Goal: Task Accomplishment & Management: Use online tool/utility

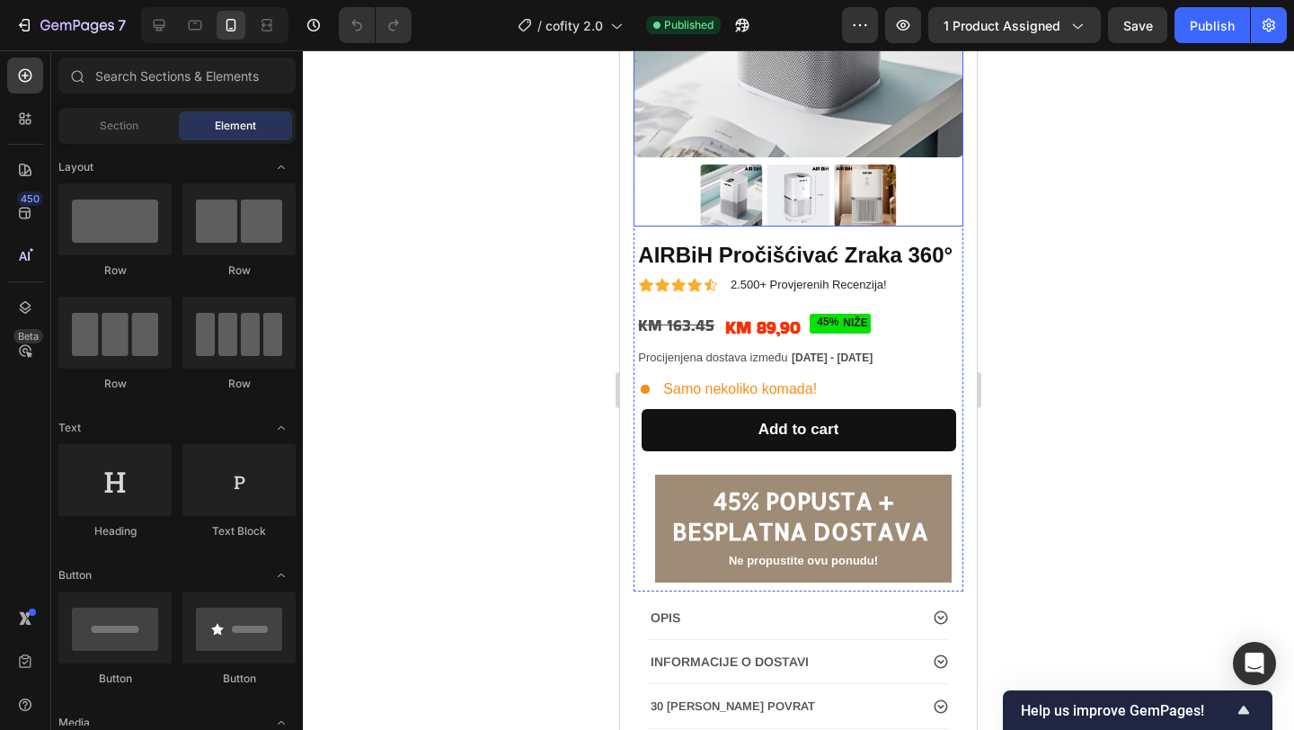
scroll to position [287, 0]
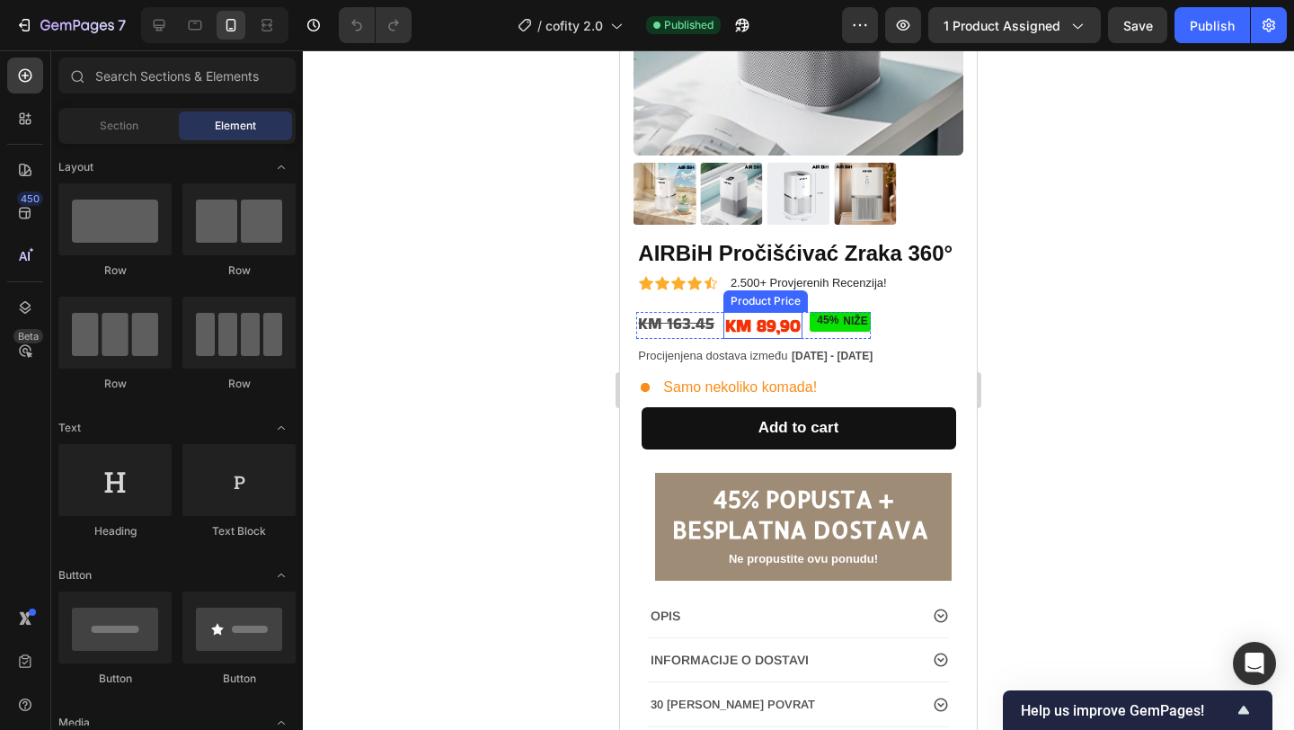
click at [765, 333] on div "KM 89,90" at bounding box center [762, 325] width 79 height 27
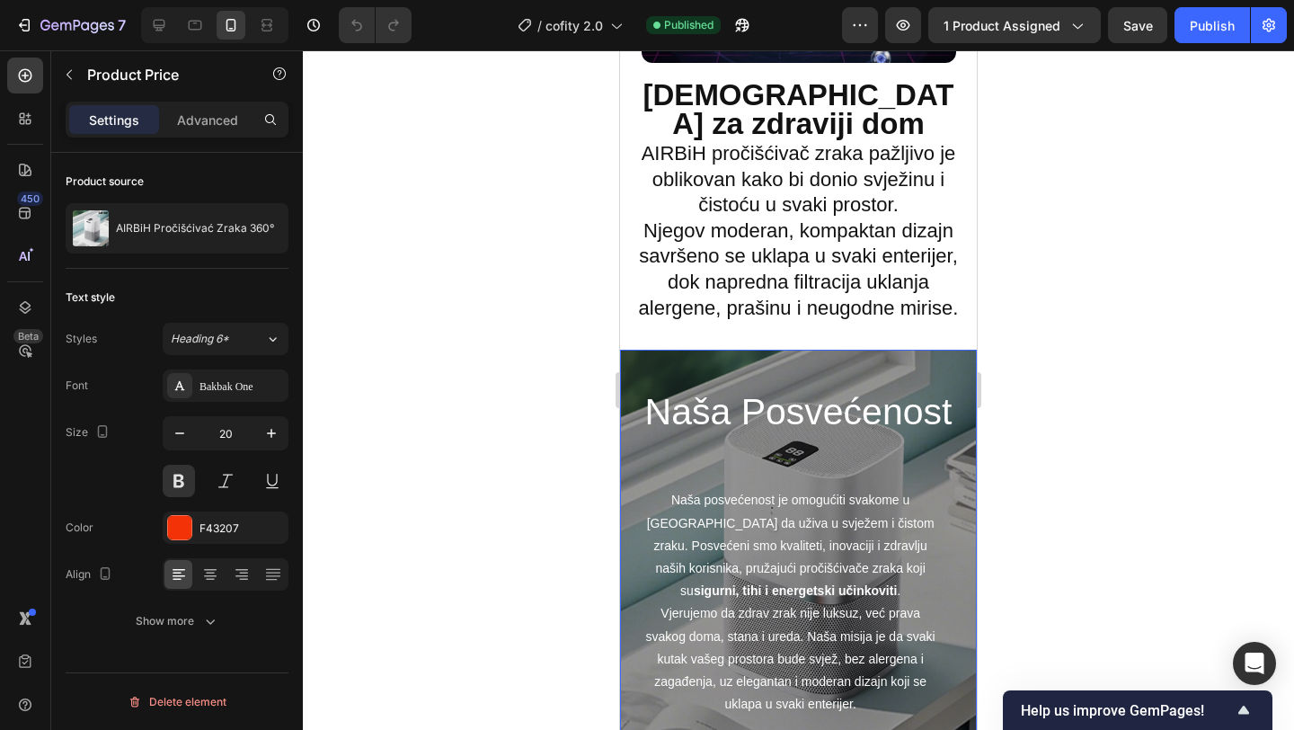
scroll to position [3030, 0]
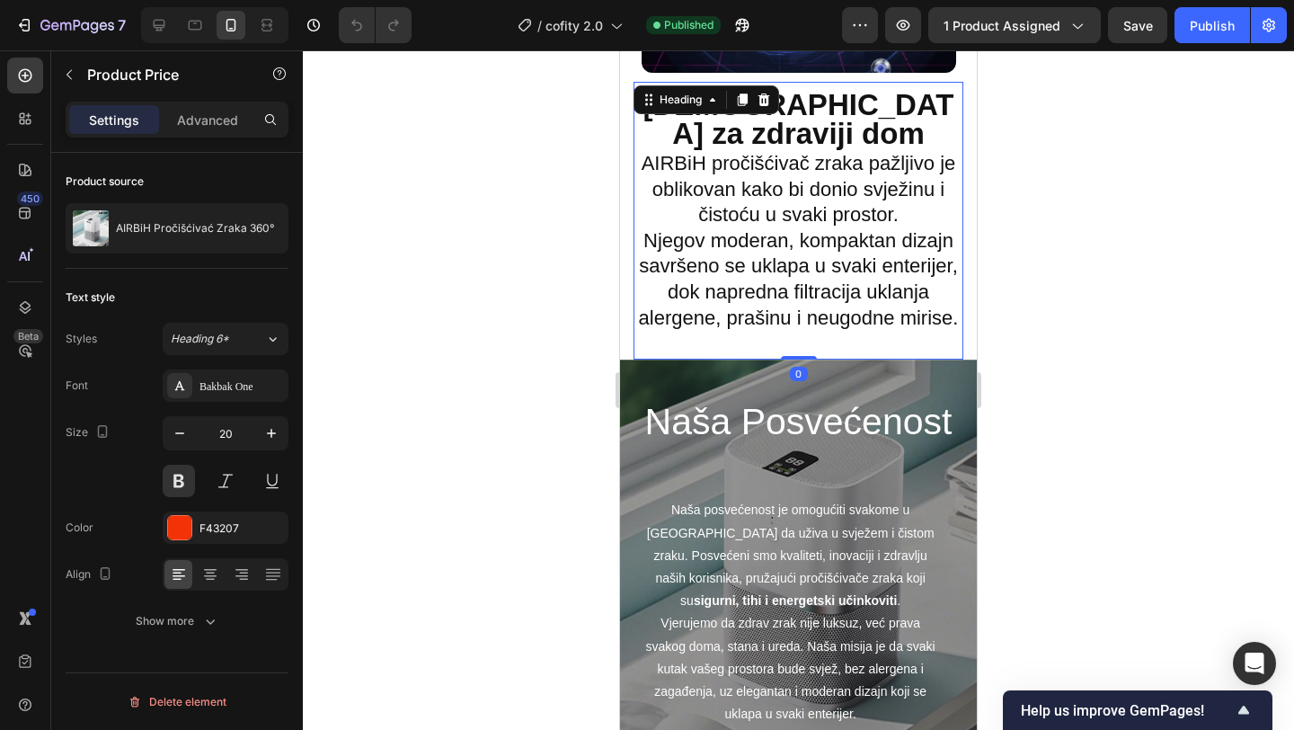
click at [916, 306] on h2 "Dizajniran za zdraviji dom AIRBiH pročišćivač zraka pažljivo je oblikovan kako …" at bounding box center [799, 212] width 330 height 242
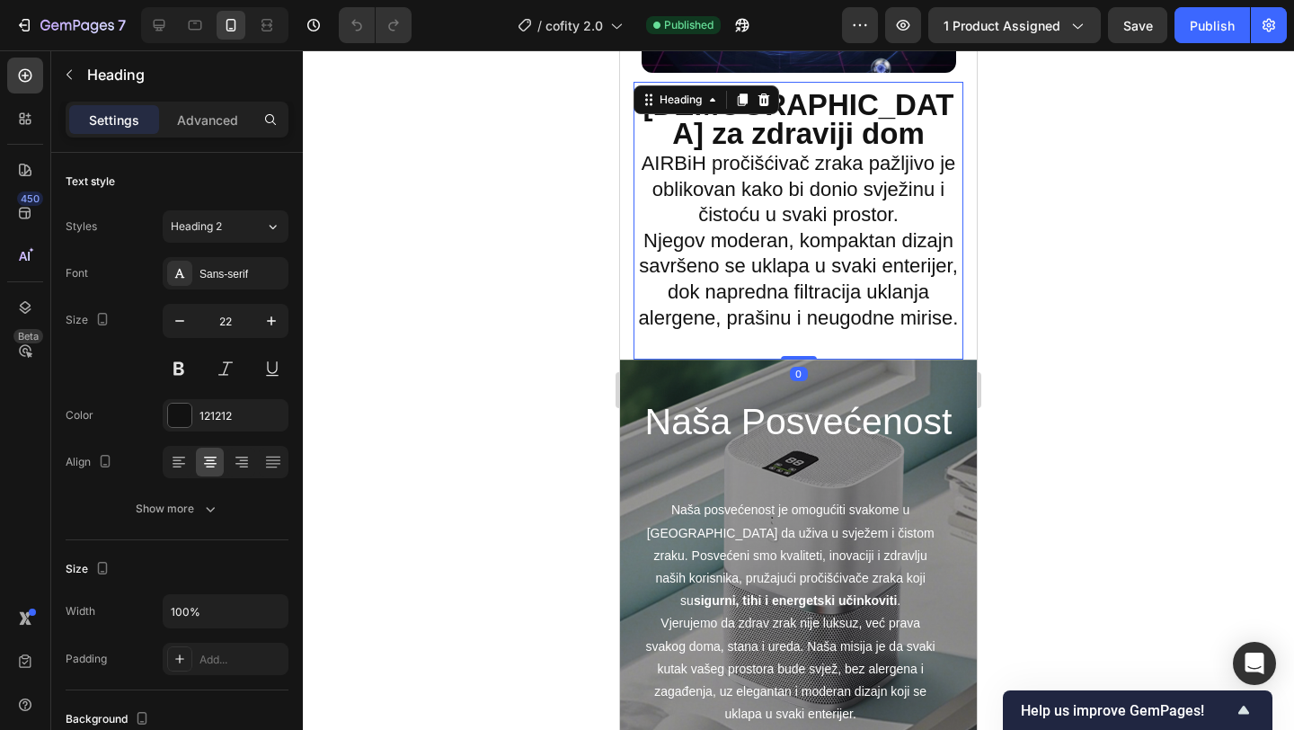
click at [792, 257] on h2 "Dizajniran za zdraviji dom AIRBiH pročišćivač zraka pažljivo je oblikovan kako …" at bounding box center [799, 212] width 330 height 242
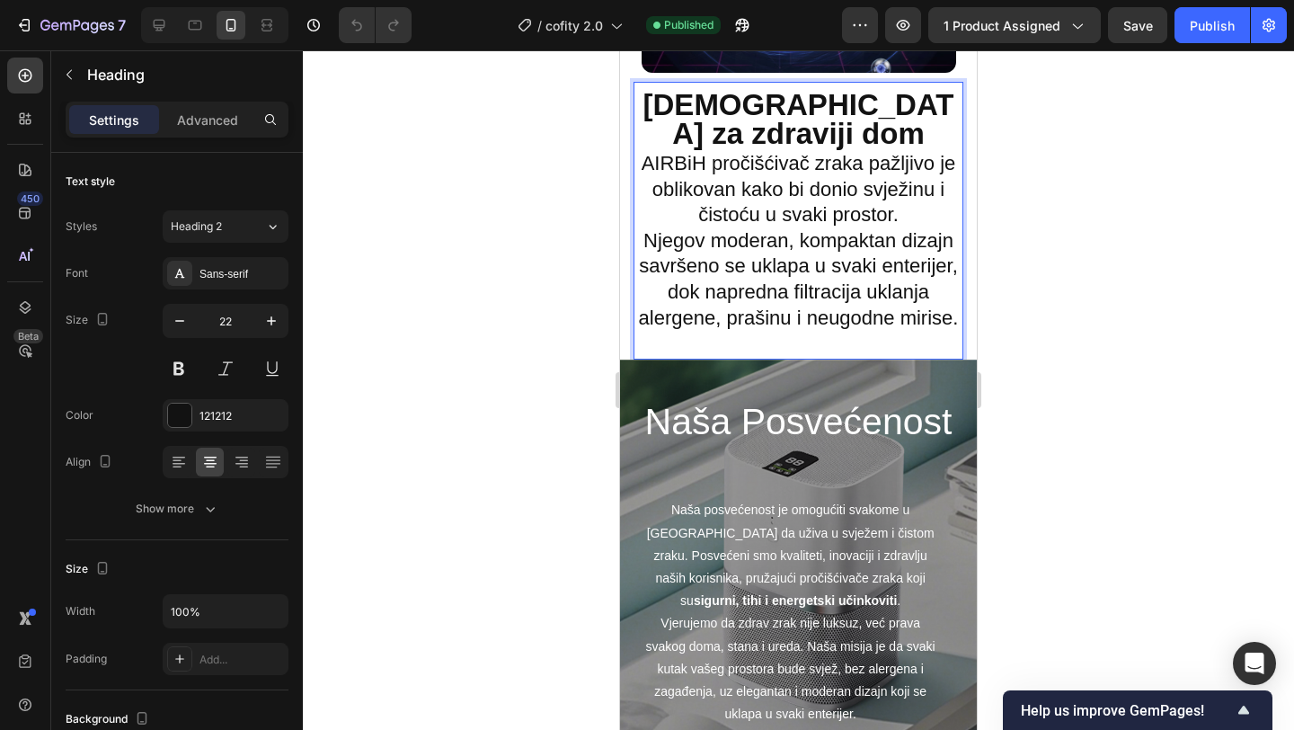
click at [564, 292] on div at bounding box center [798, 389] width 991 height 679
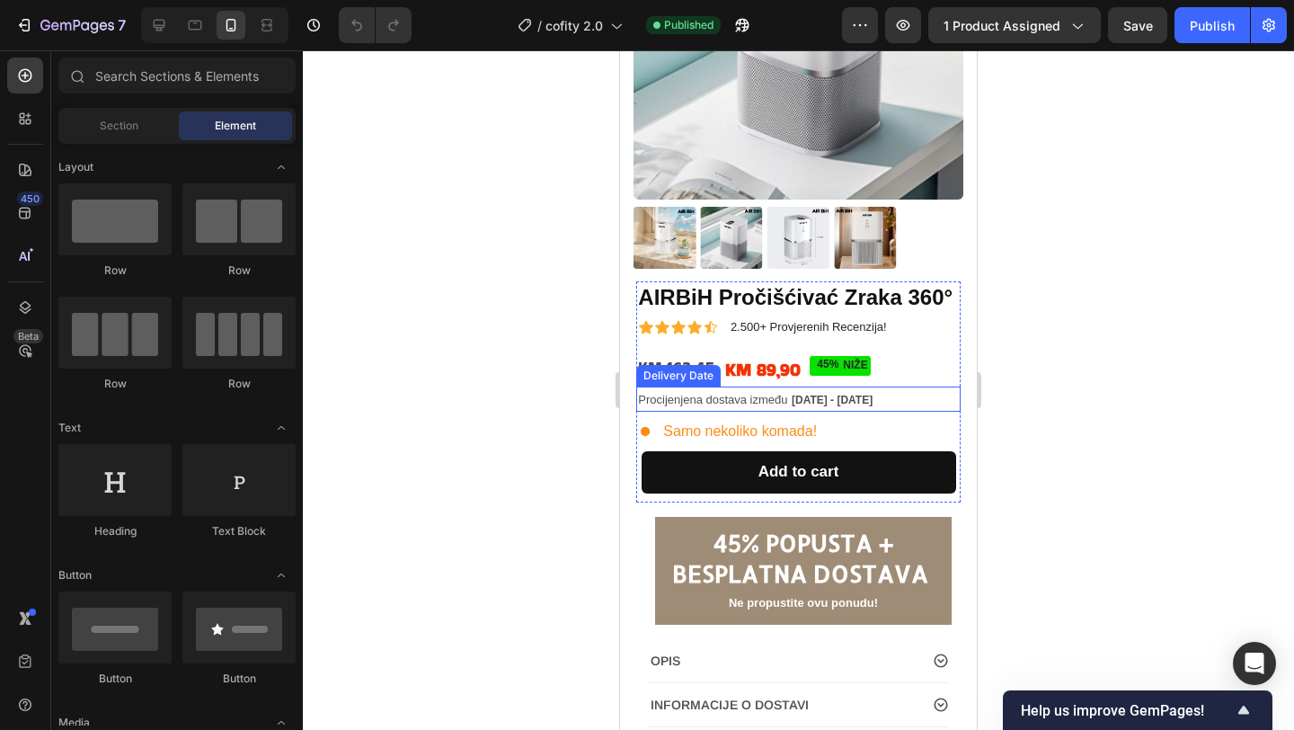
scroll to position [223, 0]
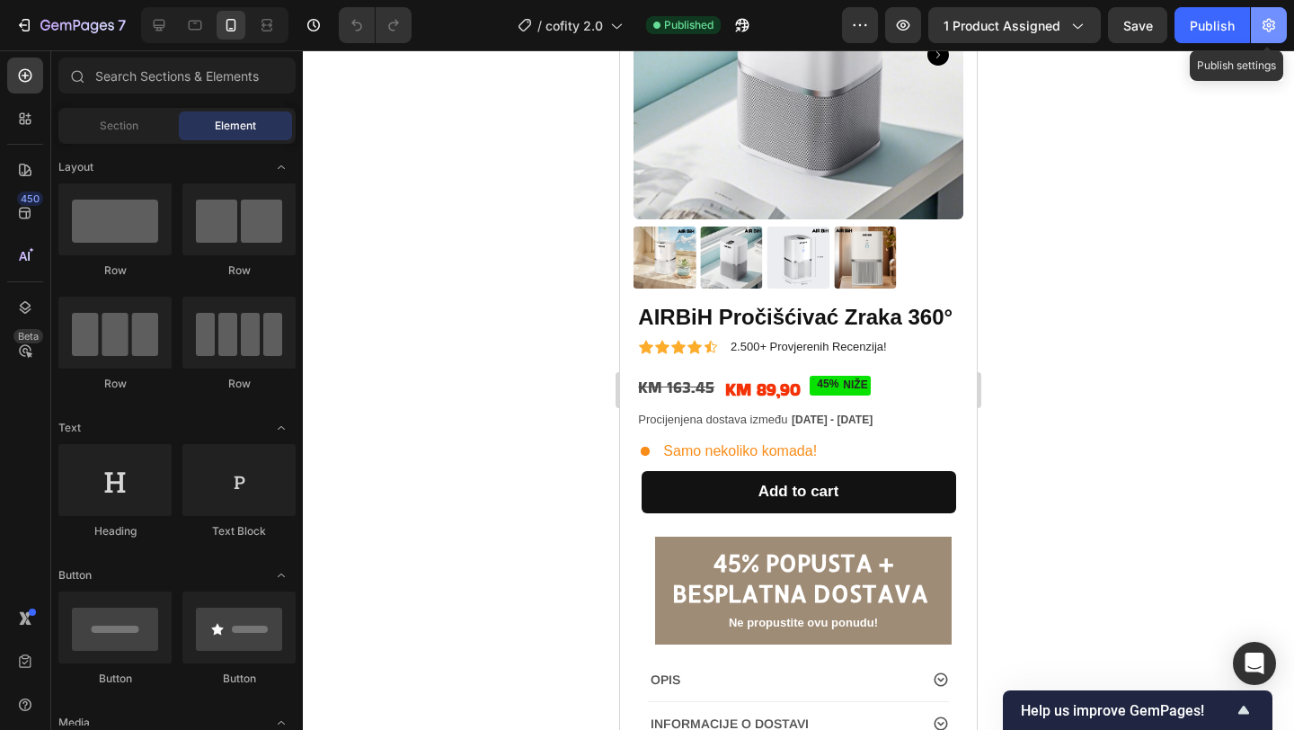
click at [1271, 24] on icon "button" at bounding box center [1269, 25] width 18 height 18
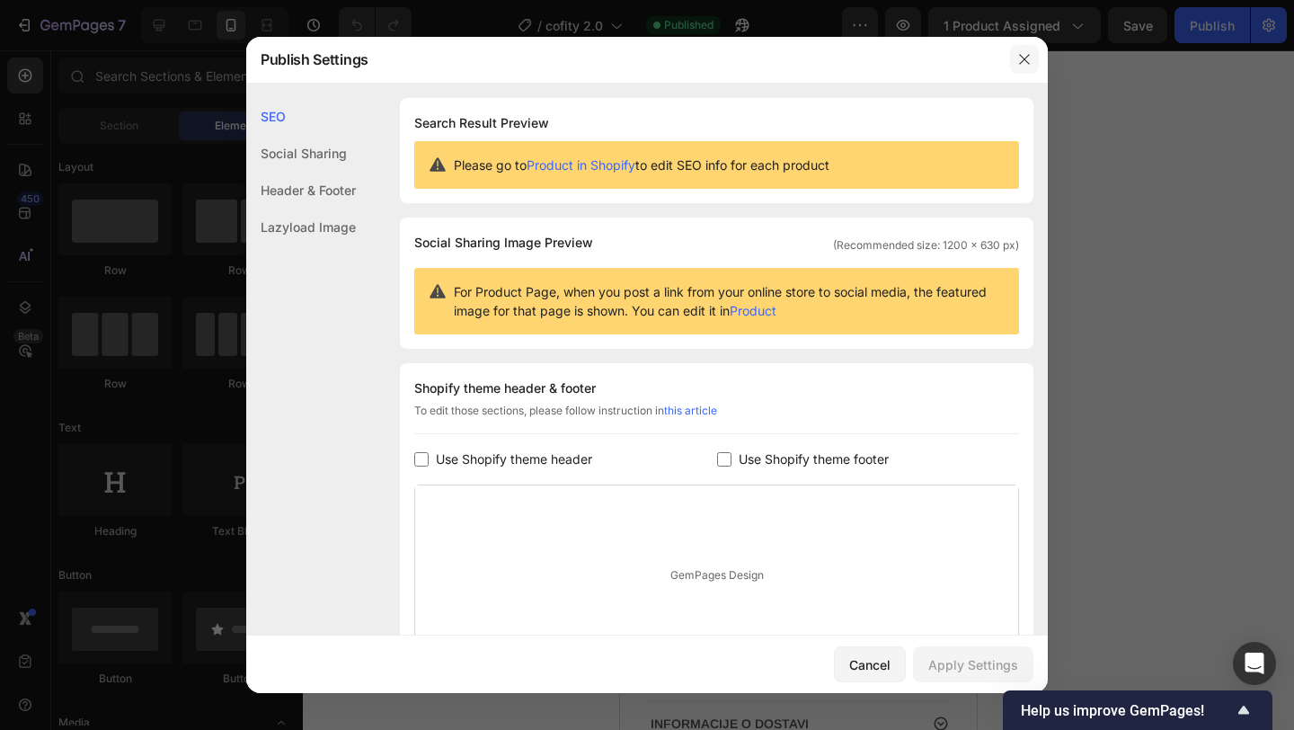
click at [1024, 56] on icon "button" at bounding box center [1024, 59] width 14 height 14
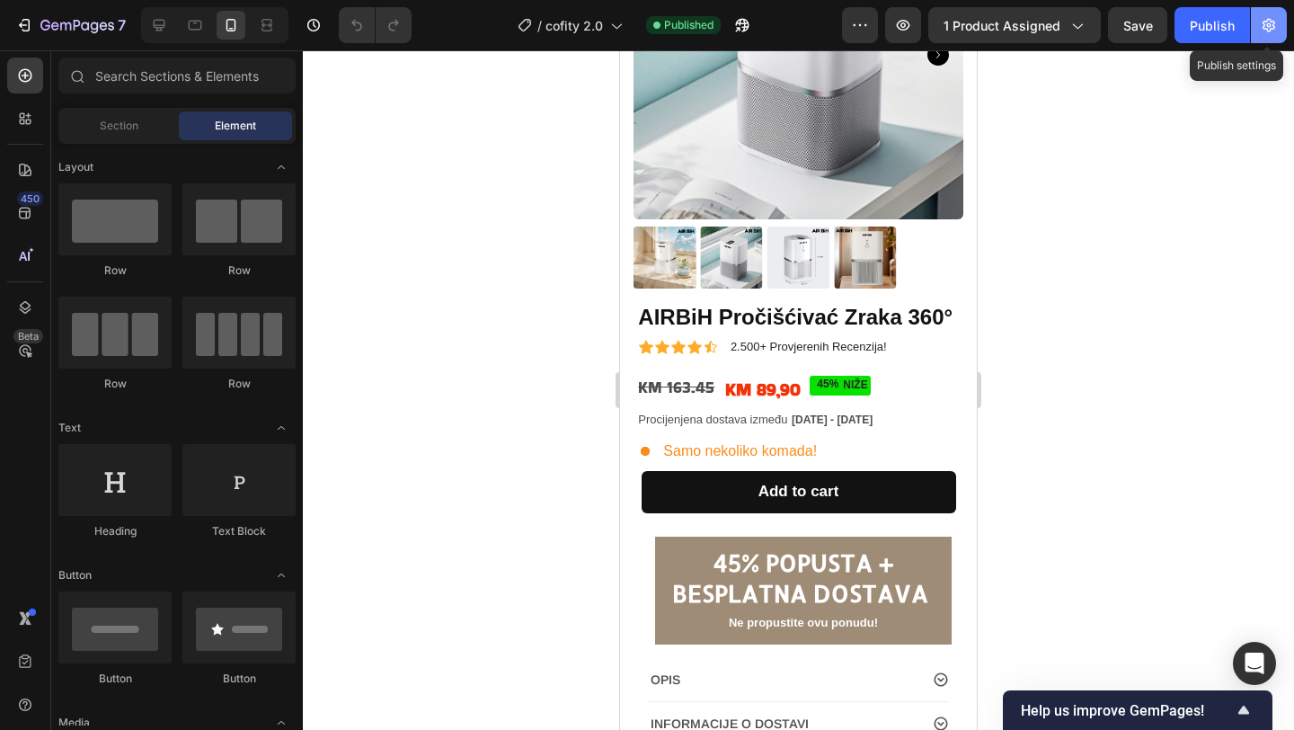
click at [1260, 29] on icon "button" at bounding box center [1269, 25] width 18 height 18
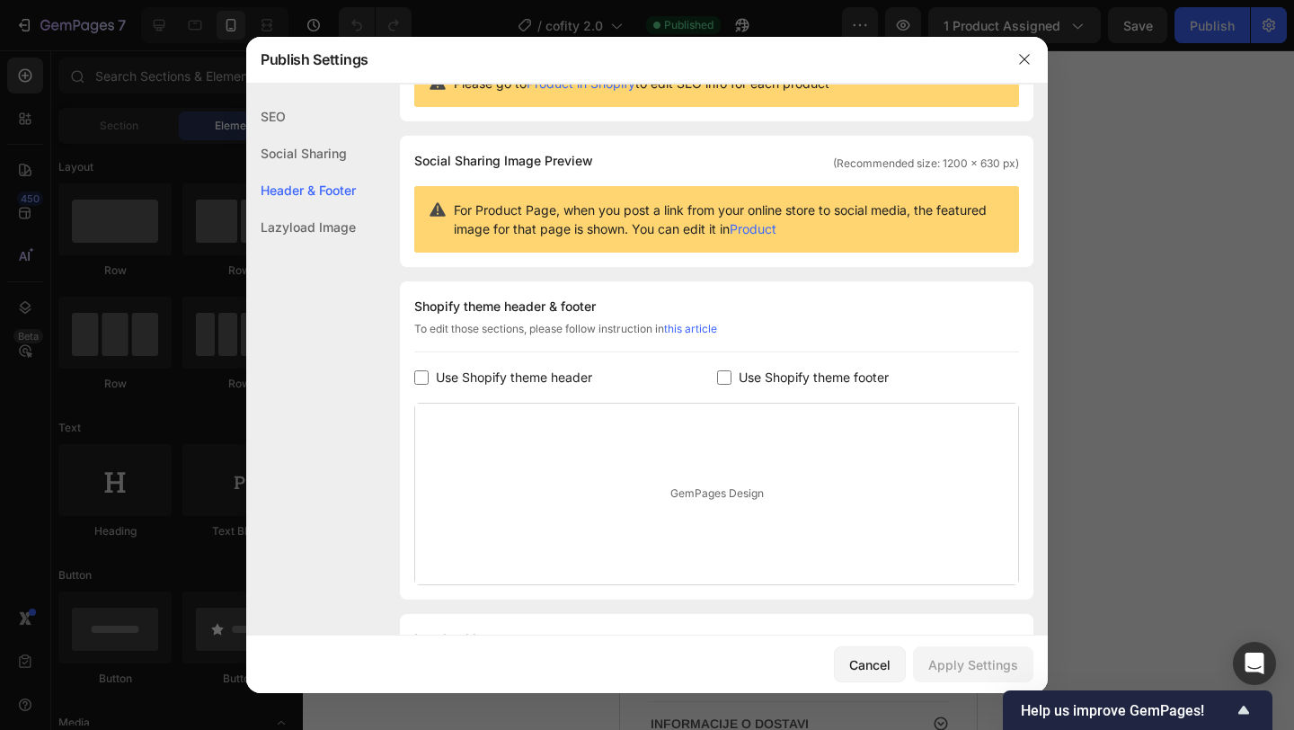
scroll to position [178, 0]
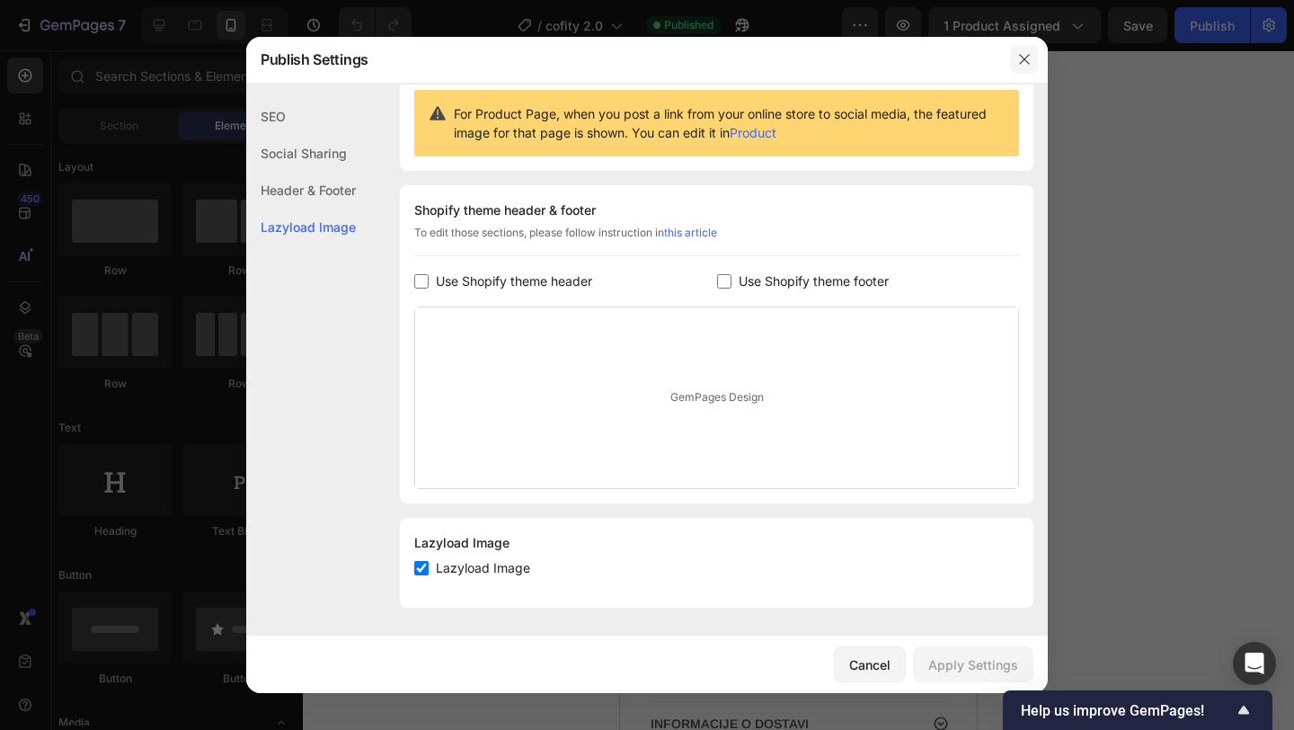
click at [1030, 64] on icon "button" at bounding box center [1024, 59] width 14 height 14
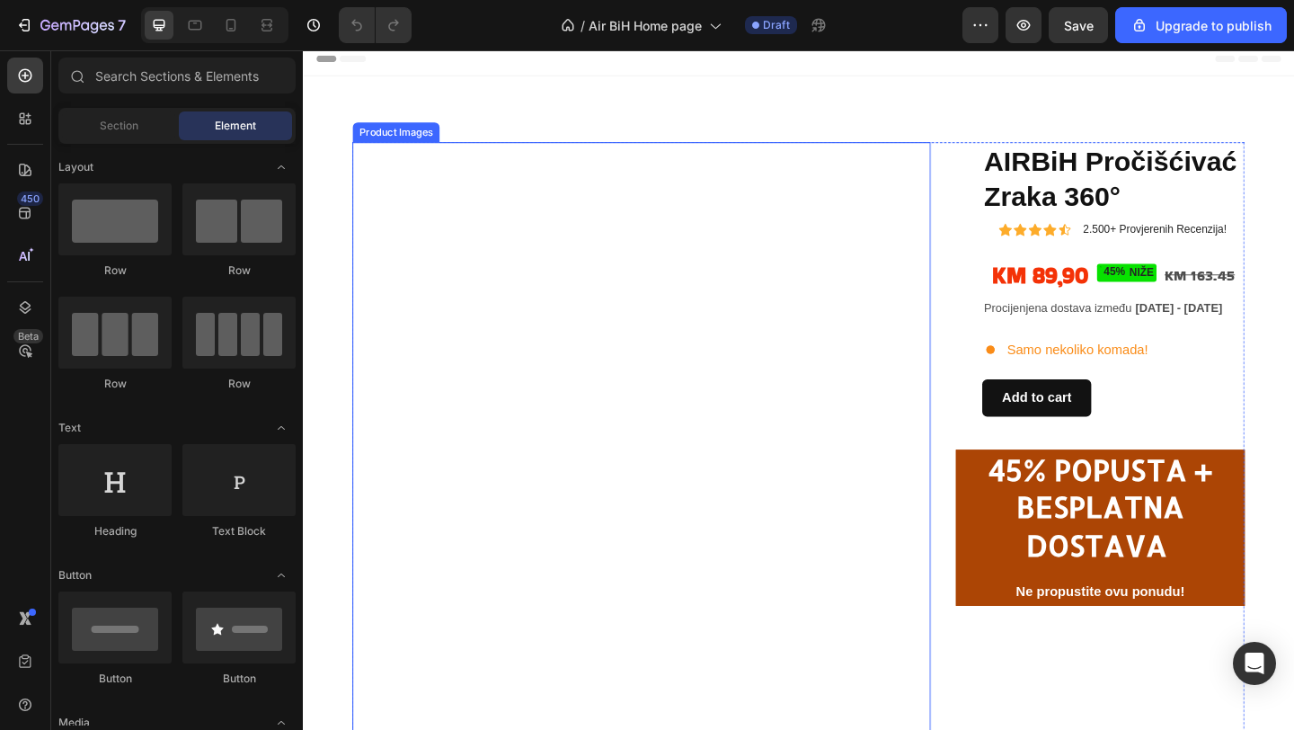
scroll to position [5, 0]
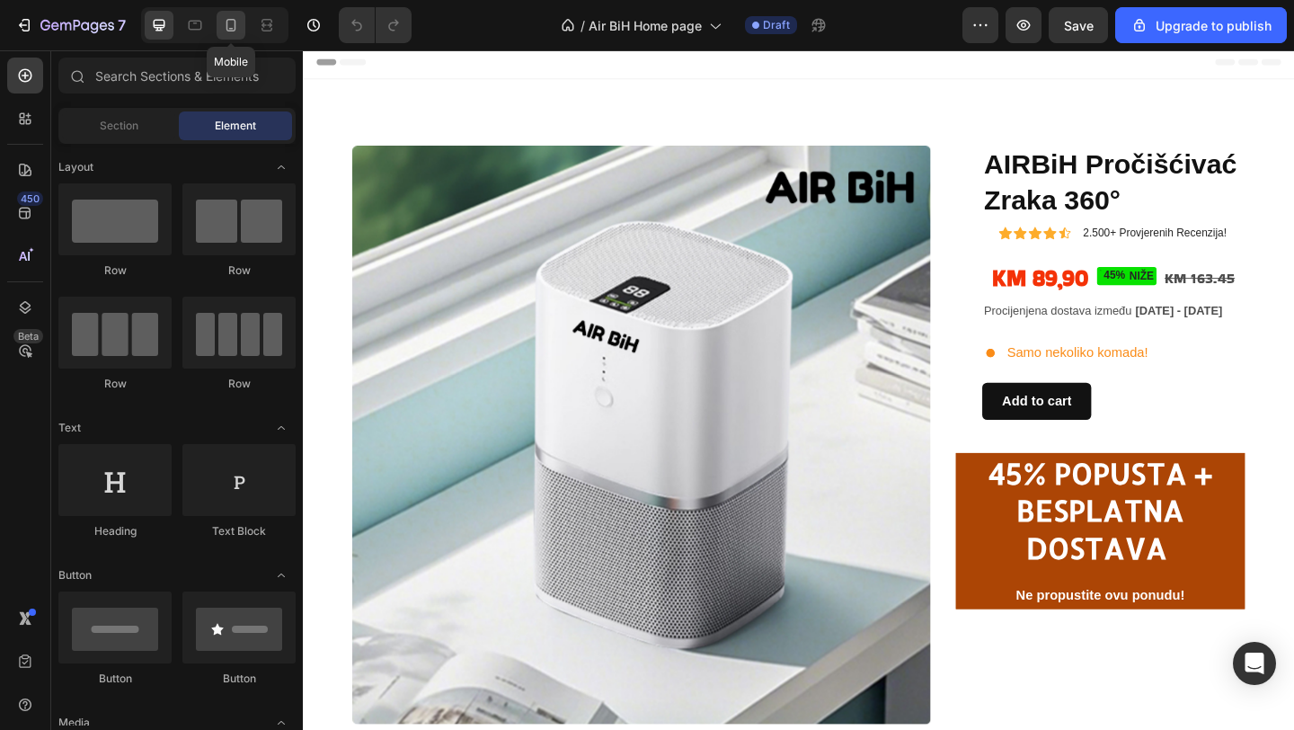
click at [222, 29] on icon at bounding box center [231, 25] width 18 height 18
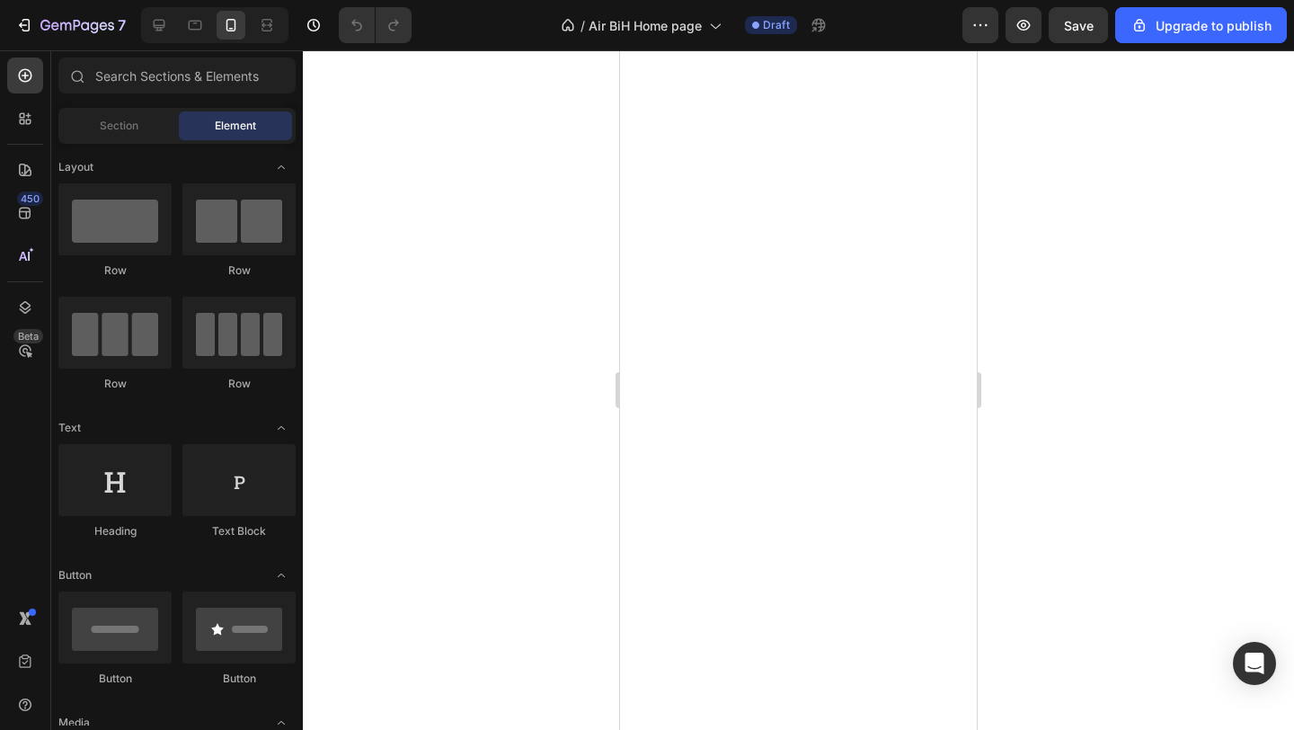
scroll to position [891, 0]
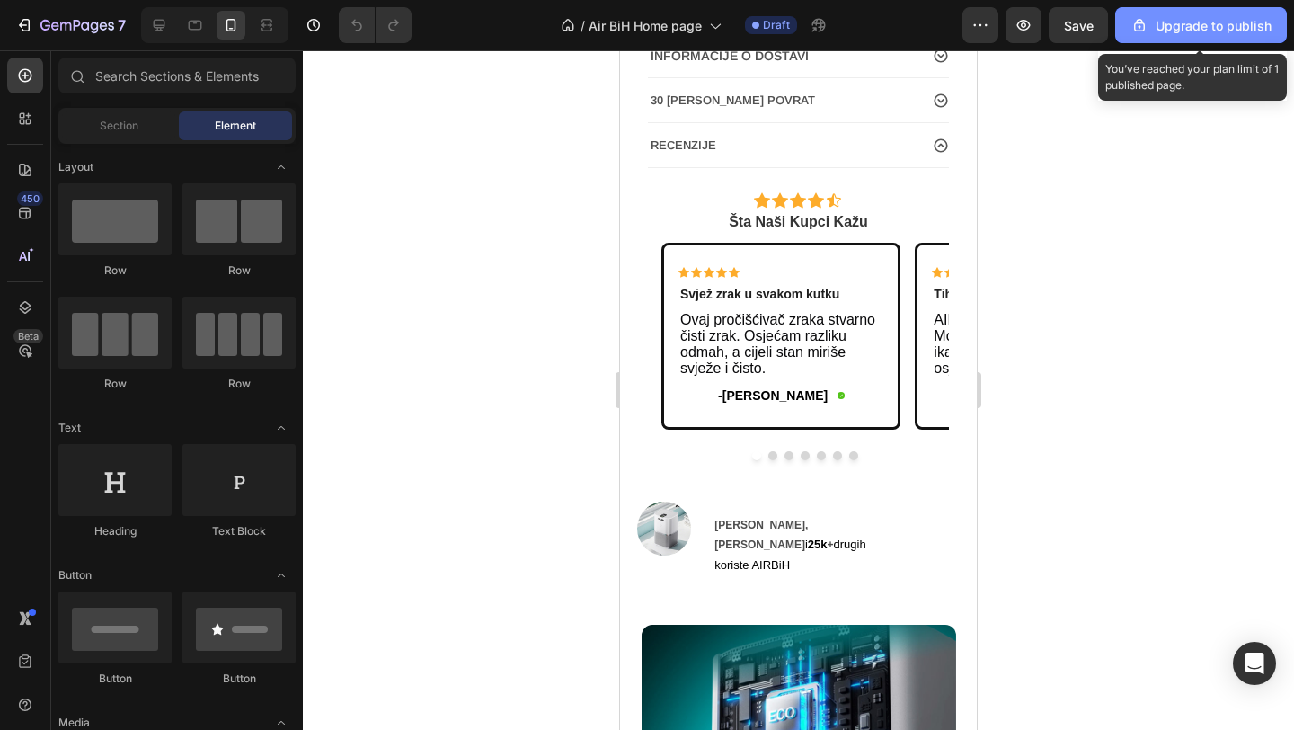
click at [1168, 23] on div "Upgrade to publish" at bounding box center [1200, 25] width 141 height 19
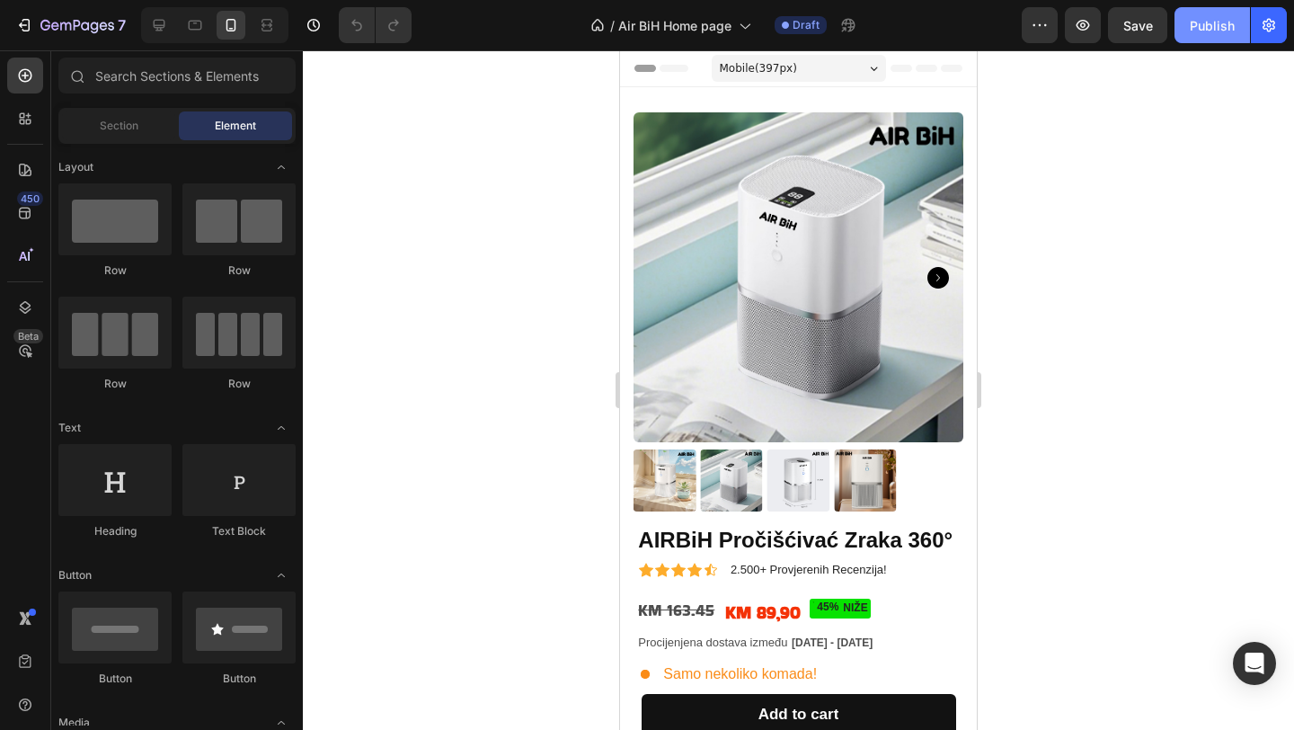
click at [1196, 29] on div "Publish" at bounding box center [1212, 25] width 45 height 19
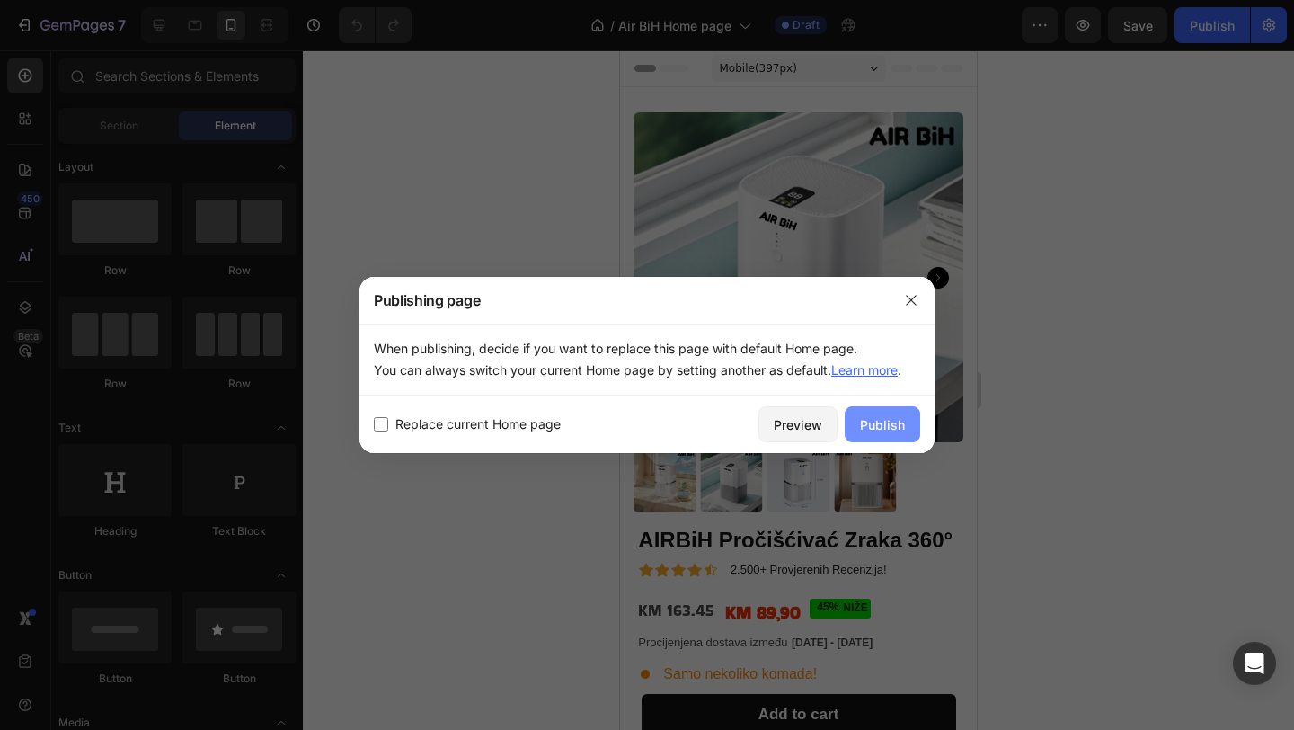
click at [888, 418] on div "Publish" at bounding box center [882, 424] width 45 height 19
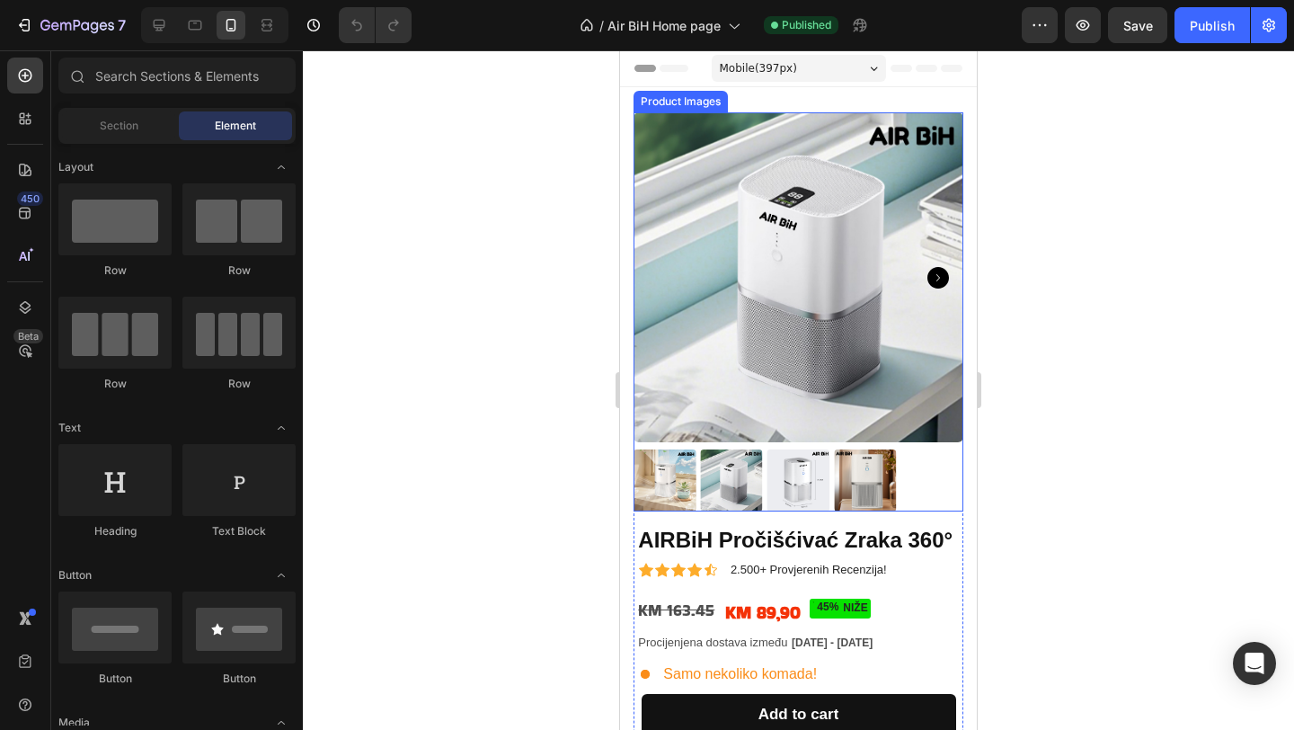
scroll to position [30, 0]
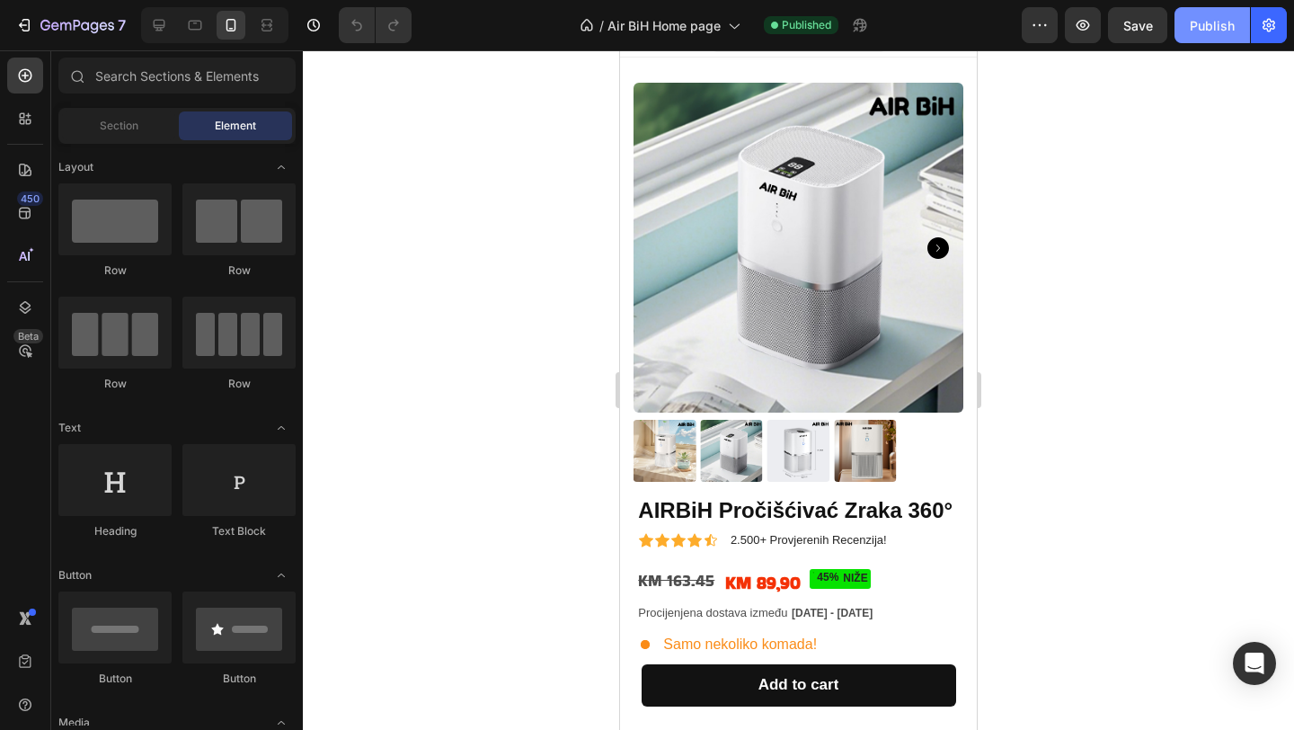
click at [1208, 23] on div "Publish" at bounding box center [1212, 25] width 45 height 19
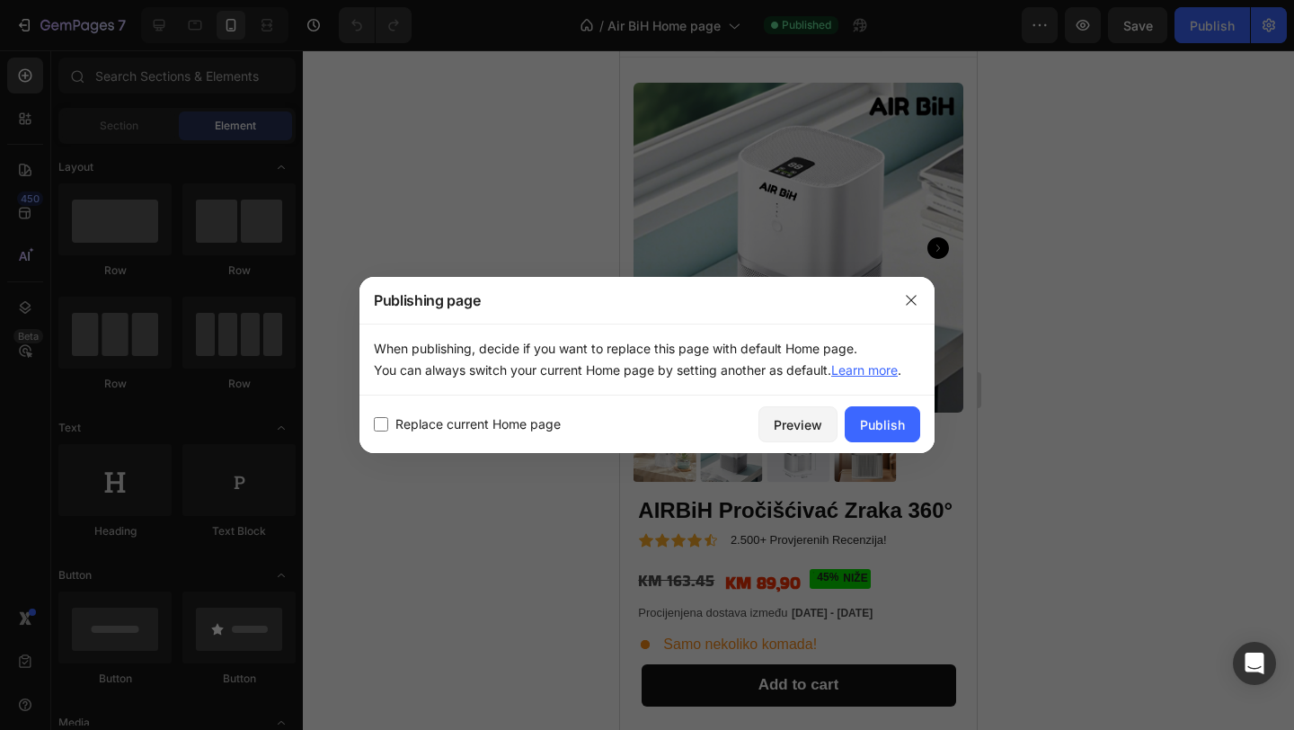
click at [382, 436] on div "Replace current Home page Preview Publish" at bounding box center [646, 424] width 575 height 58
click at [382, 429] on input "checkbox" at bounding box center [381, 424] width 14 height 14
checkbox input "true"
click at [891, 428] on div "Publish" at bounding box center [882, 424] width 45 height 19
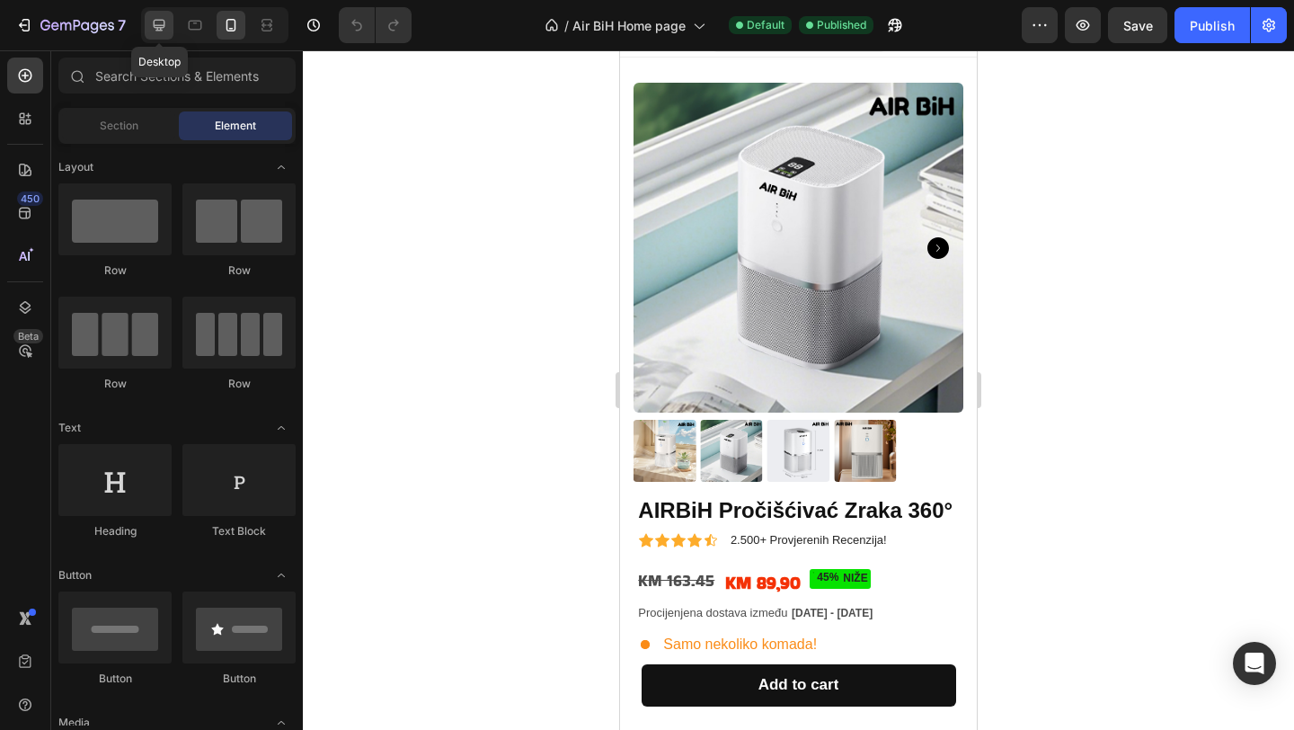
click at [163, 22] on icon at bounding box center [159, 25] width 18 height 18
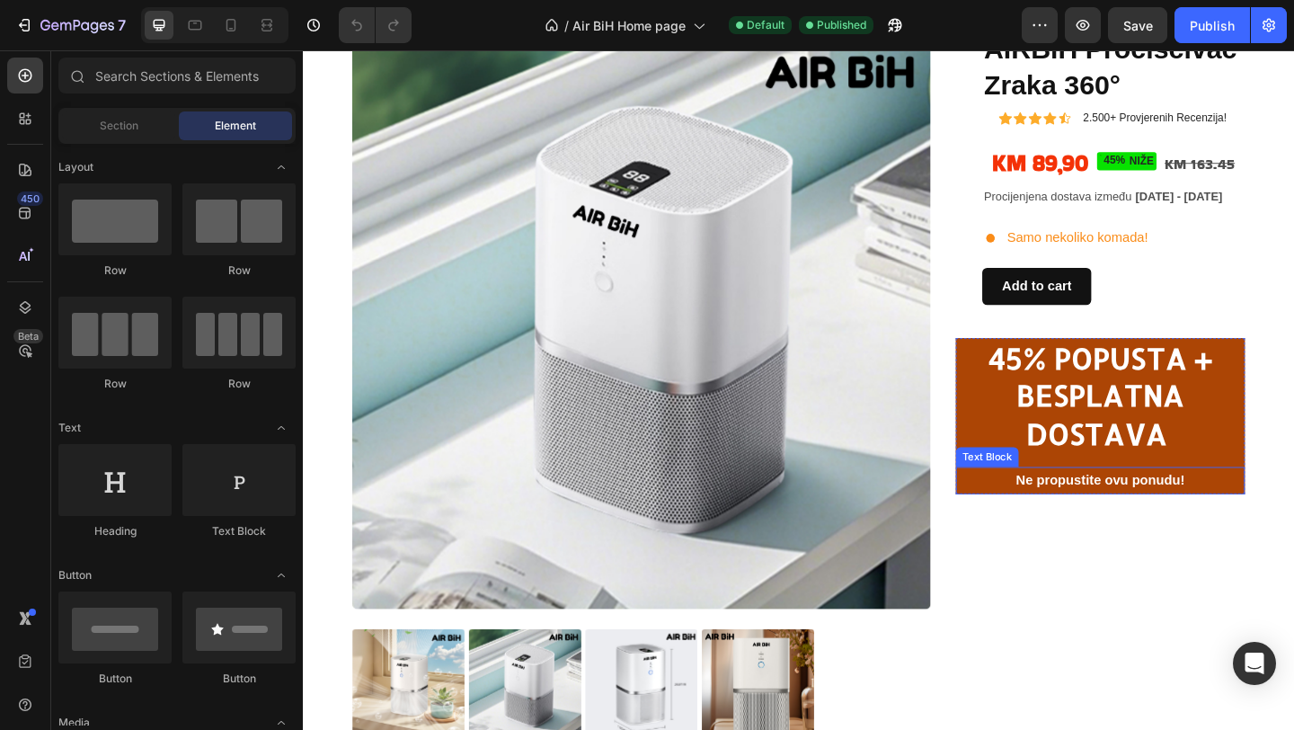
scroll to position [125, 0]
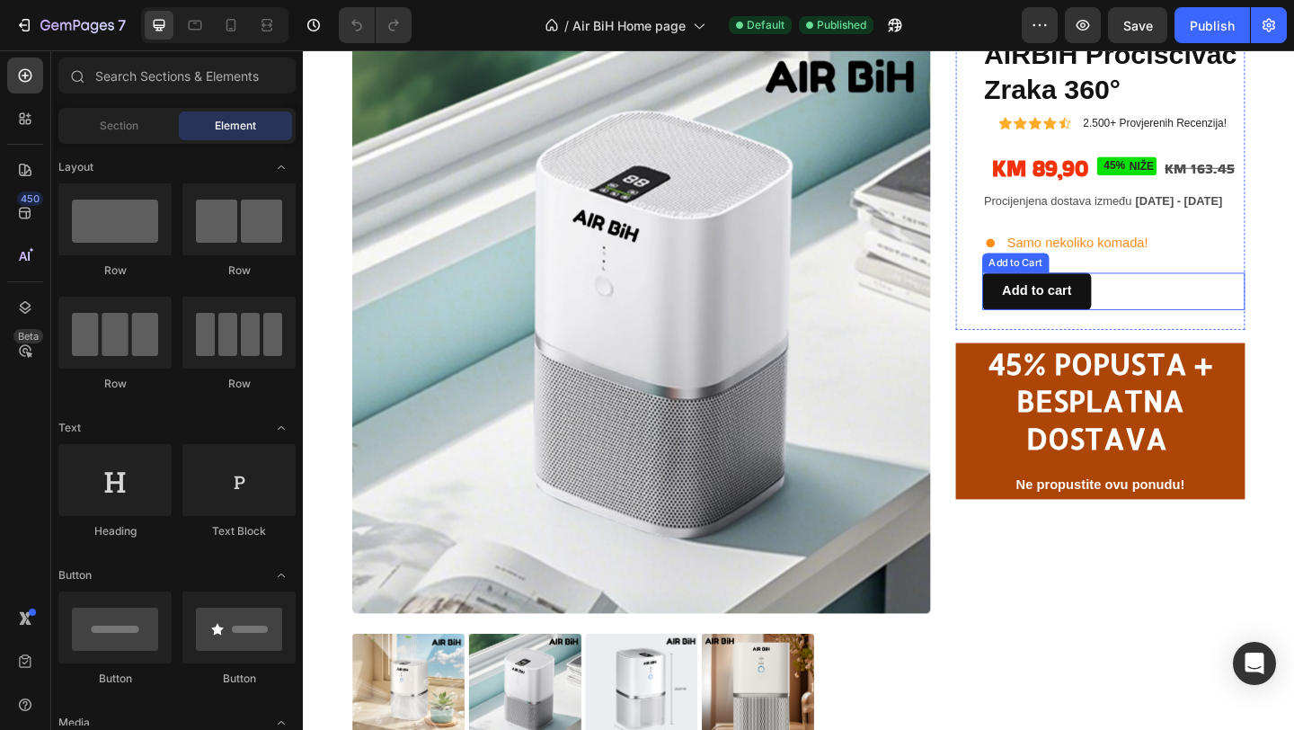
click at [1153, 325] on button "Add to cart" at bounding box center [1100, 312] width 119 height 40
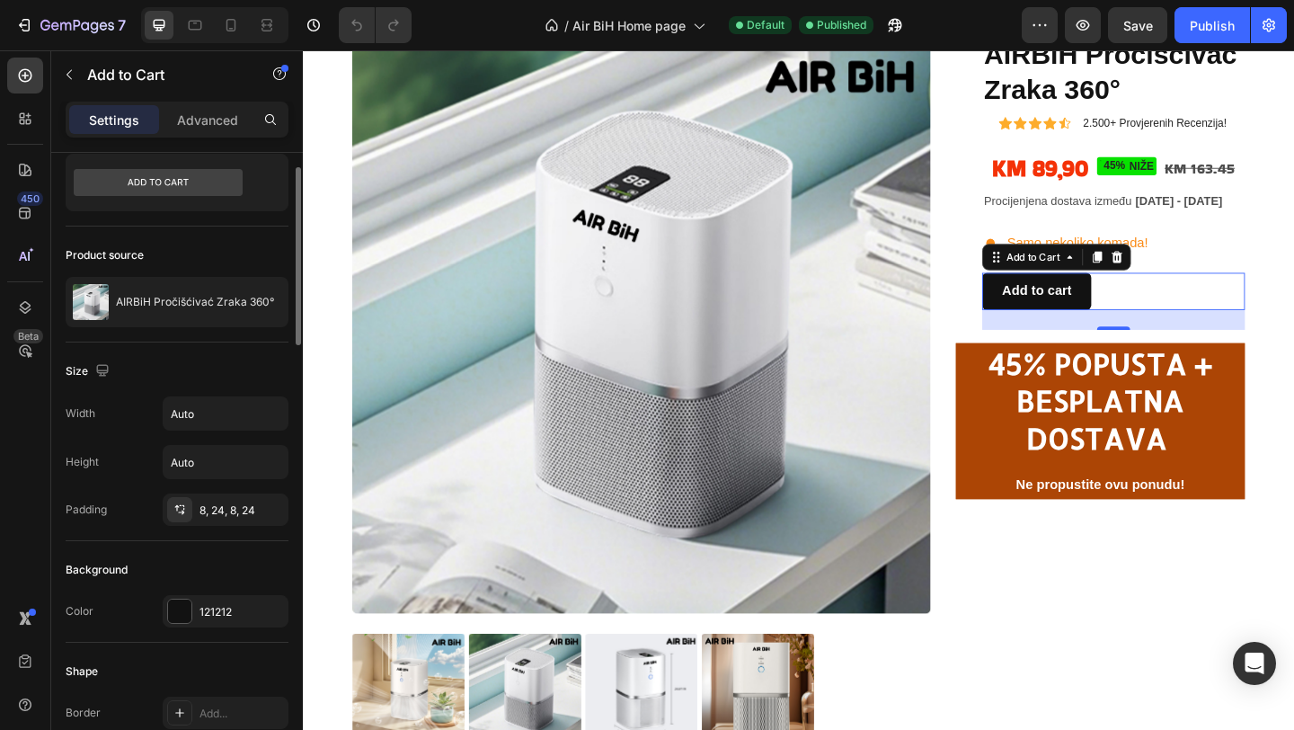
scroll to position [45, 0]
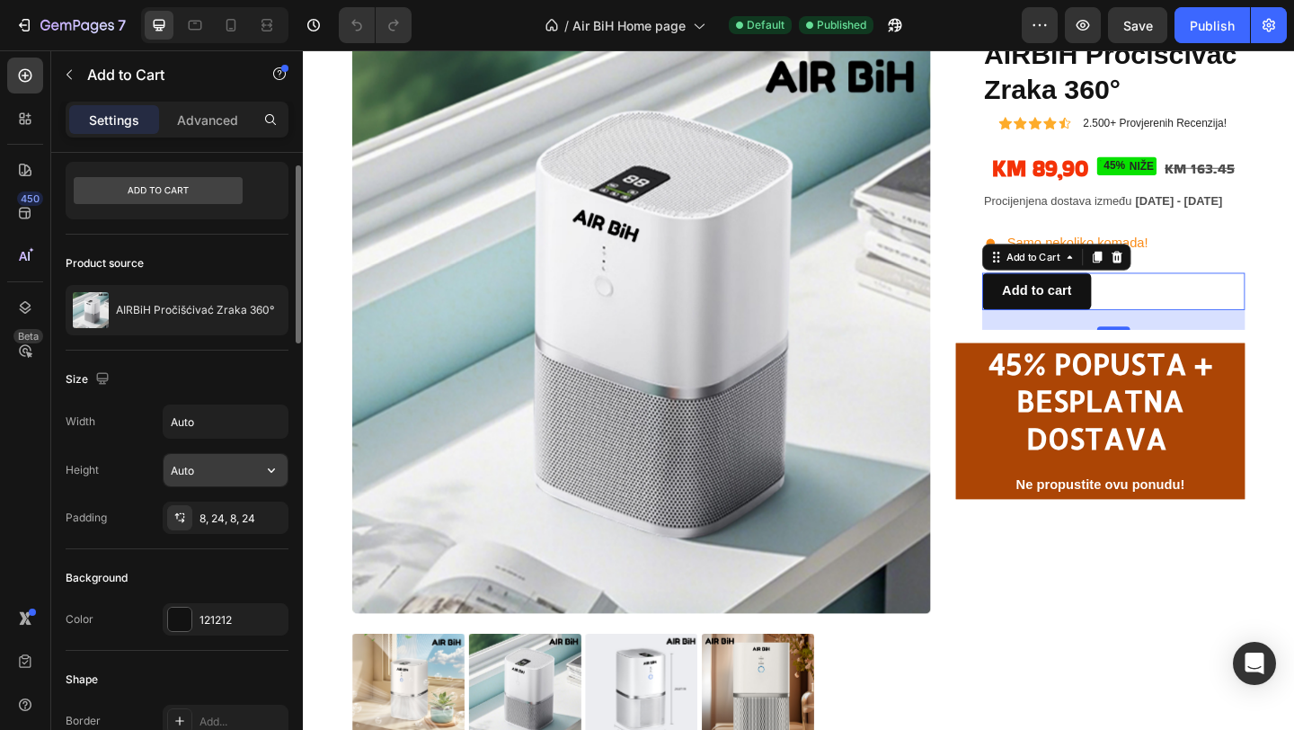
click at [196, 463] on input "Auto" at bounding box center [226, 470] width 124 height 32
click at [199, 424] on input "Auto" at bounding box center [226, 421] width 124 height 32
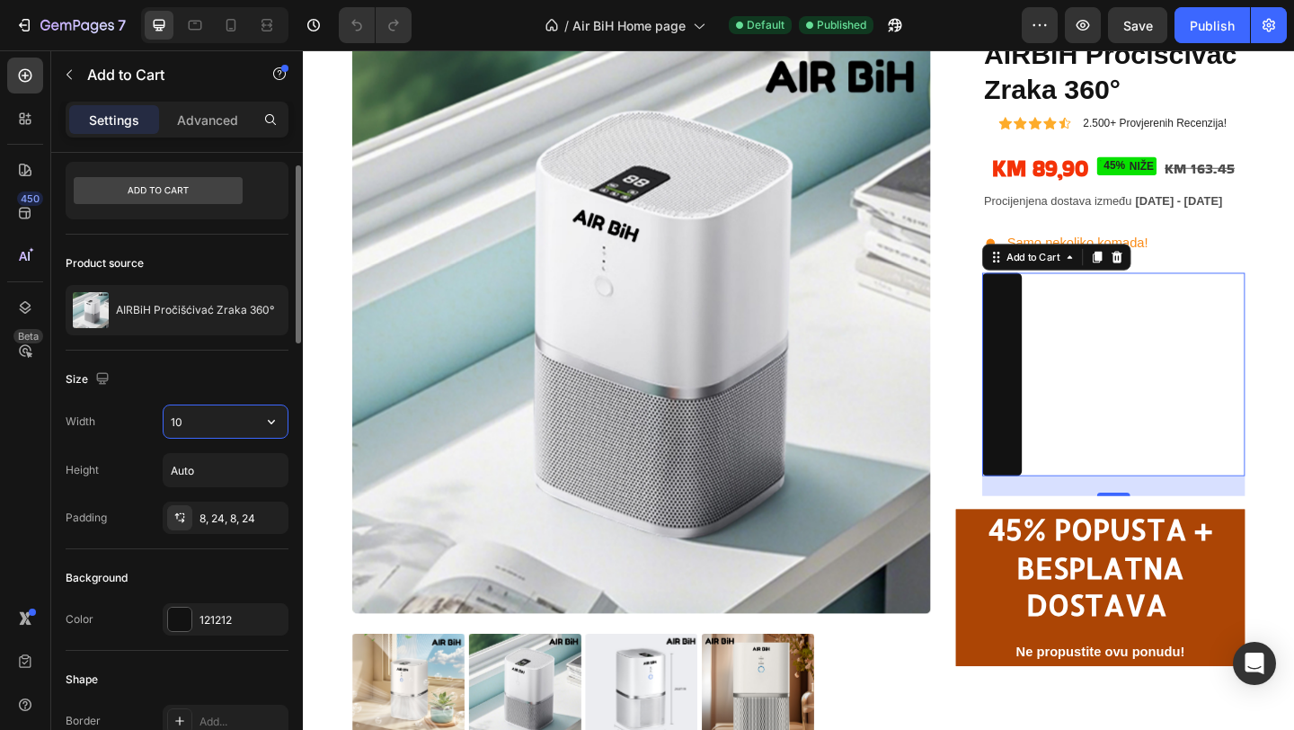
type input "1"
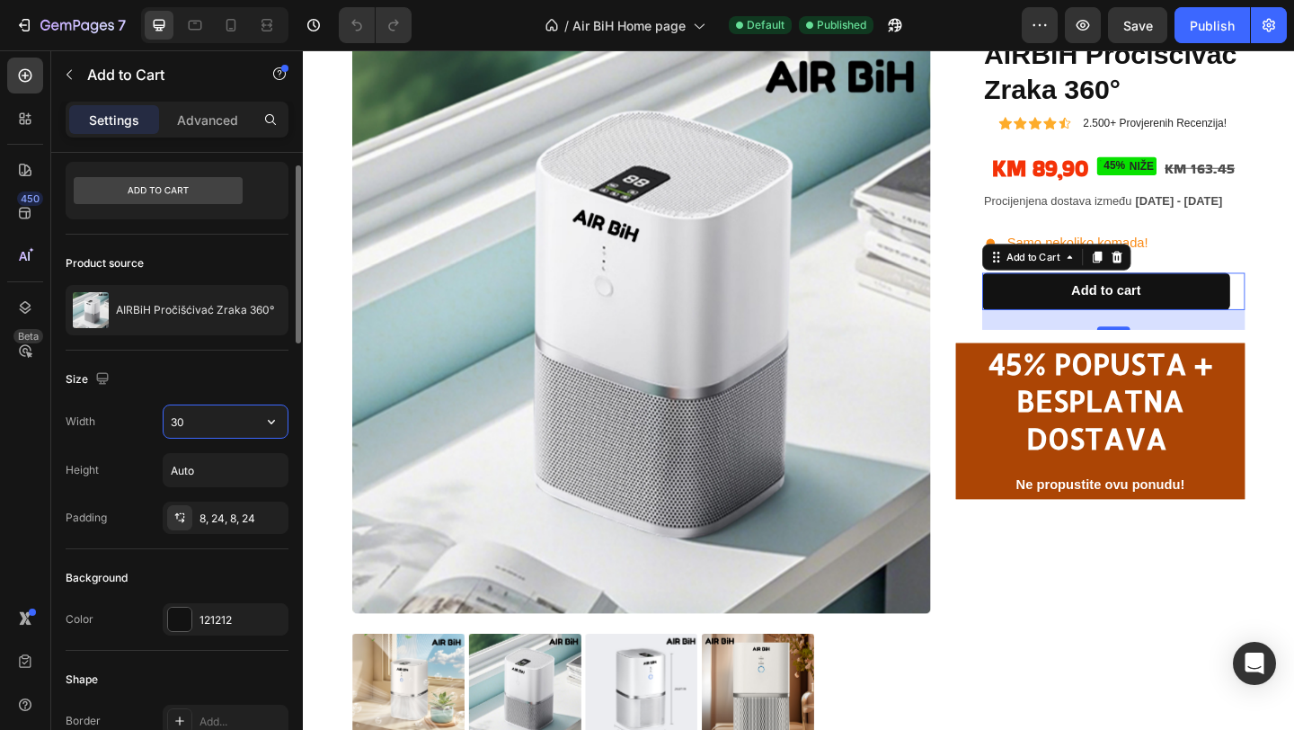
type input "3"
type input "400"
click at [201, 379] on div "Size" at bounding box center [177, 379] width 223 height 29
click at [1249, 286] on div "AIRBiH Pročišćivać Zraka 360° Product Title Icon Icon Icon Icon Icon Icon List …" at bounding box center [1184, 194] width 286 height 320
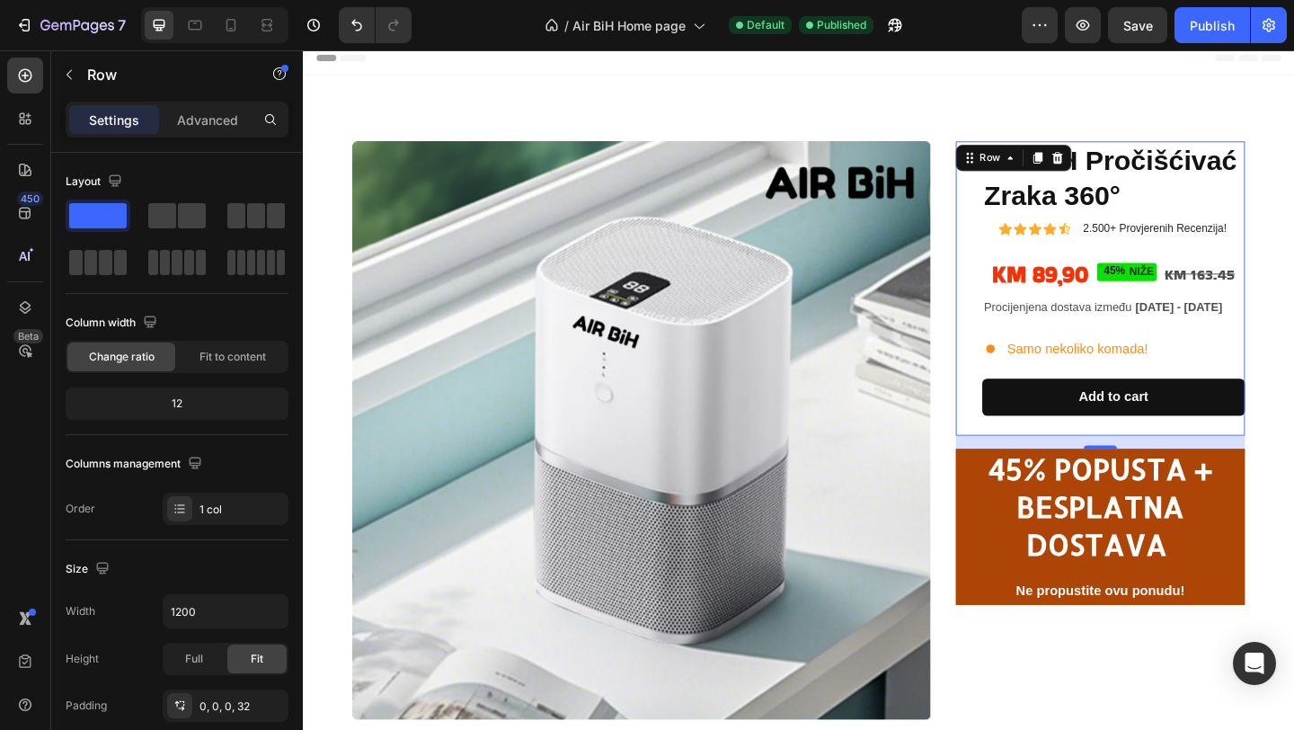
scroll to position [5, 0]
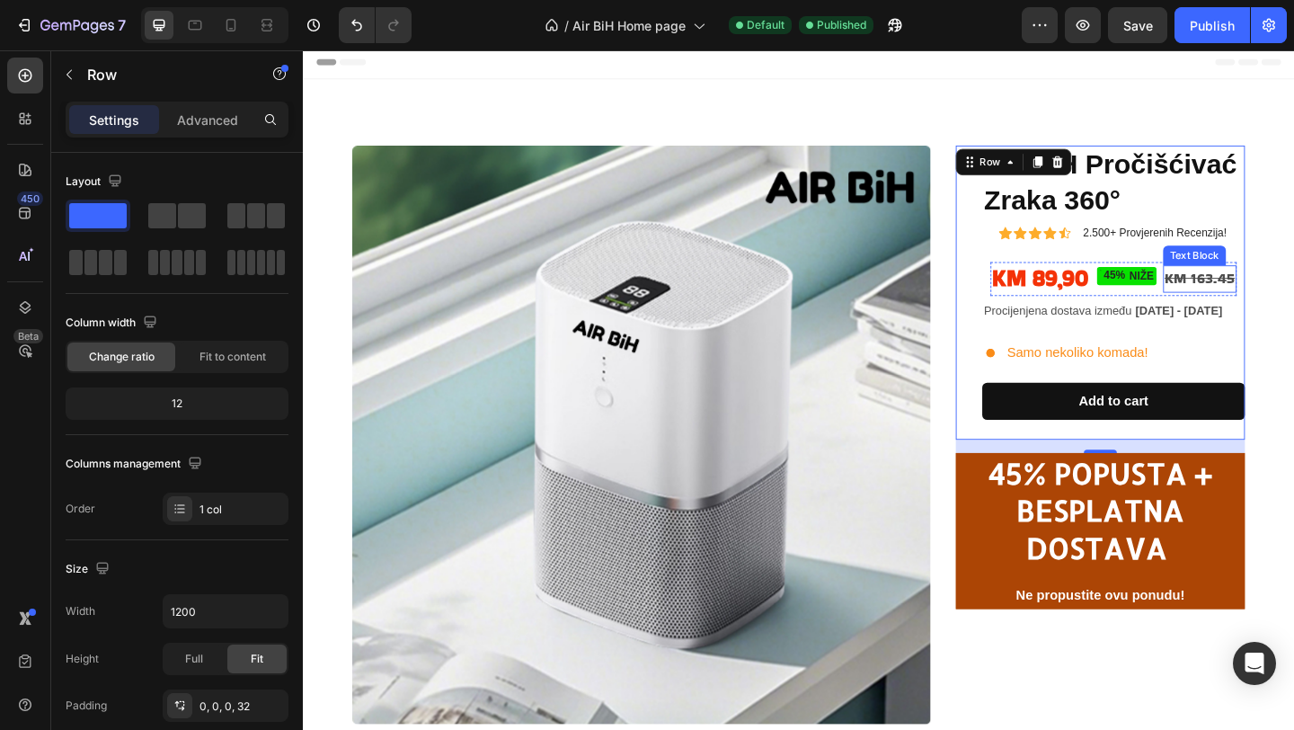
click at [1281, 297] on s "KM 163.45" at bounding box center [1278, 298] width 76 height 22
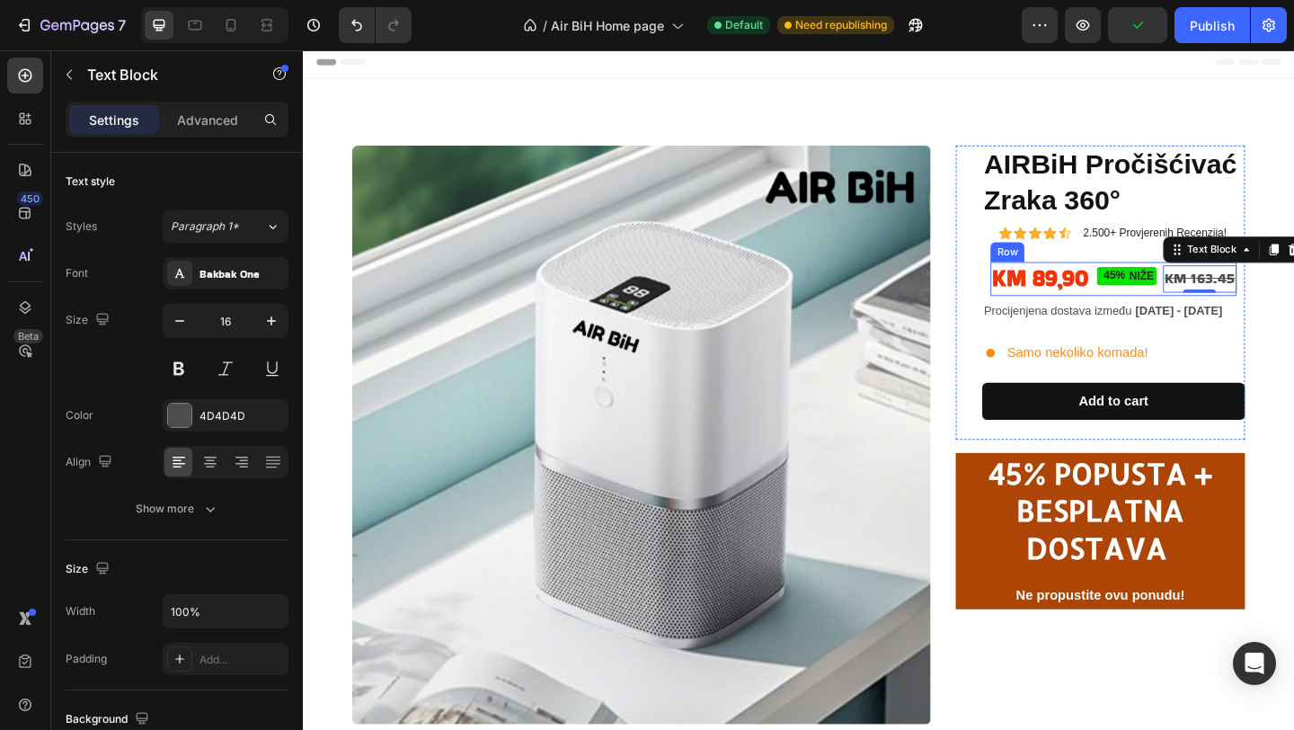
click at [1164, 282] on div "KM 89,90 Product Price Product Price 45% NIŽE Discount Tag KM 163.45 Text Block…" at bounding box center [1184, 298] width 268 height 36
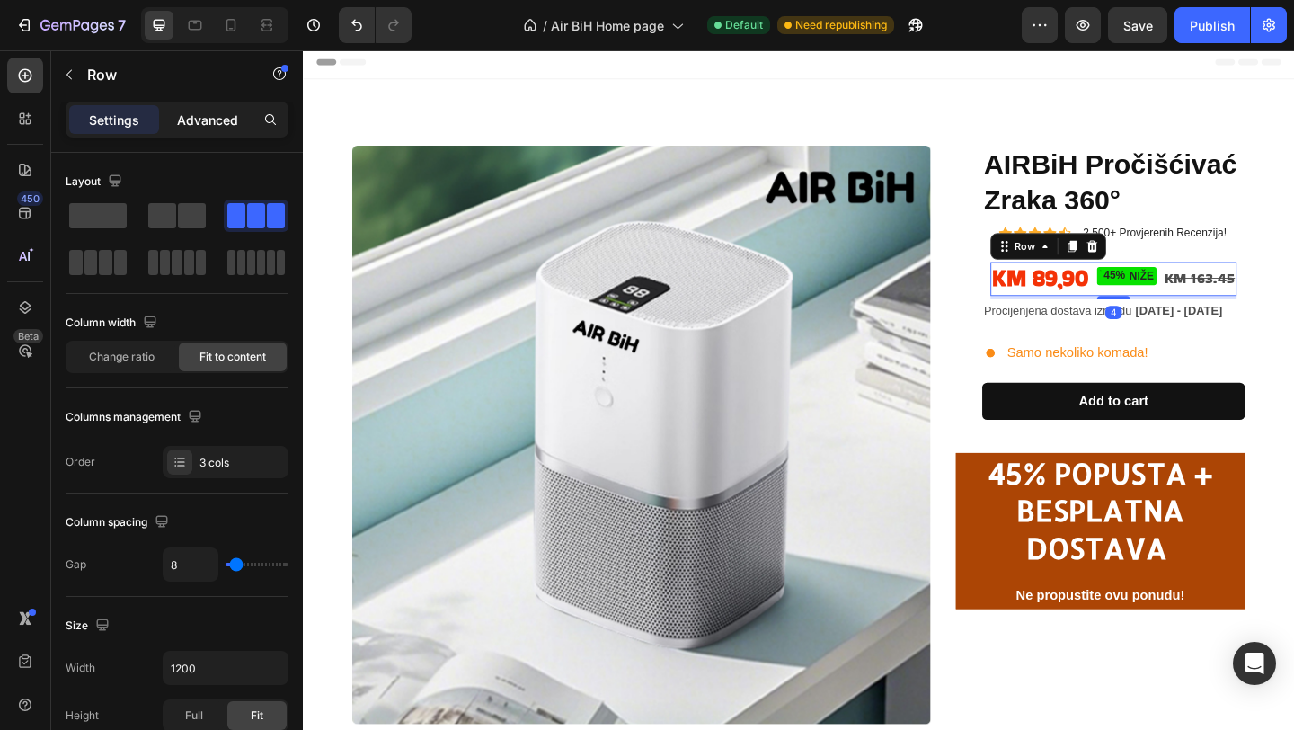
click at [212, 119] on p "Advanced" at bounding box center [207, 120] width 61 height 19
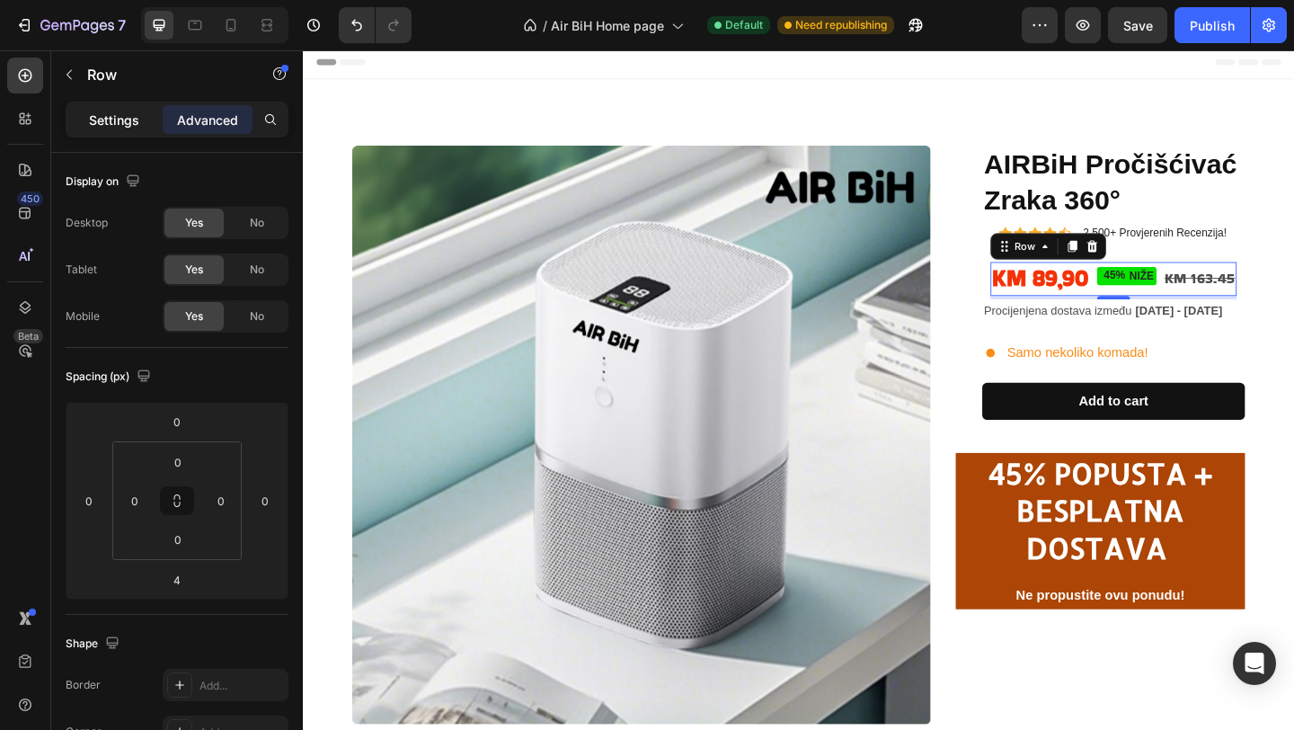
click at [111, 111] on p "Settings" at bounding box center [114, 120] width 50 height 19
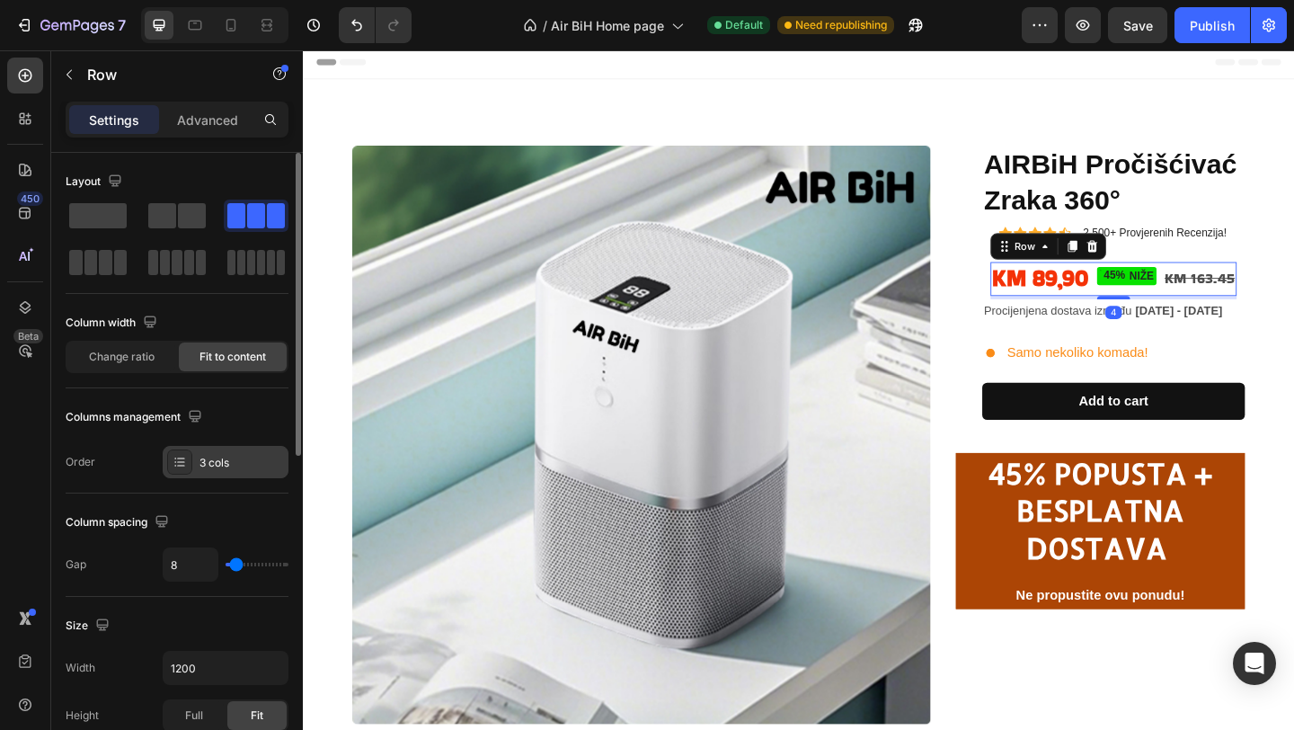
click at [240, 463] on div "3 cols" at bounding box center [241, 463] width 84 height 16
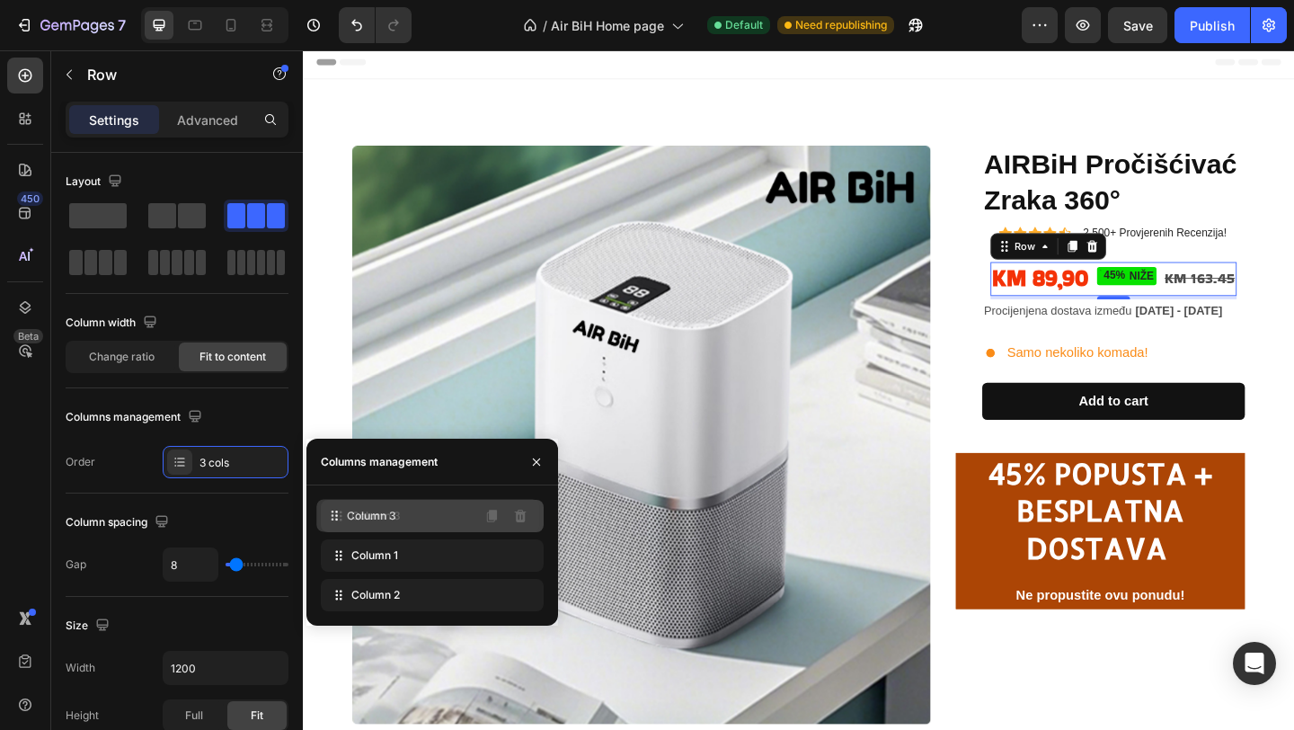
drag, startPoint x: 343, startPoint y: 600, endPoint x: 340, endPoint y: 520, distance: 80.1
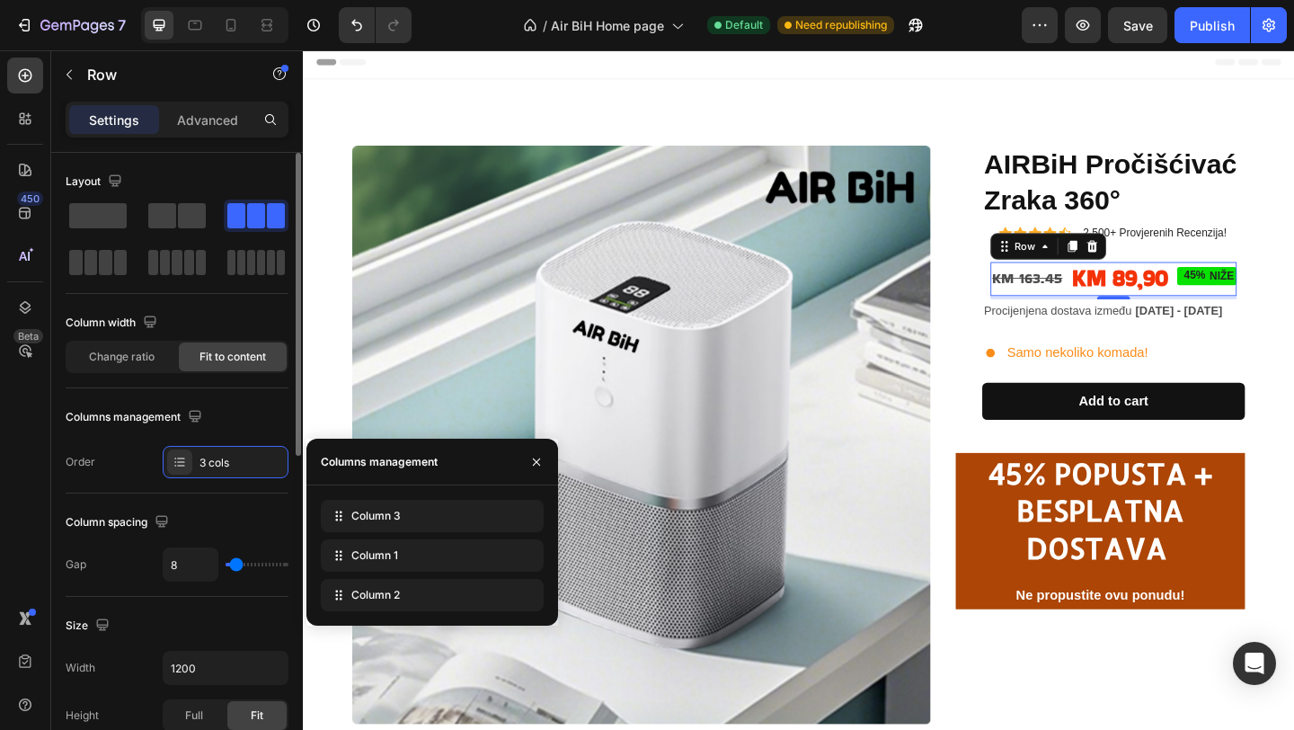
click at [236, 415] on div "Columns management" at bounding box center [177, 417] width 223 height 29
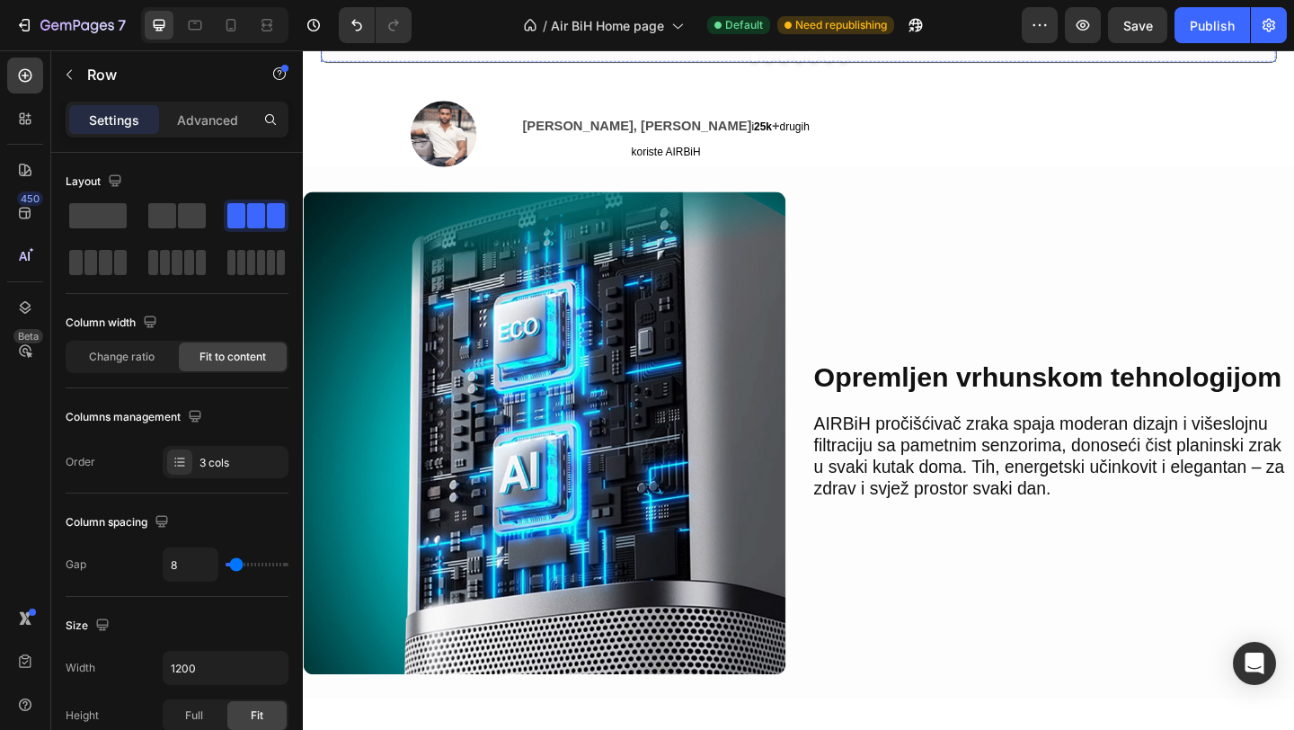
scroll to position [1675, 0]
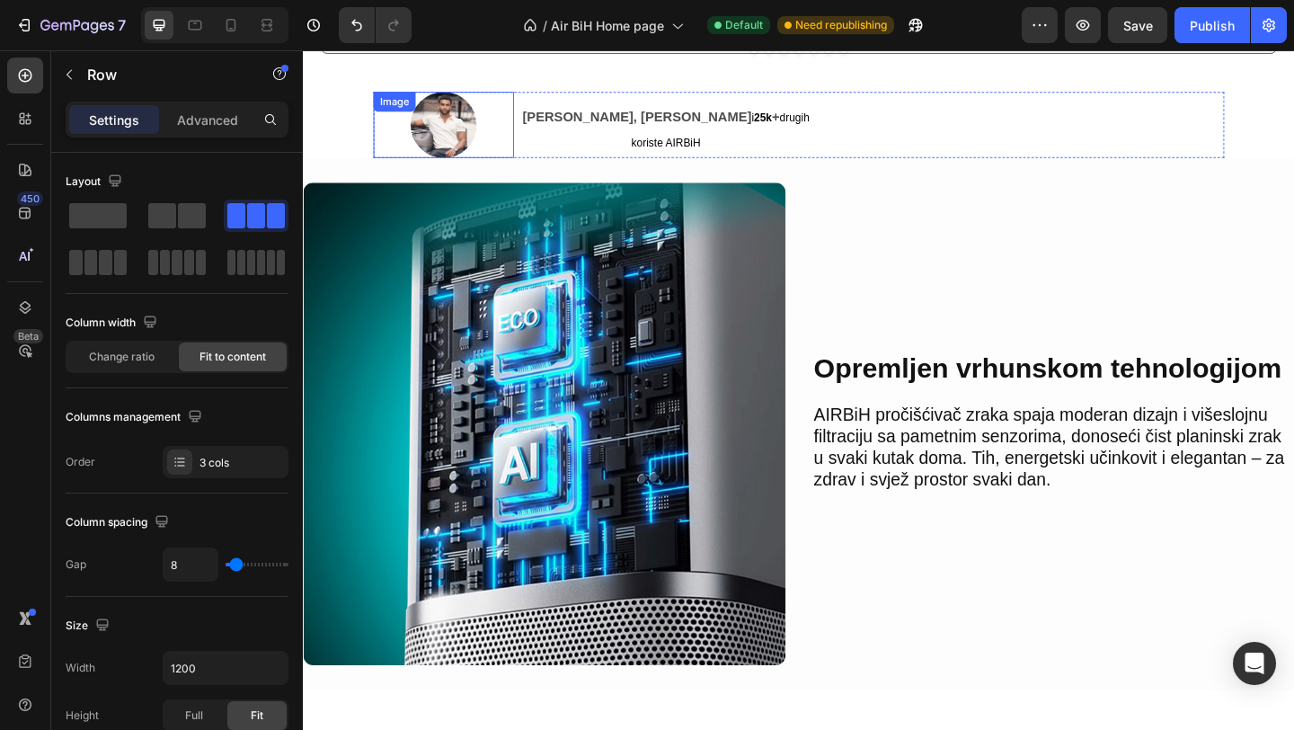
click at [492, 154] on img at bounding box center [456, 131] width 72 height 72
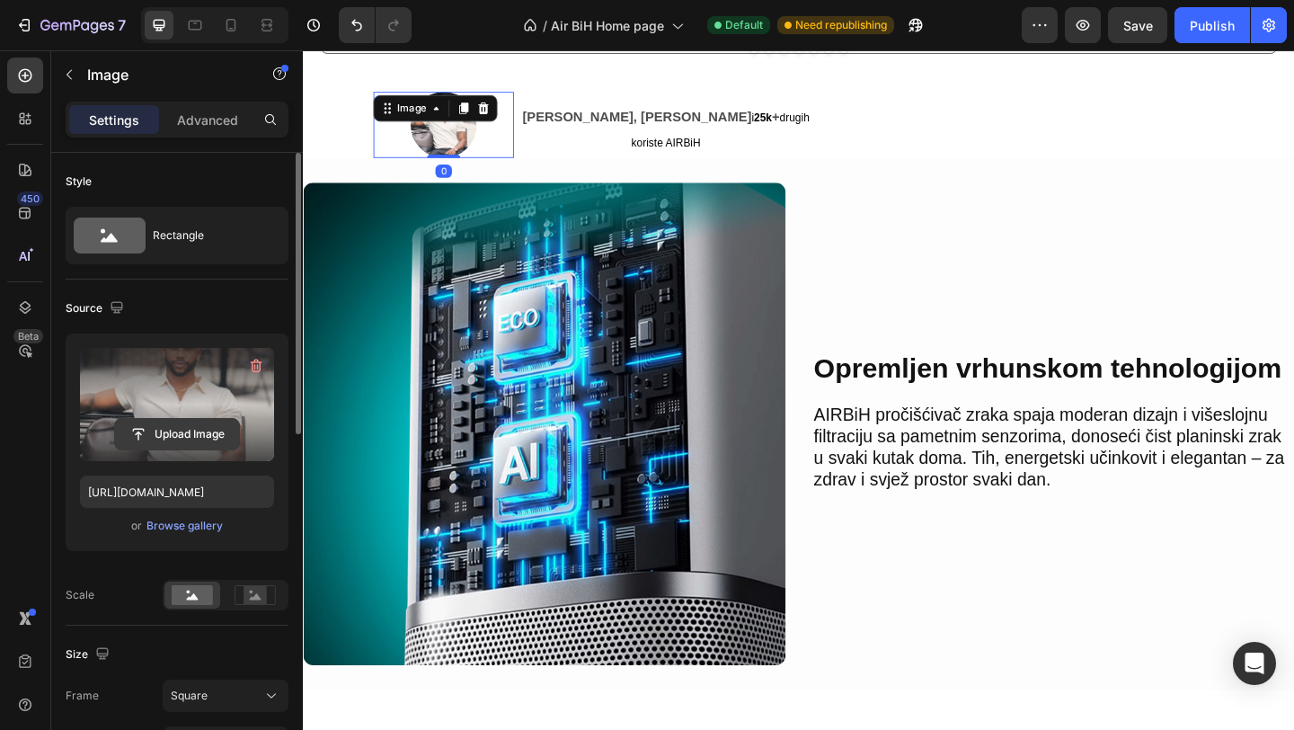
click at [192, 430] on input "file" at bounding box center [177, 434] width 124 height 31
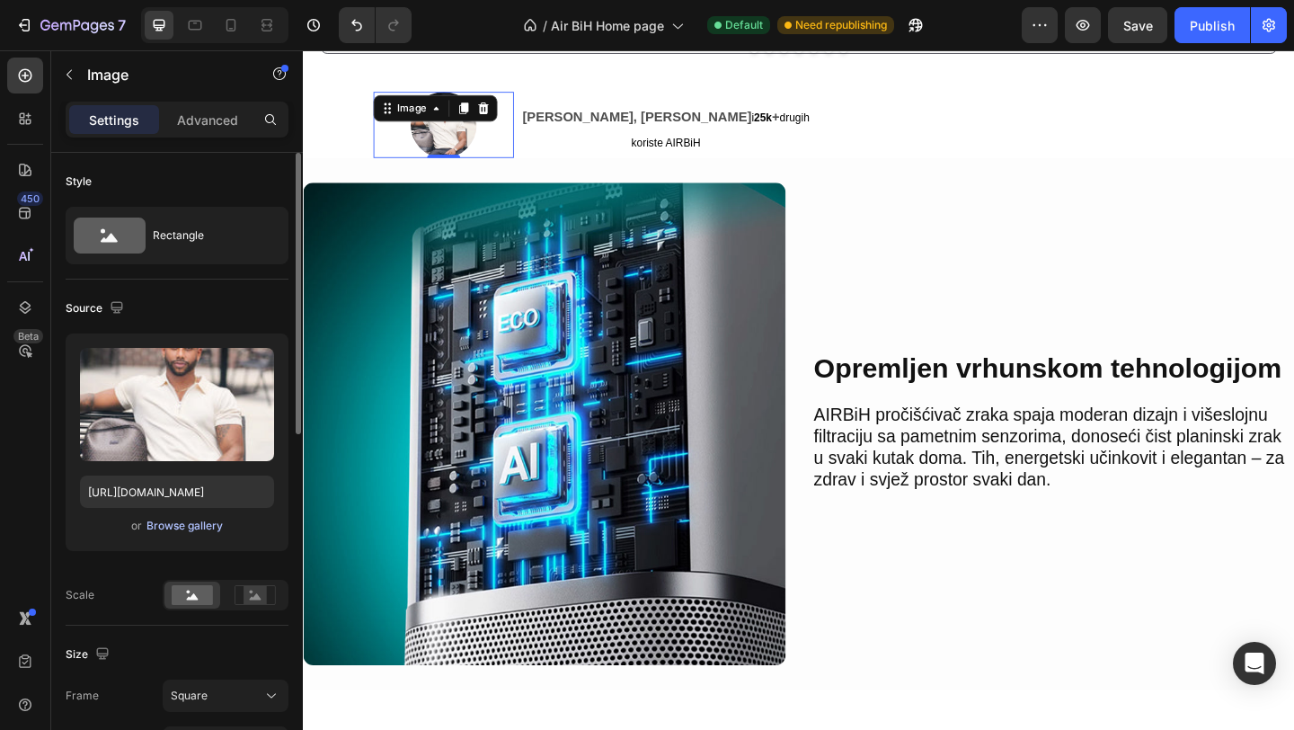
click at [185, 523] on div "Browse gallery" at bounding box center [184, 526] width 76 height 16
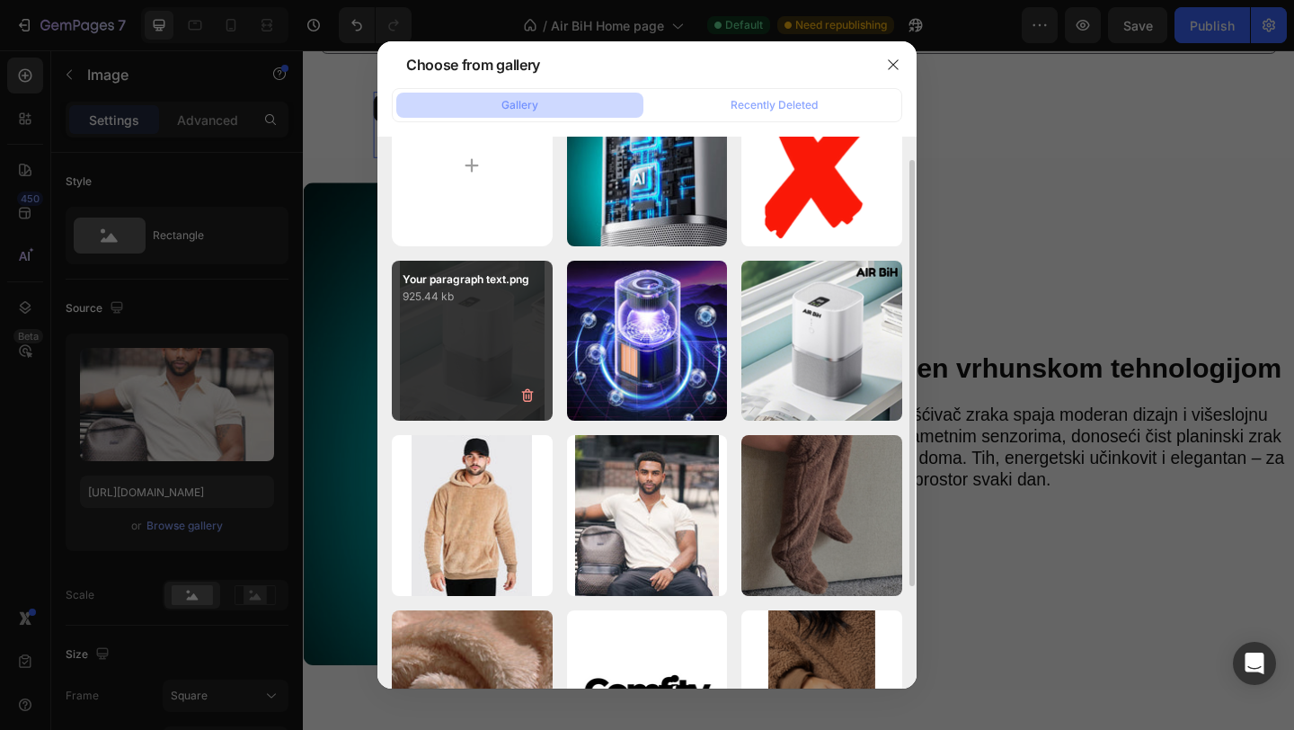
scroll to position [50, 0]
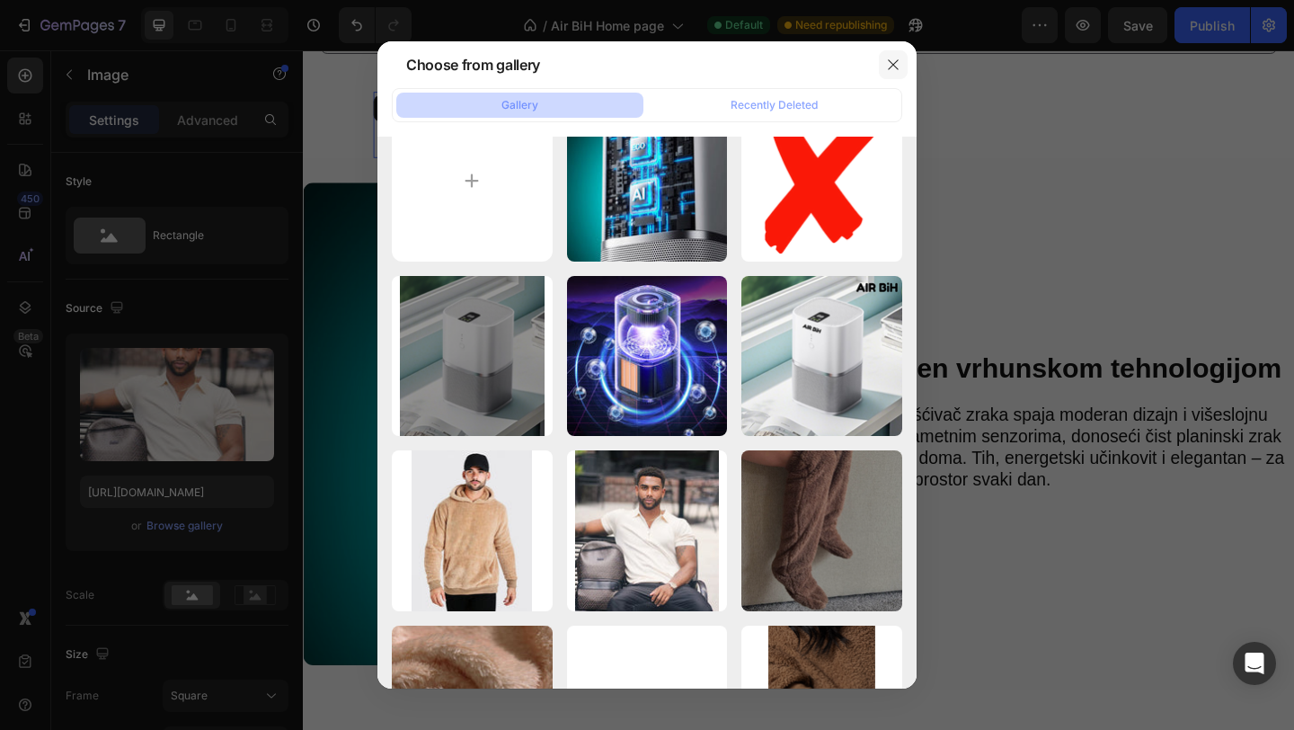
click at [893, 68] on icon "button" at bounding box center [893, 65] width 14 height 14
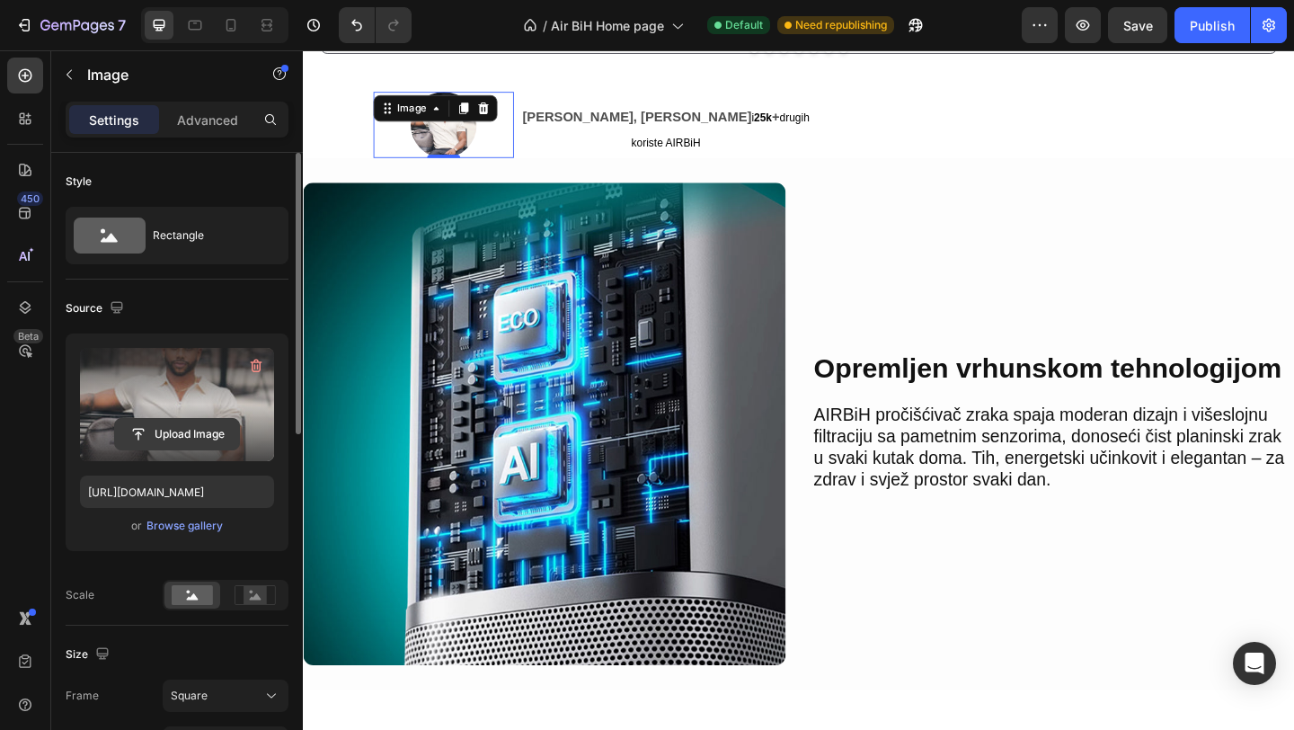
click at [209, 439] on input "file" at bounding box center [177, 434] width 124 height 31
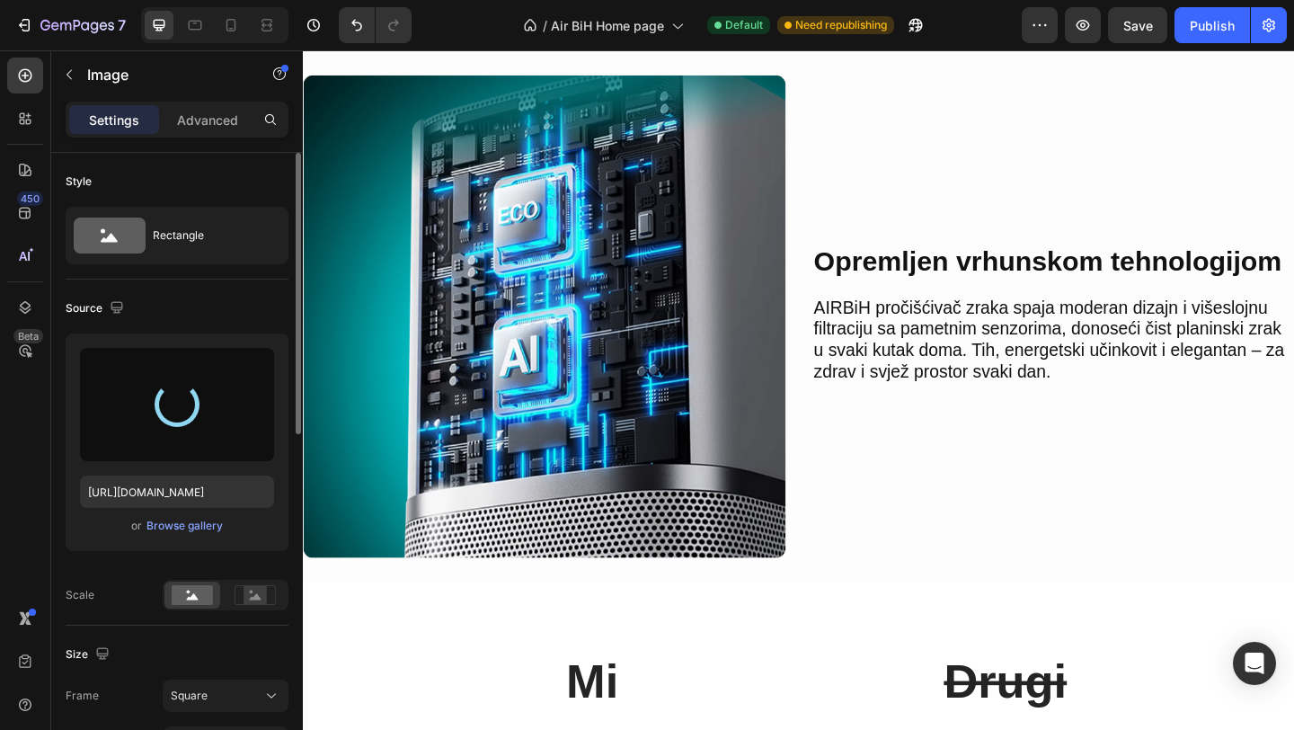
scroll to position [1881, 0]
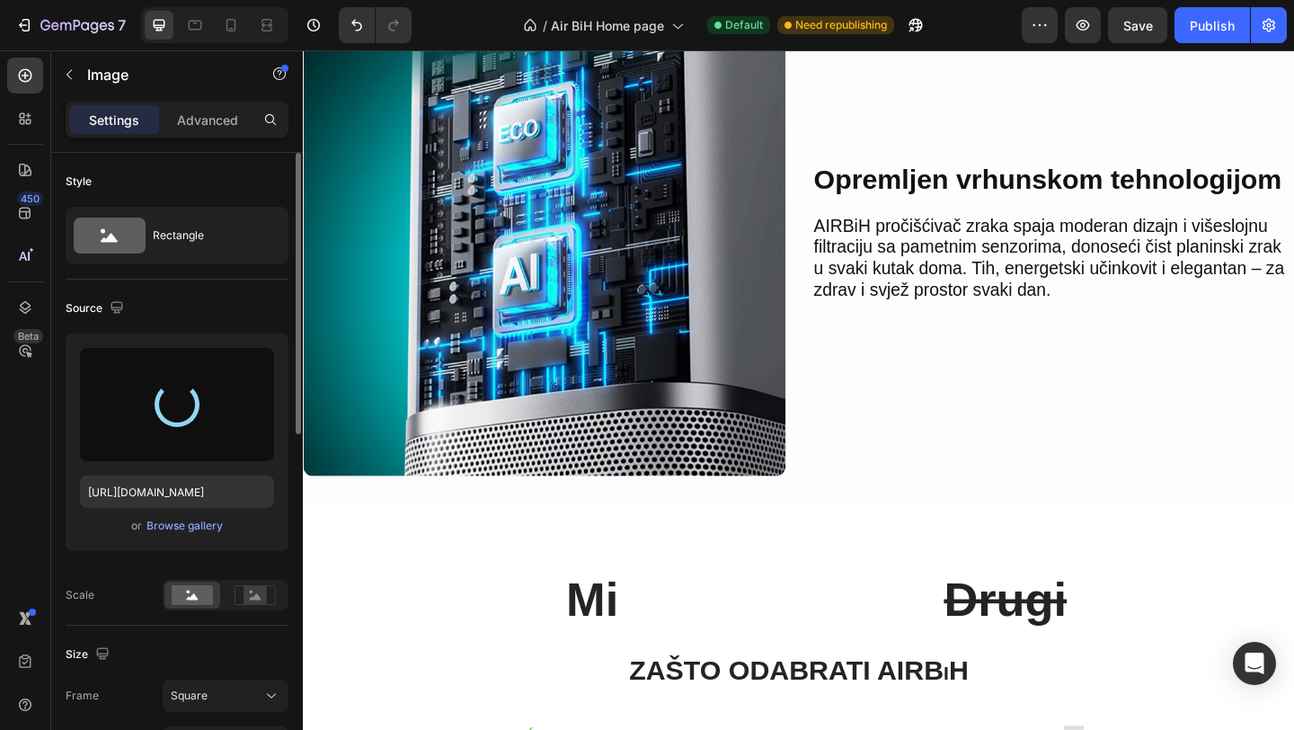
type input "[URL][DOMAIN_NAME]"
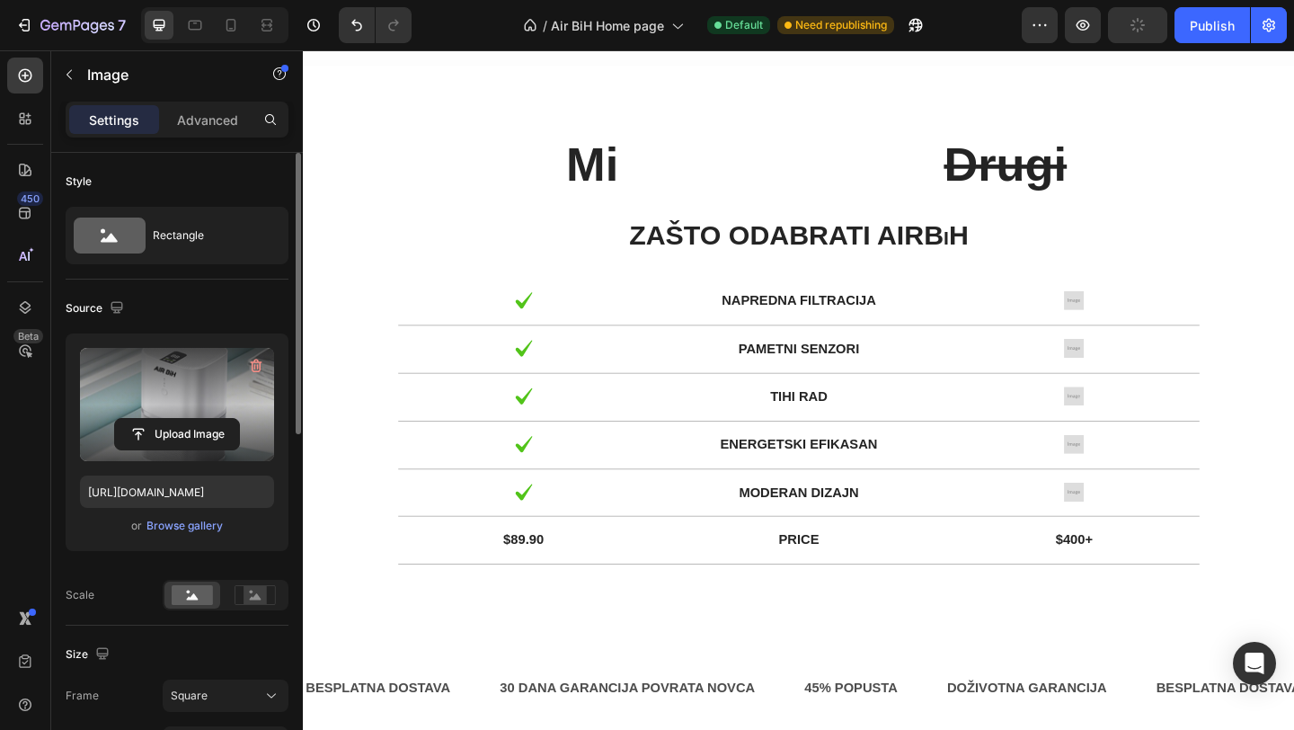
scroll to position [2366, 0]
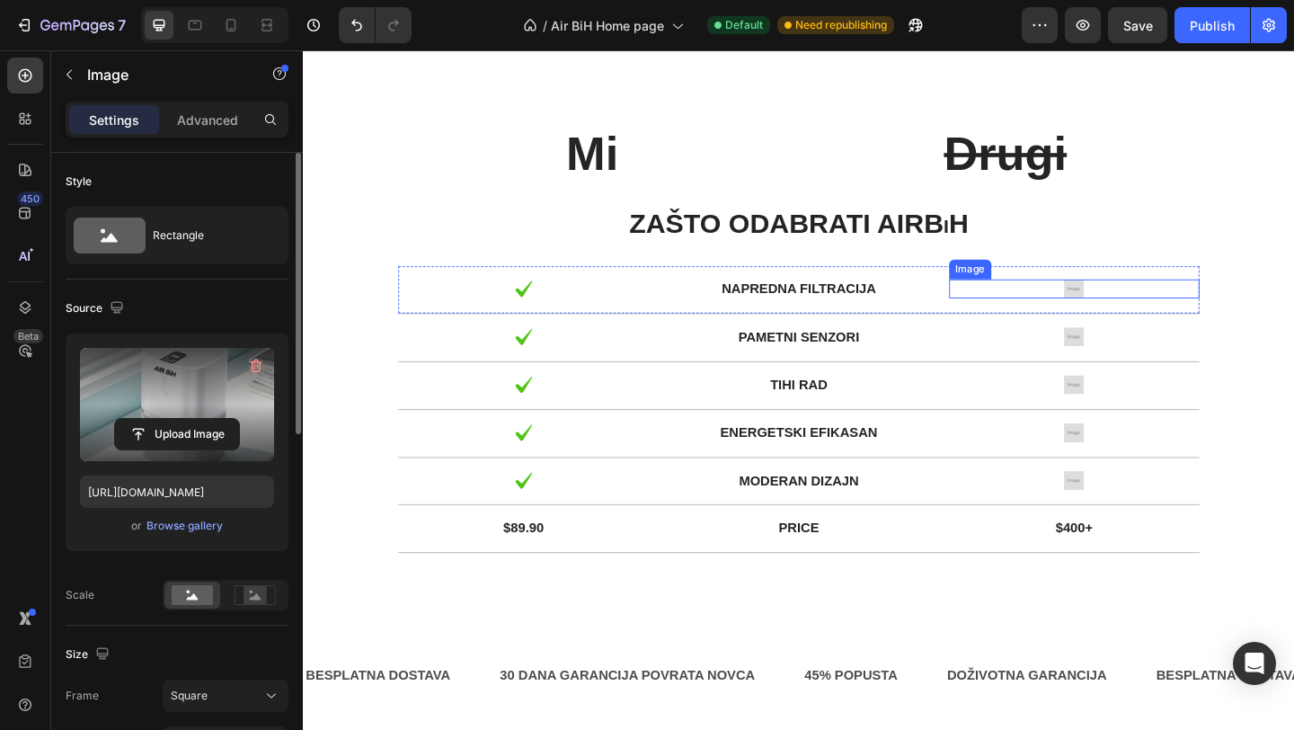
click at [1150, 312] on img at bounding box center [1141, 309] width 22 height 21
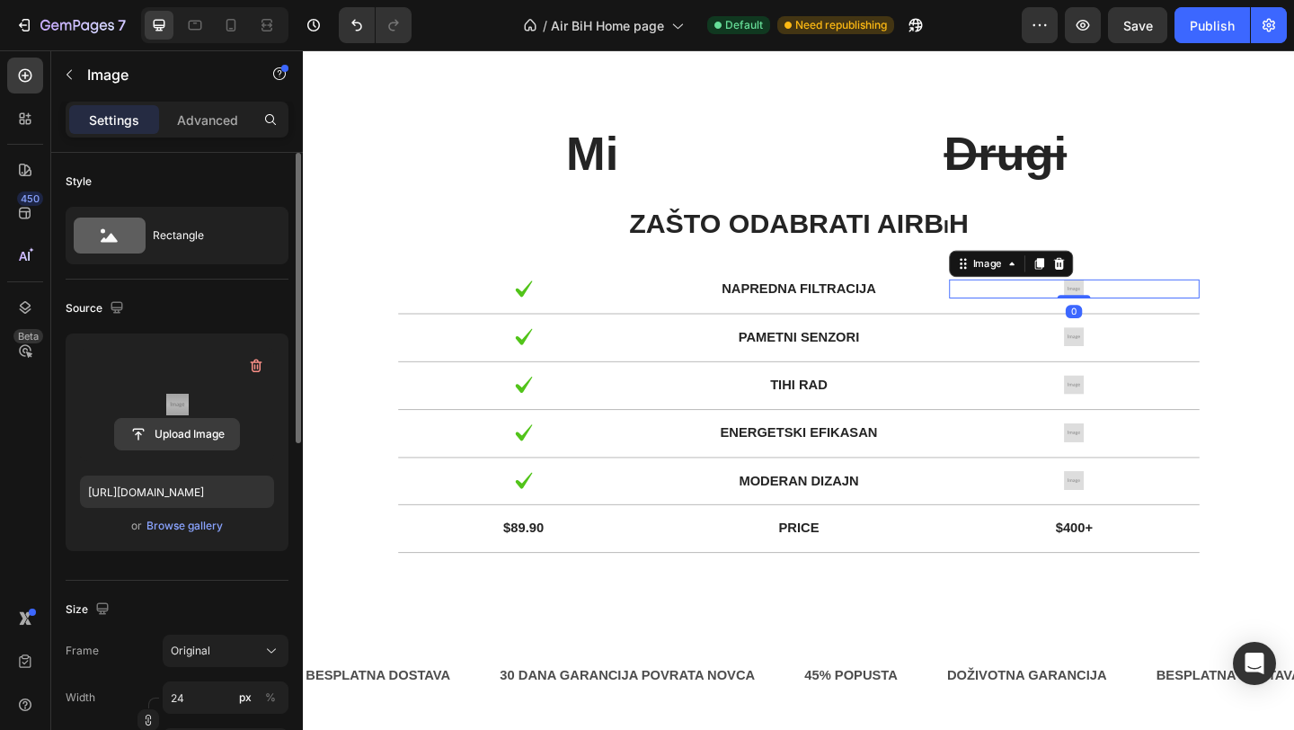
click at [201, 429] on input "file" at bounding box center [177, 434] width 124 height 31
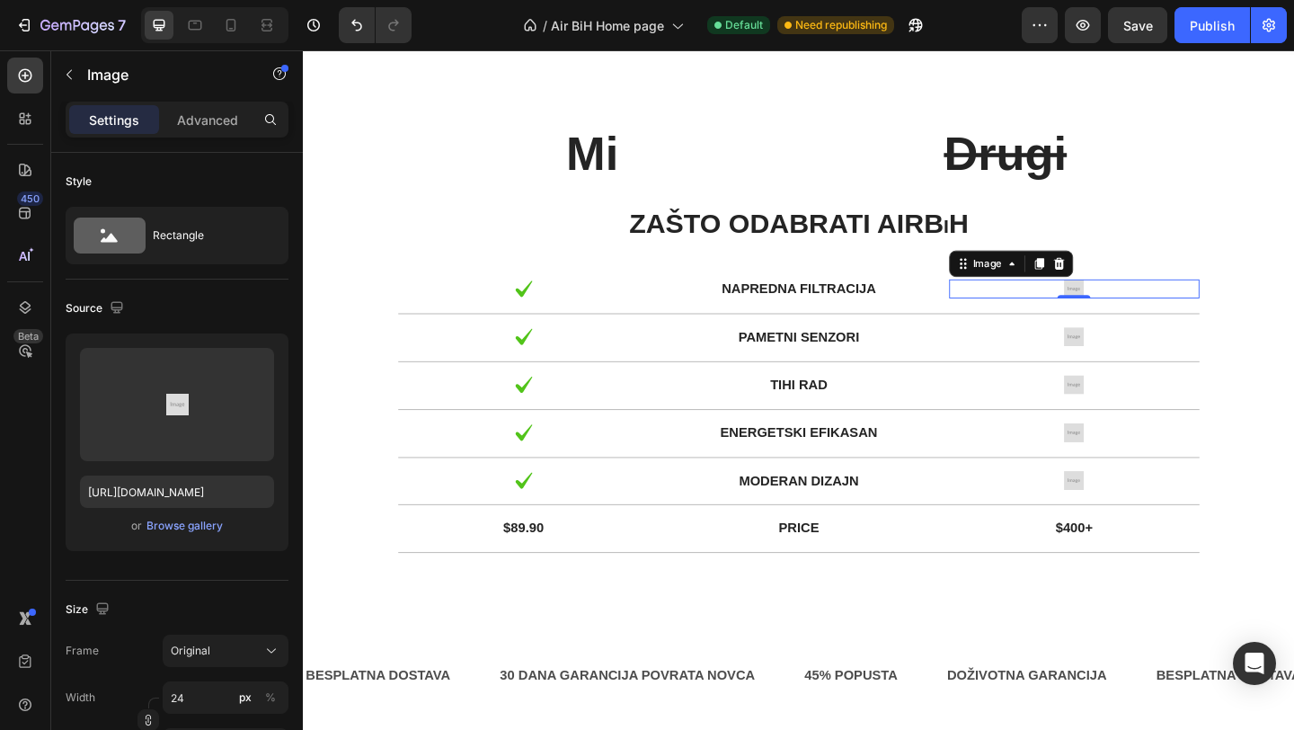
click at [1210, 588] on div "$89.90 Text Block Price Text Block $400+ Text Block Row" at bounding box center [842, 571] width 872 height 52
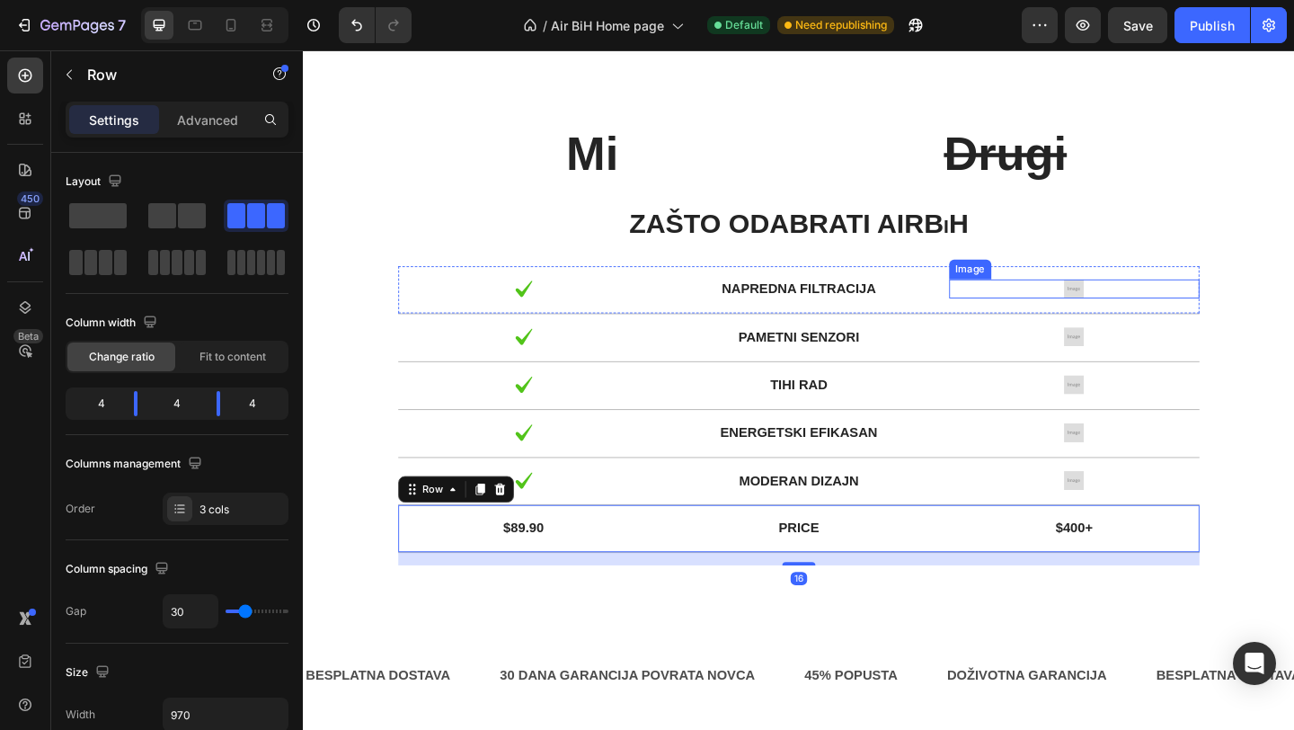
click at [1144, 308] on img at bounding box center [1141, 309] width 22 height 21
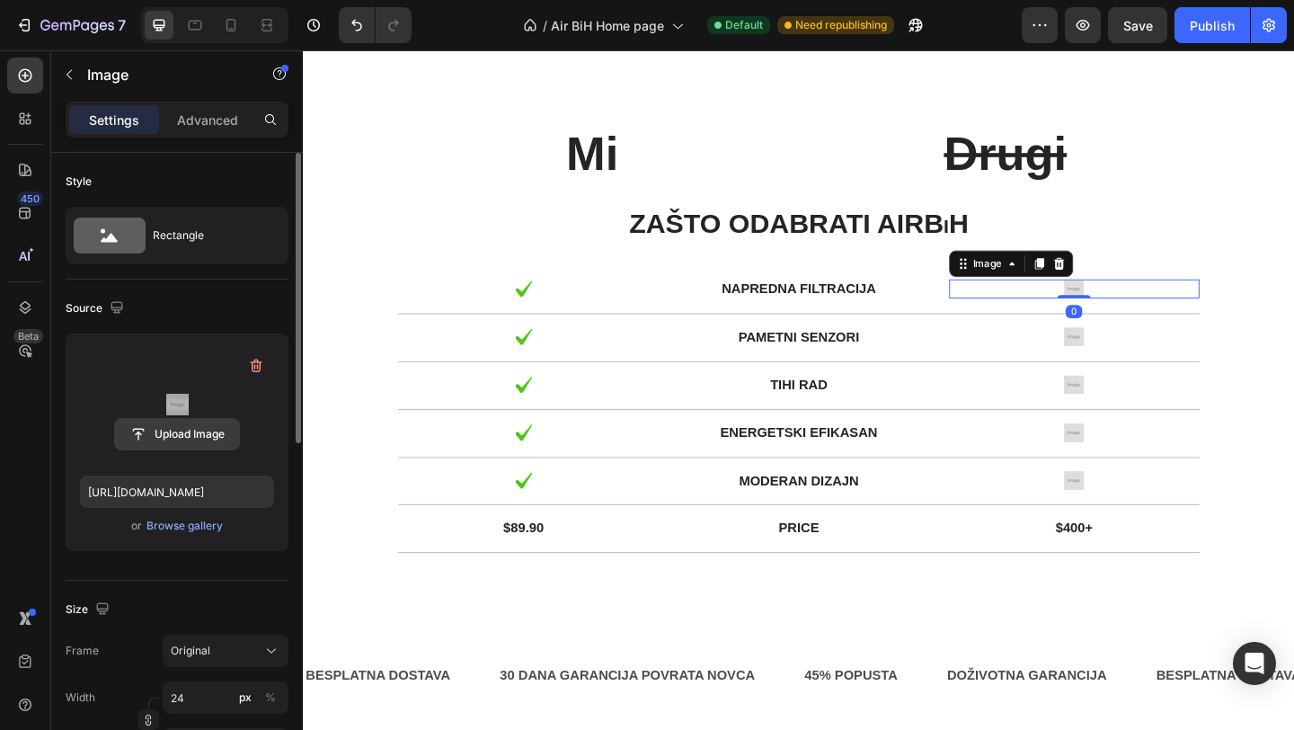
click at [168, 432] on input "file" at bounding box center [177, 434] width 124 height 31
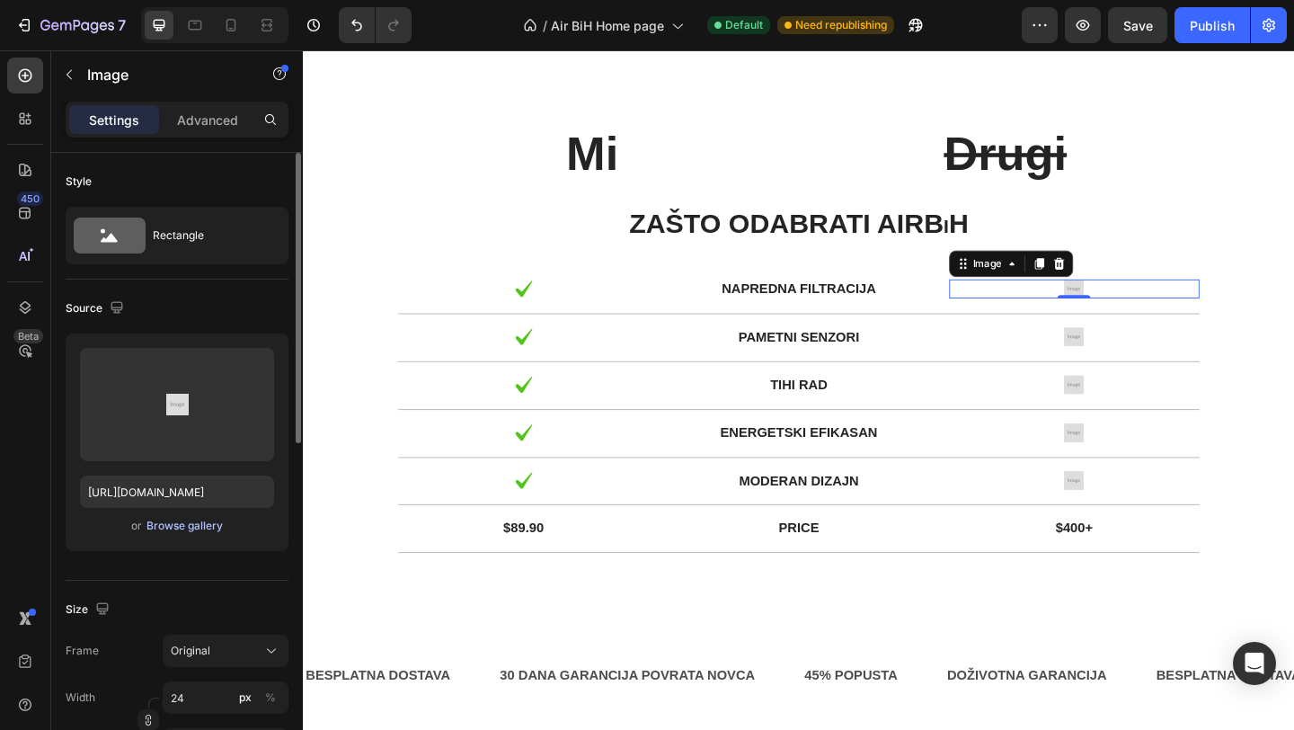
click at [185, 527] on div "Browse gallery" at bounding box center [184, 526] width 76 height 16
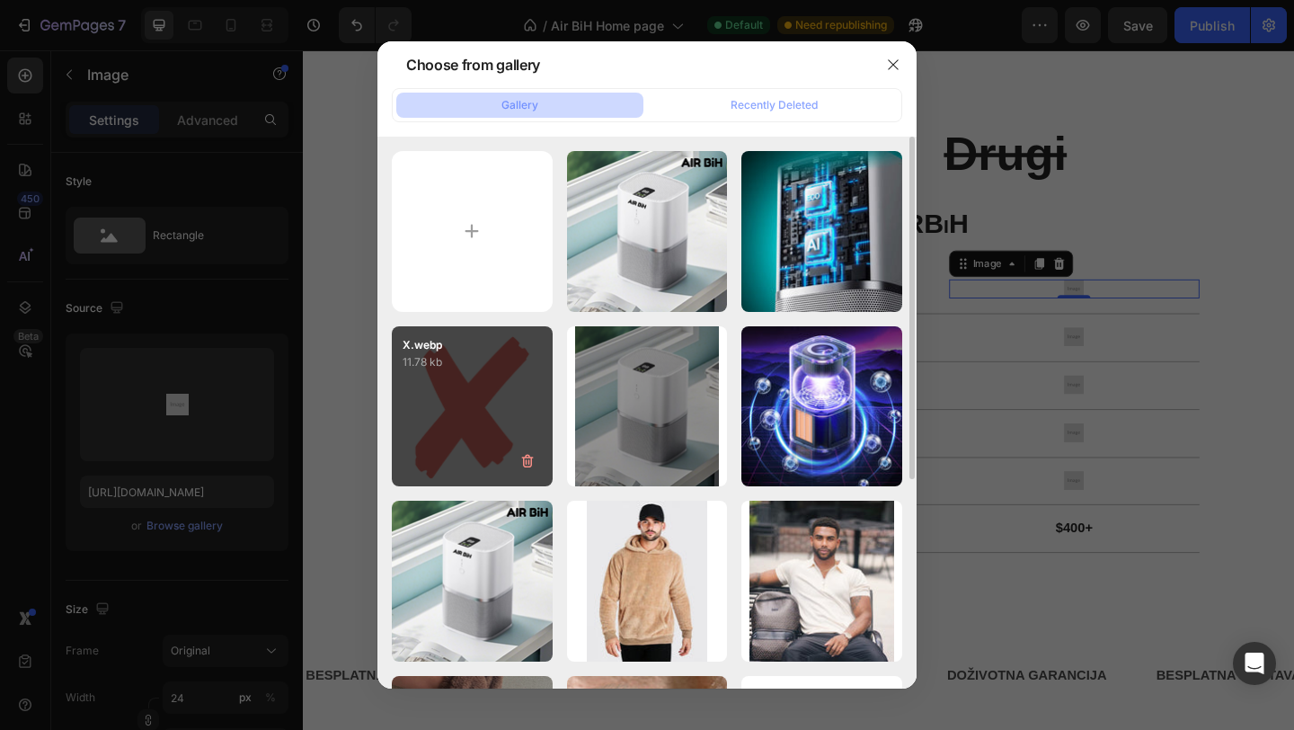
click at [548, 412] on div "X.webp 11.78 kb" at bounding box center [472, 406] width 161 height 161
type input "[URL][DOMAIN_NAME]"
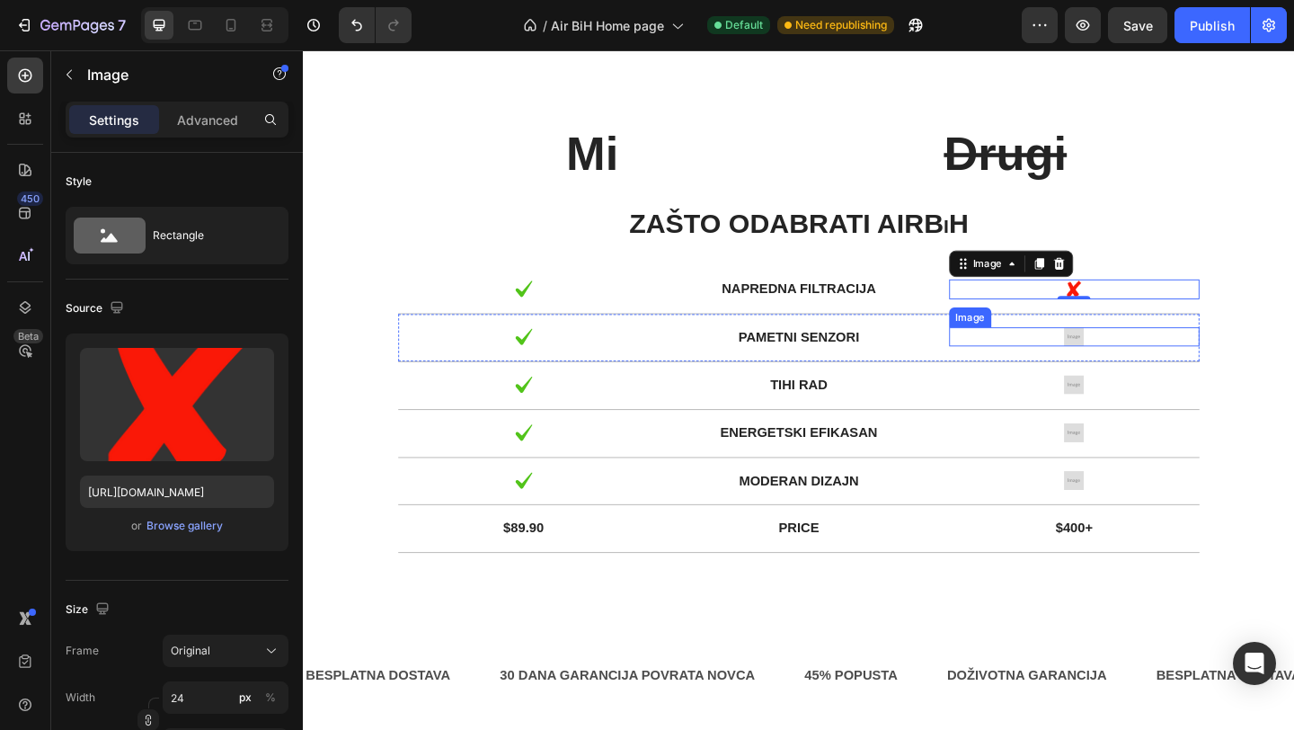
click at [1143, 366] on img at bounding box center [1141, 361] width 22 height 21
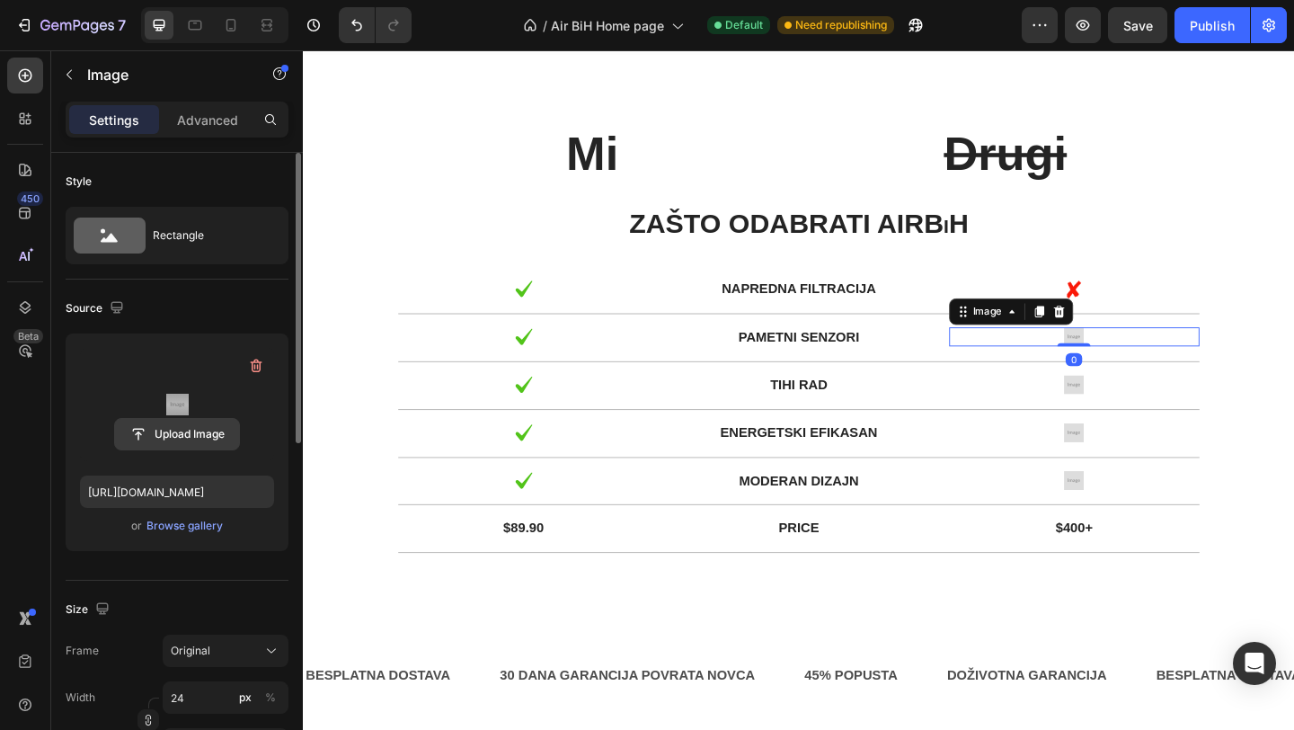
click at [191, 432] on input "file" at bounding box center [177, 434] width 124 height 31
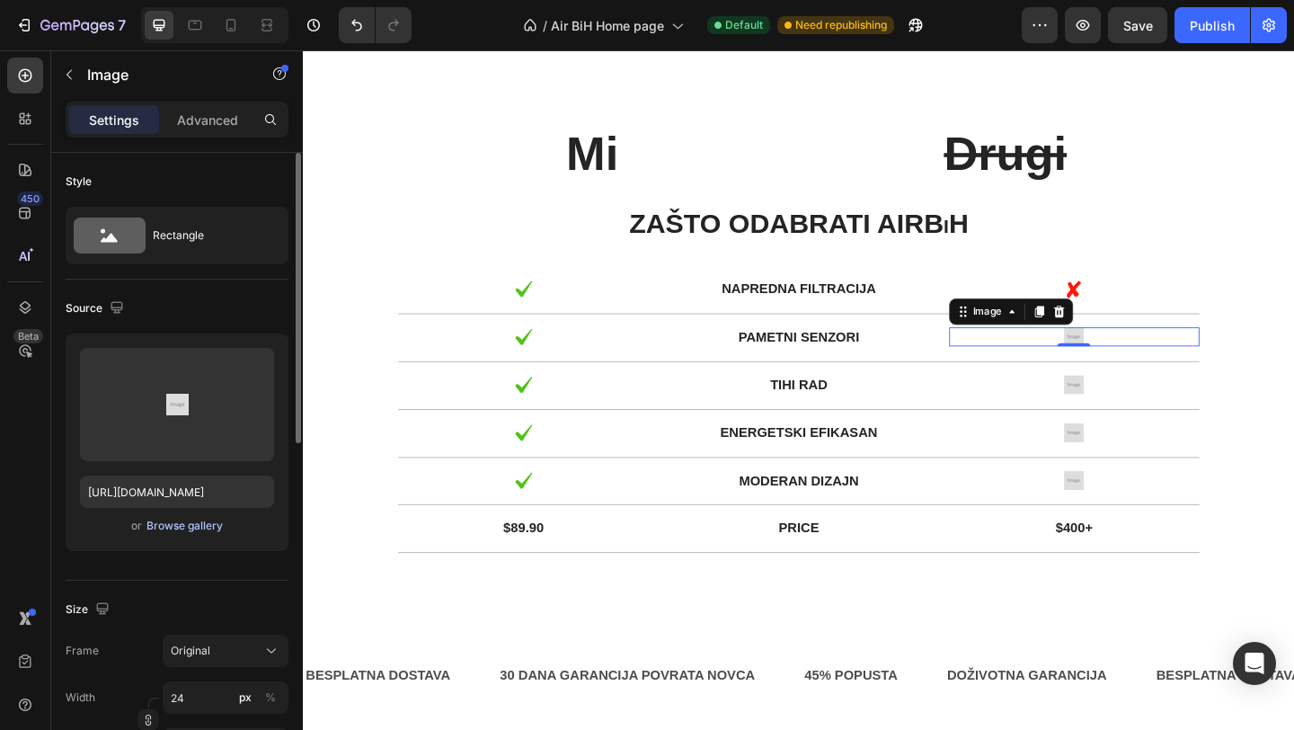
click at [173, 530] on div "Browse gallery" at bounding box center [184, 526] width 76 height 16
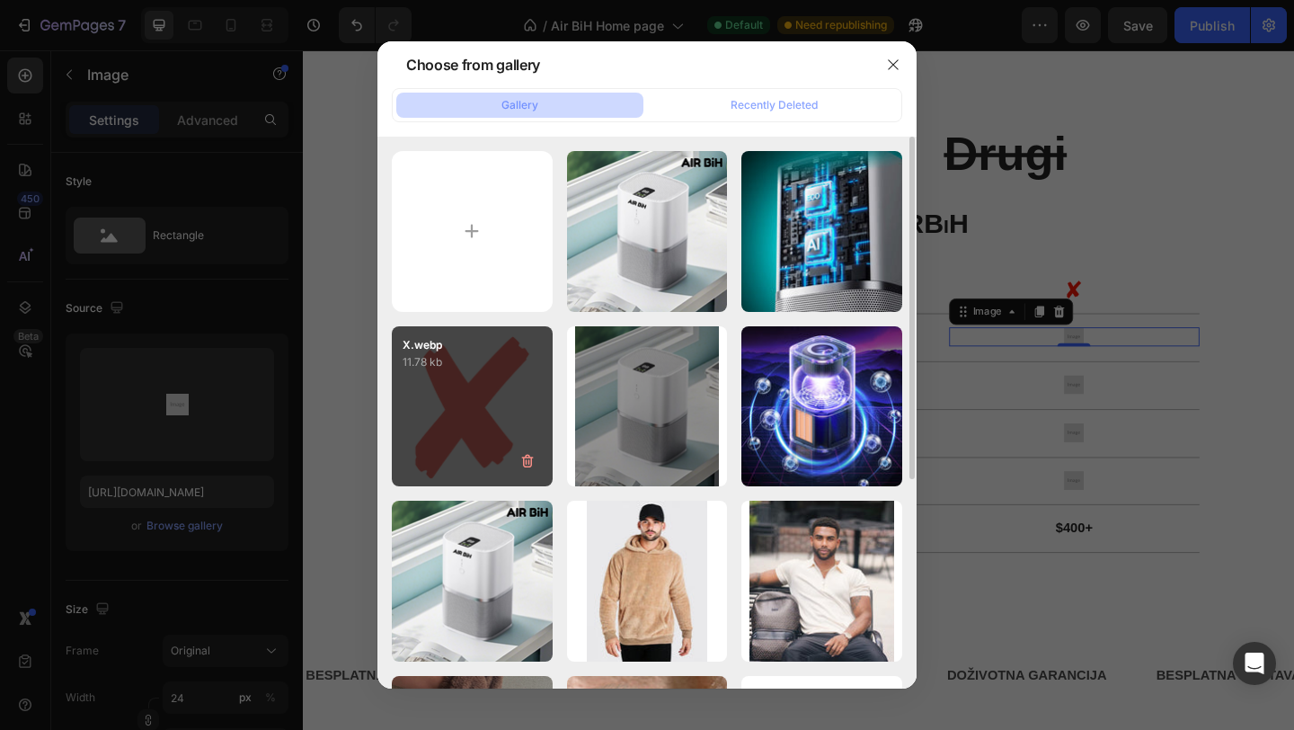
click at [469, 397] on div "X.webp 11.78 kb" at bounding box center [472, 406] width 161 height 161
type input "[URL][DOMAIN_NAME]"
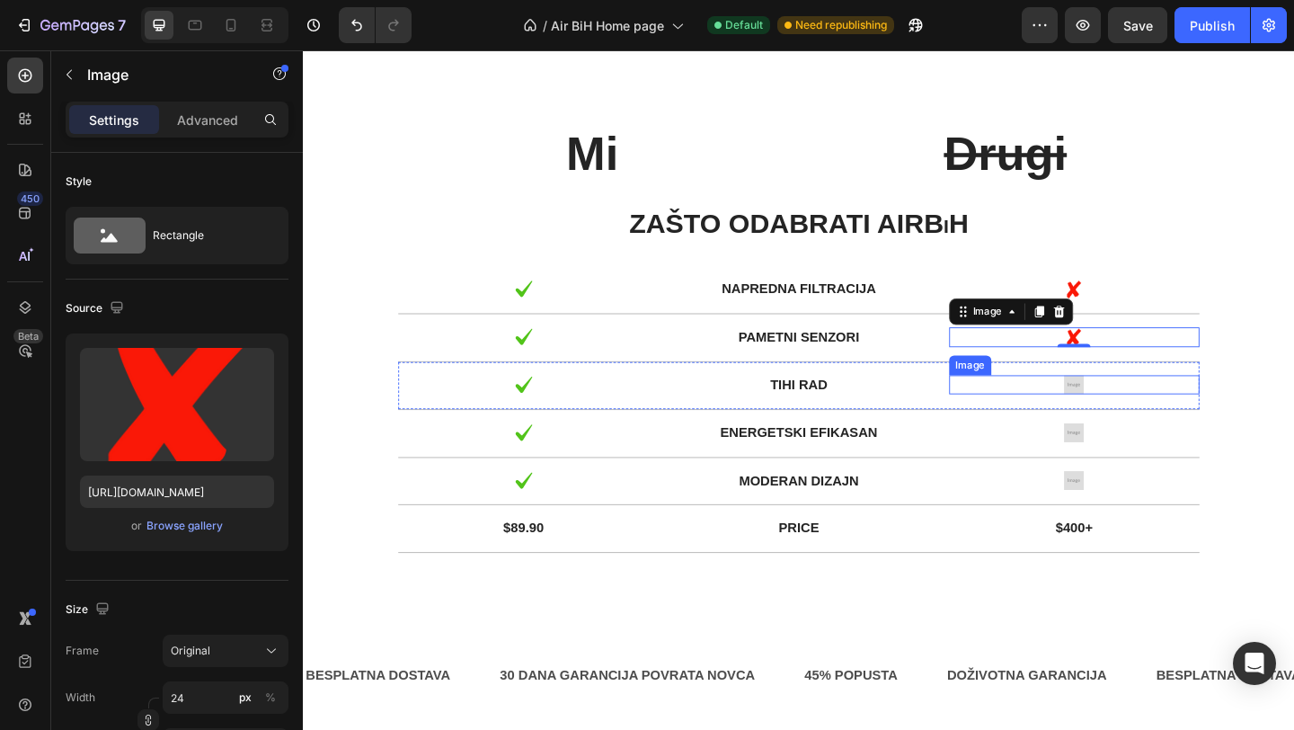
click at [1143, 412] on img at bounding box center [1141, 413] width 22 height 21
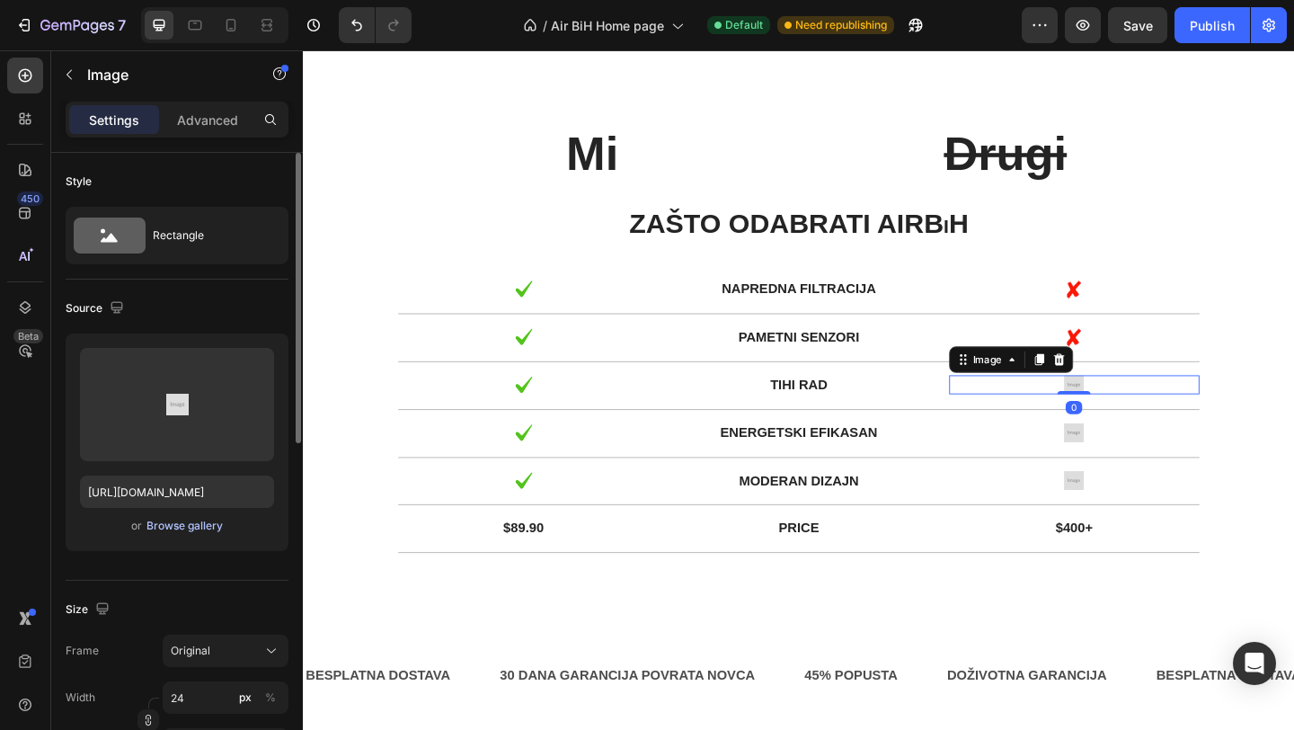
click at [211, 528] on div "Browse gallery" at bounding box center [184, 526] width 76 height 16
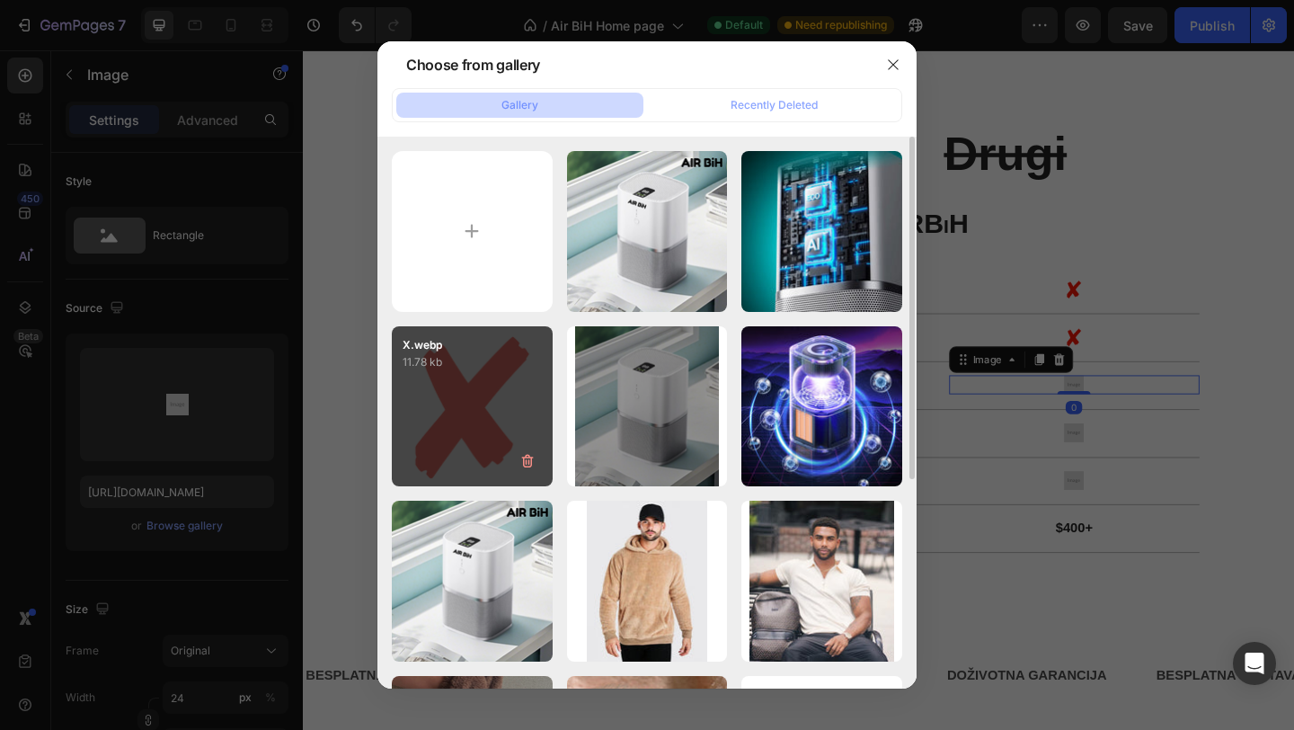
click at [492, 417] on div "X.webp 11.78 kb" at bounding box center [472, 406] width 161 height 161
type input "[URL][DOMAIN_NAME]"
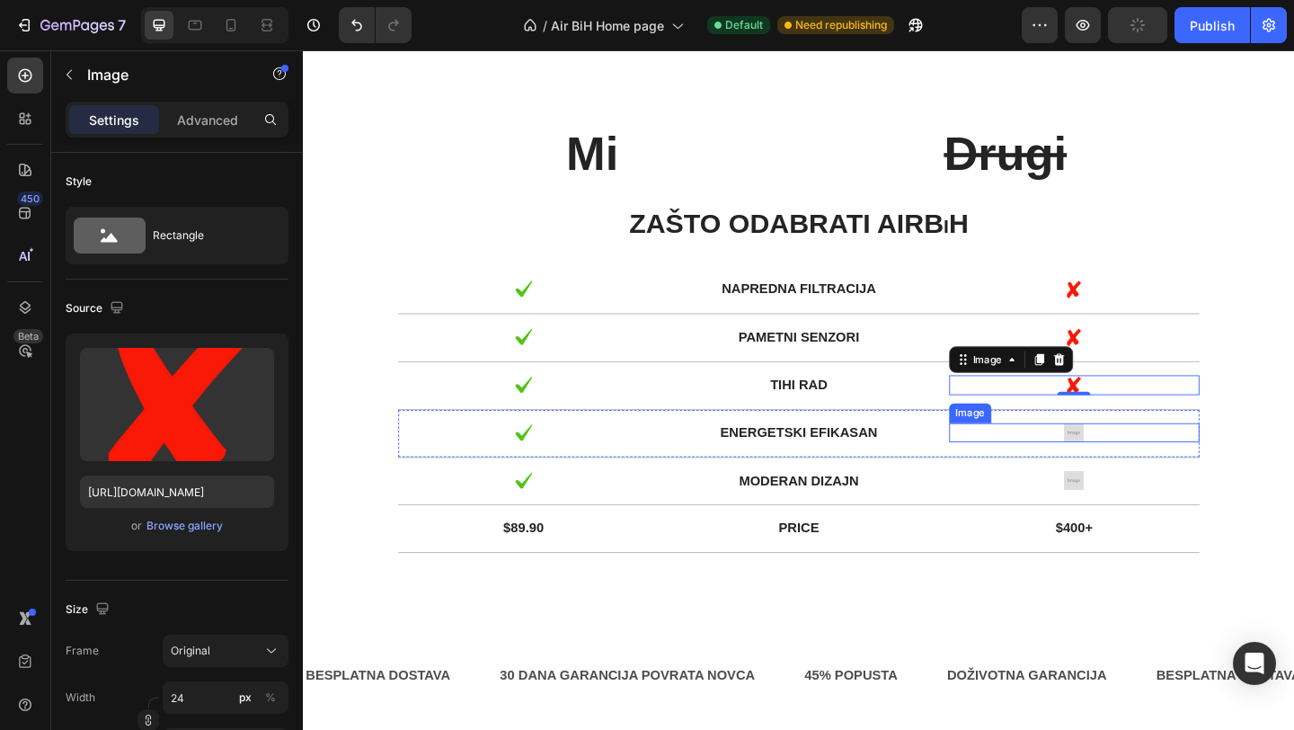
click at [1141, 463] on img at bounding box center [1141, 466] width 22 height 21
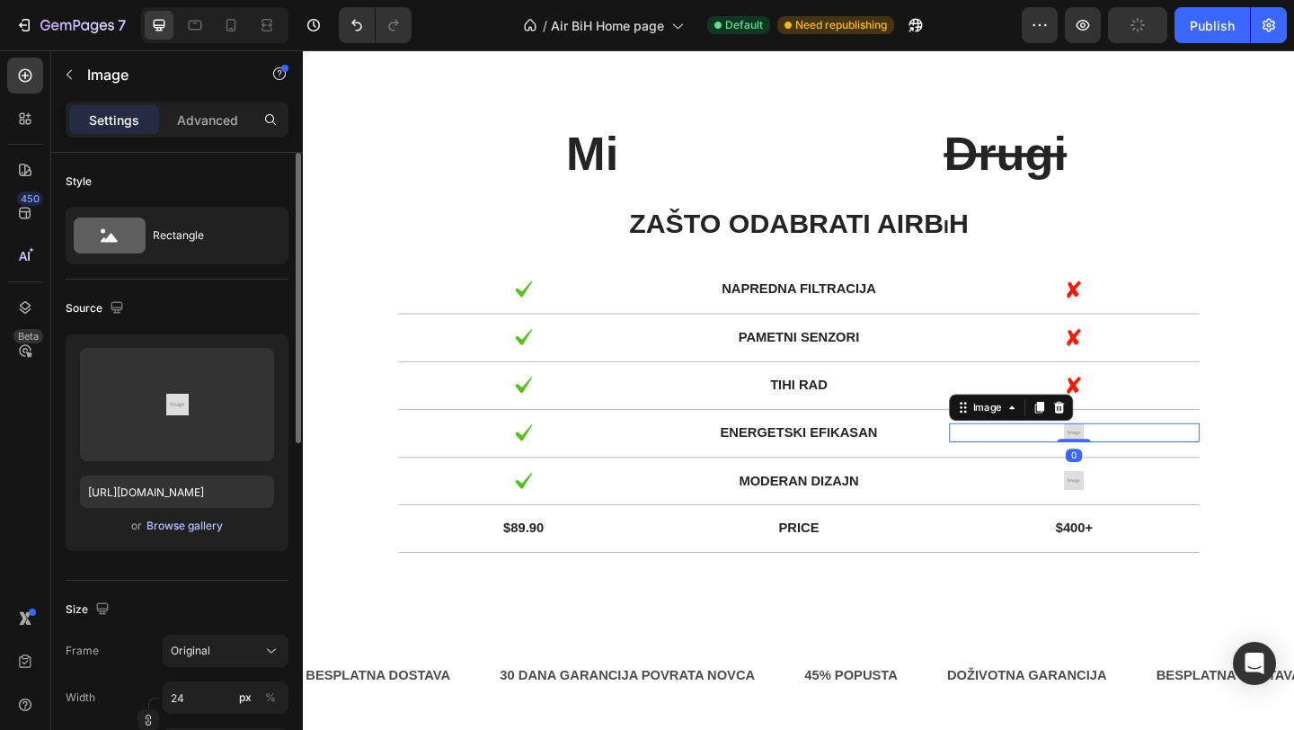
click at [183, 530] on div "Browse gallery" at bounding box center [184, 526] width 76 height 16
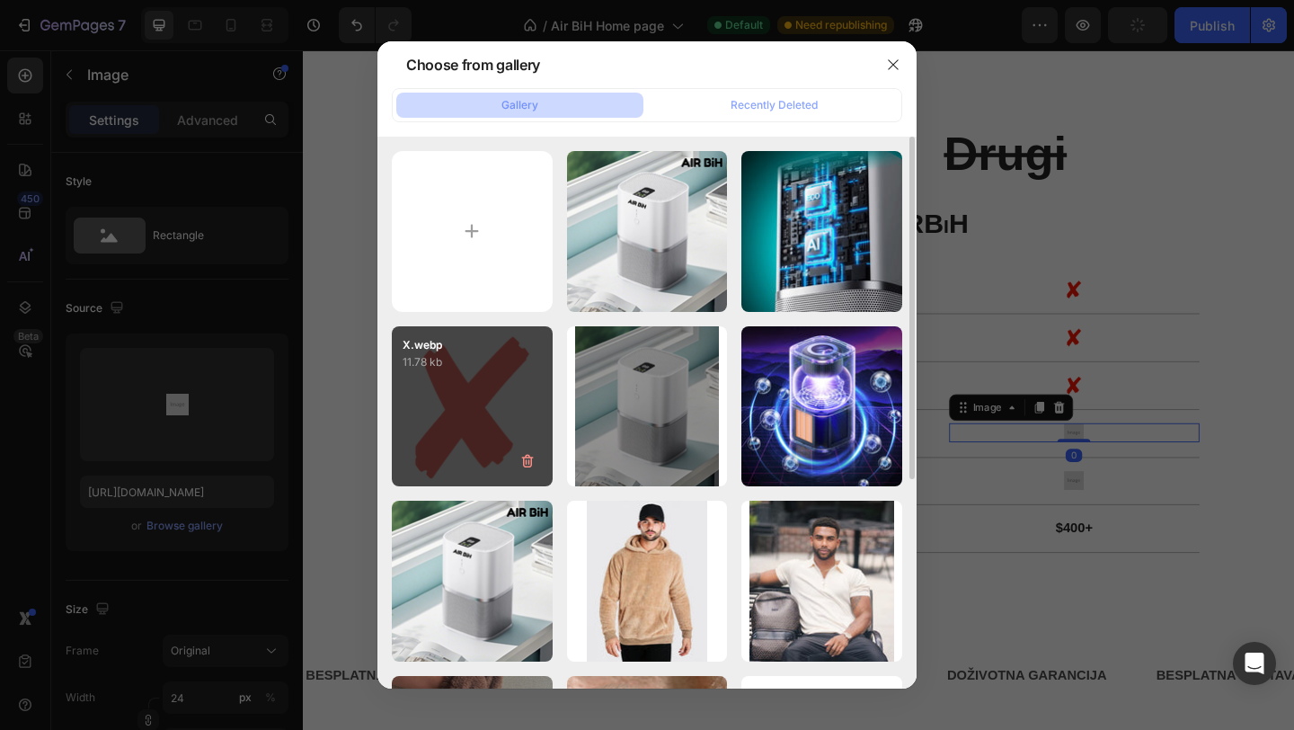
click at [494, 419] on div "X.webp 11.78 kb" at bounding box center [472, 406] width 161 height 161
type input "[URL][DOMAIN_NAME]"
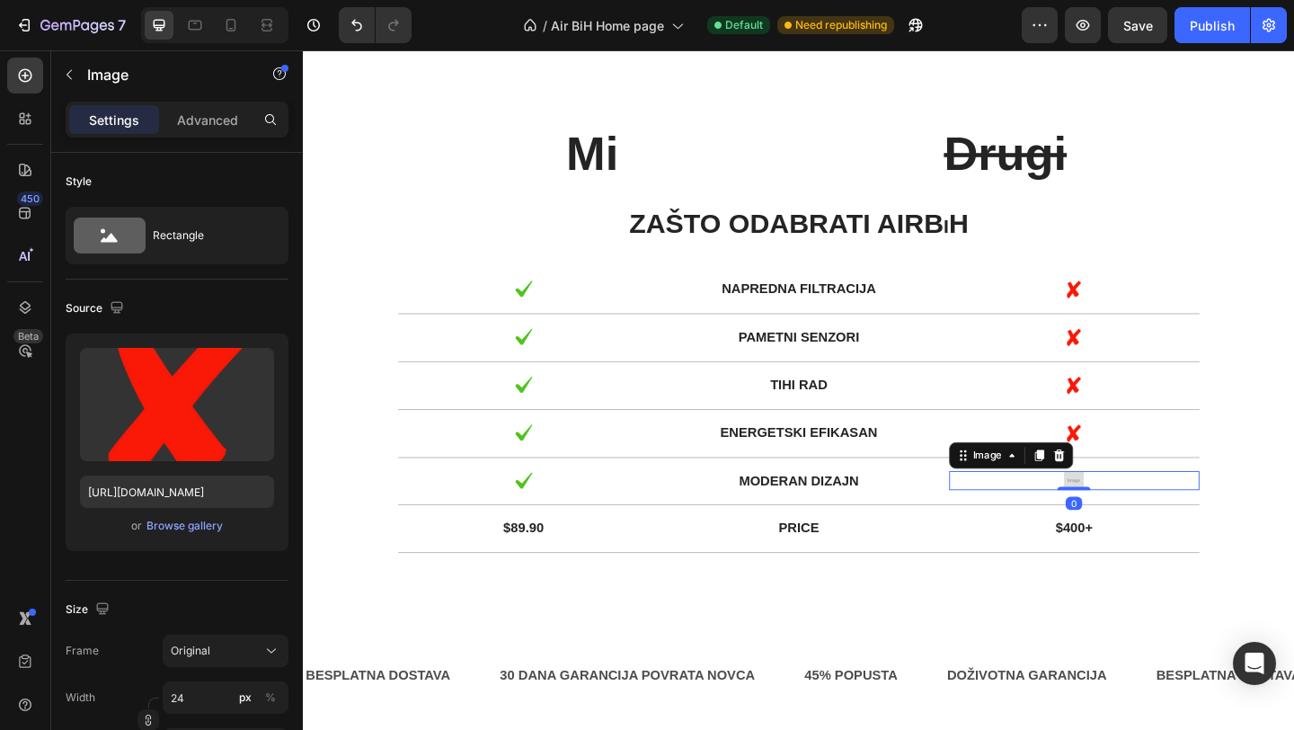
click at [1147, 511] on img at bounding box center [1141, 518] width 22 height 21
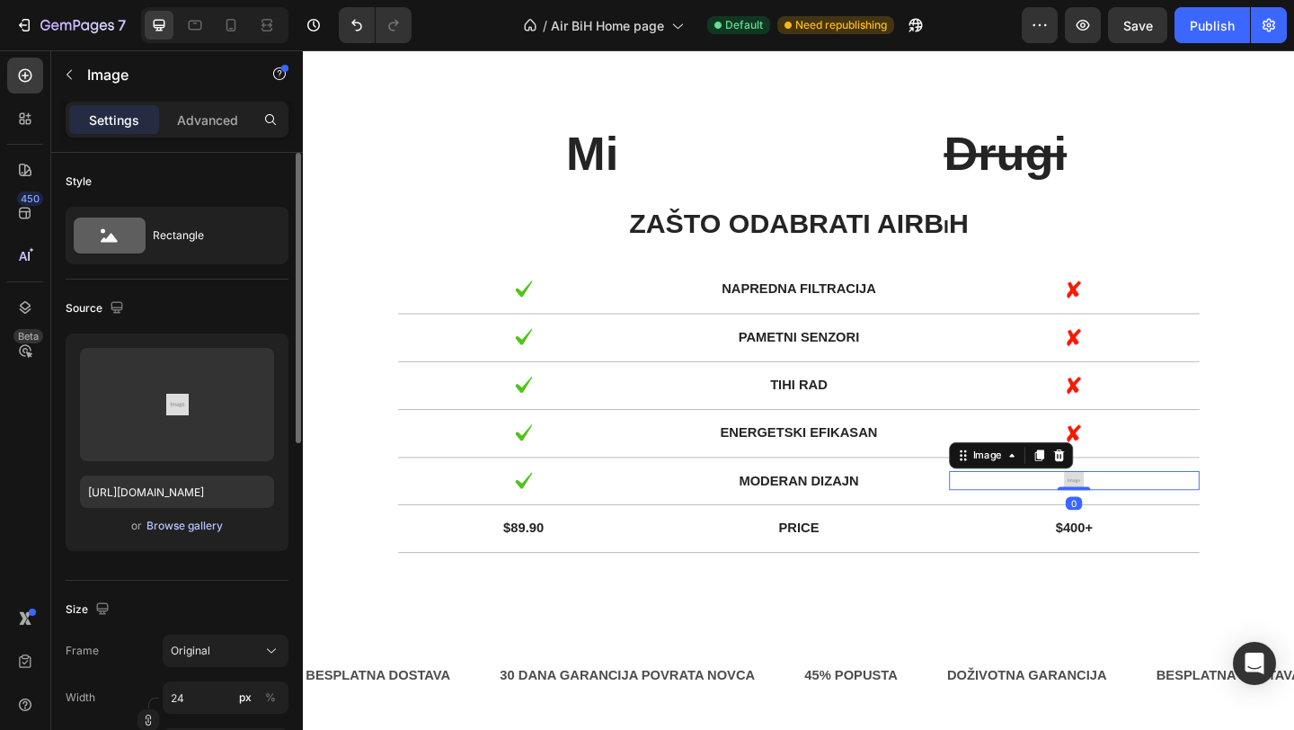
click at [193, 525] on div "Browse gallery" at bounding box center [184, 526] width 76 height 16
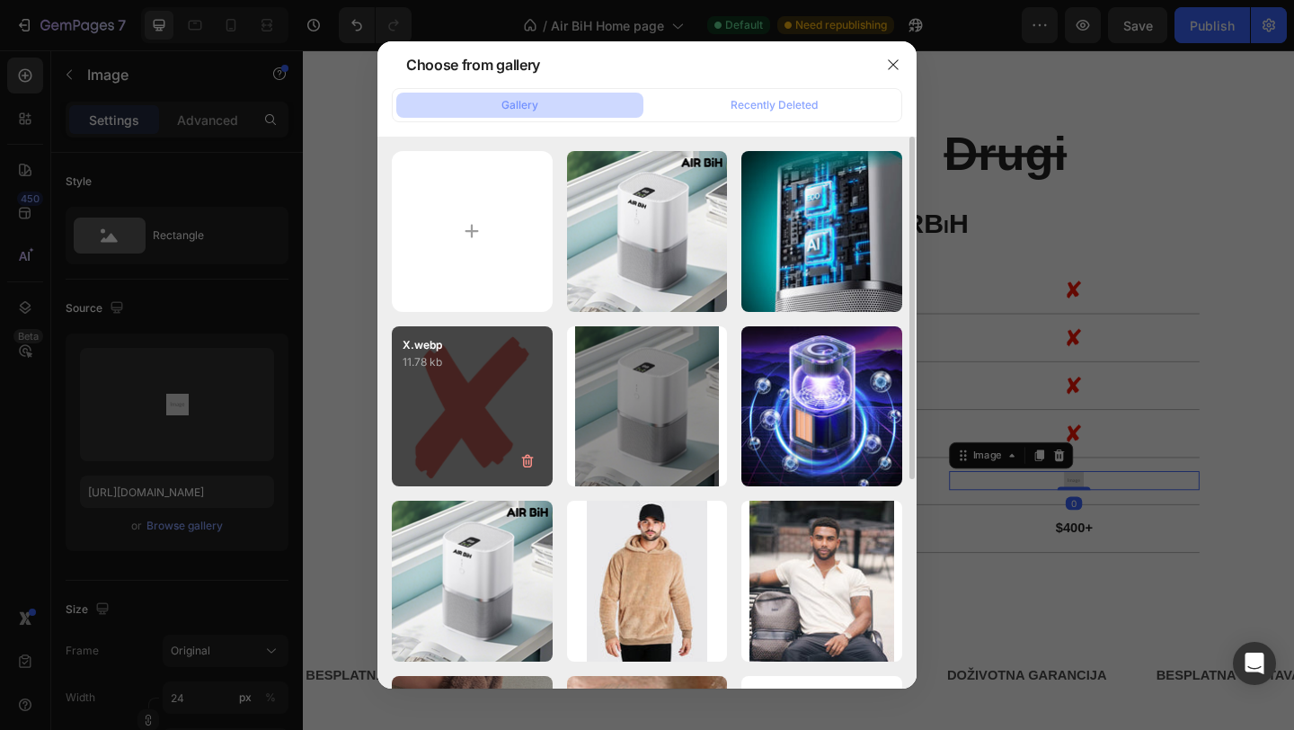
click at [484, 433] on div "X.webp 11.78 kb" at bounding box center [472, 406] width 161 height 161
type input "[URL][DOMAIN_NAME]"
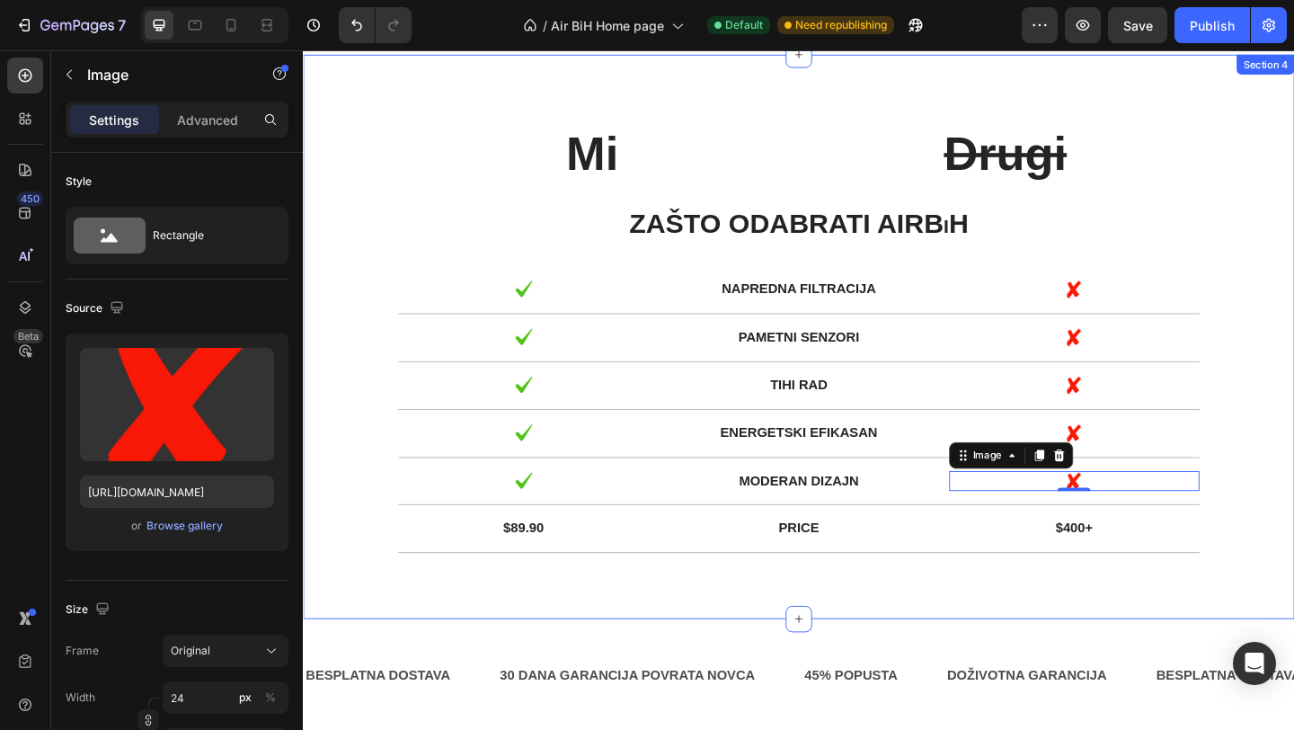
click at [330, 552] on div "Mi Text Block Drugi Text Block Row Zašto odabrati AIRB i H Text Block Row Image…" at bounding box center [841, 369] width 1051 height 484
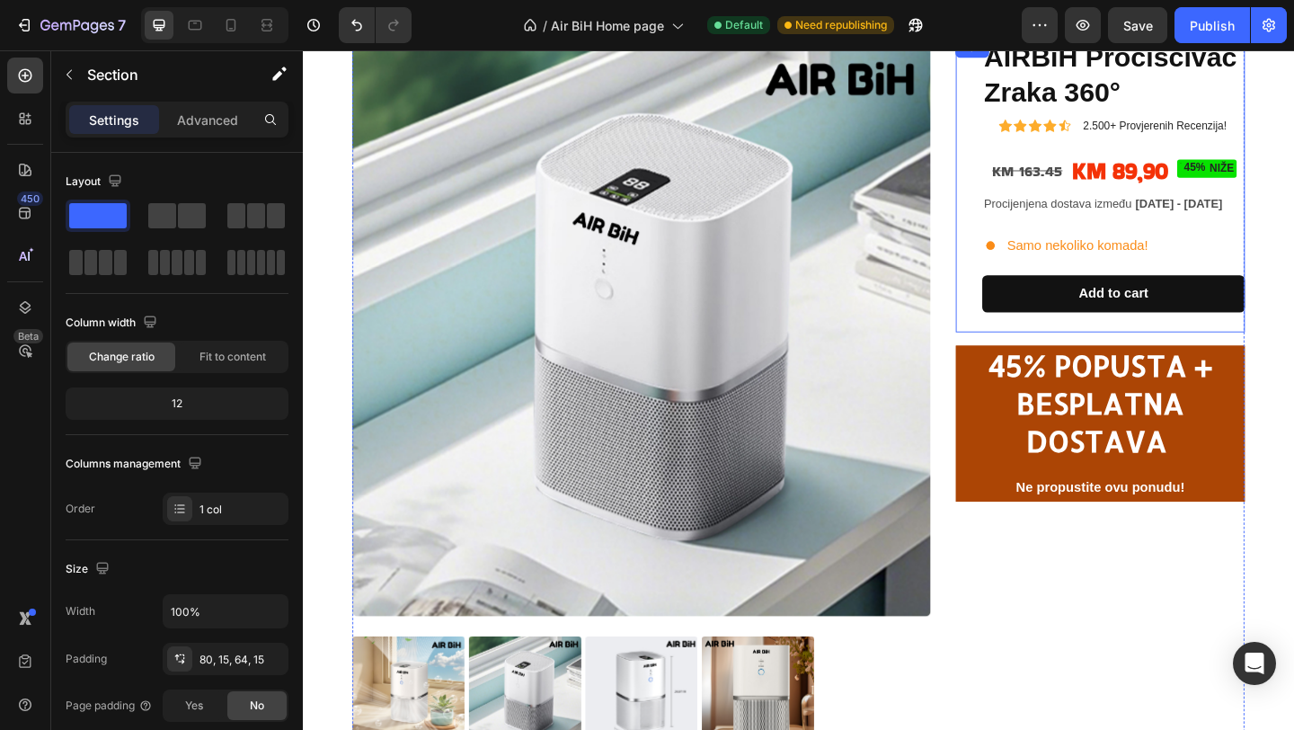
scroll to position [52, 0]
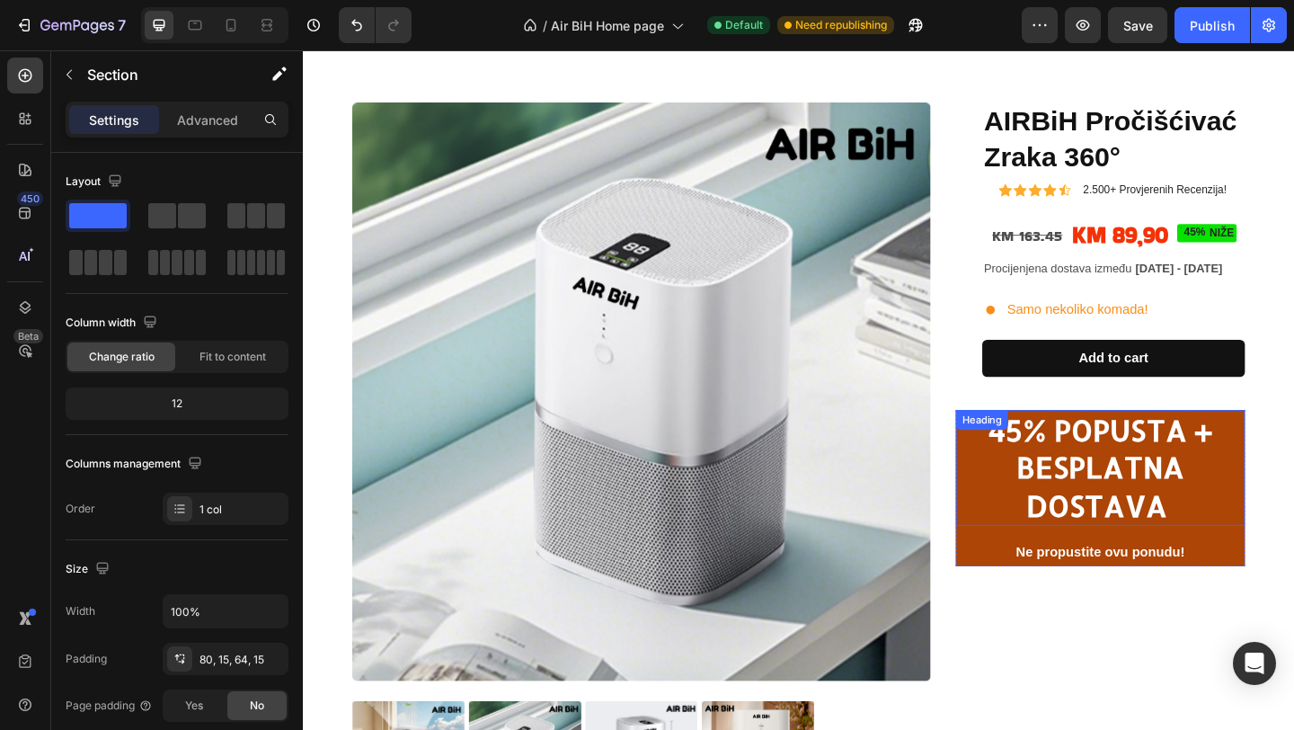
click at [1032, 537] on h2 "45% POPUSTA + BESPLATNA DOSTAVA" at bounding box center [1170, 504] width 315 height 127
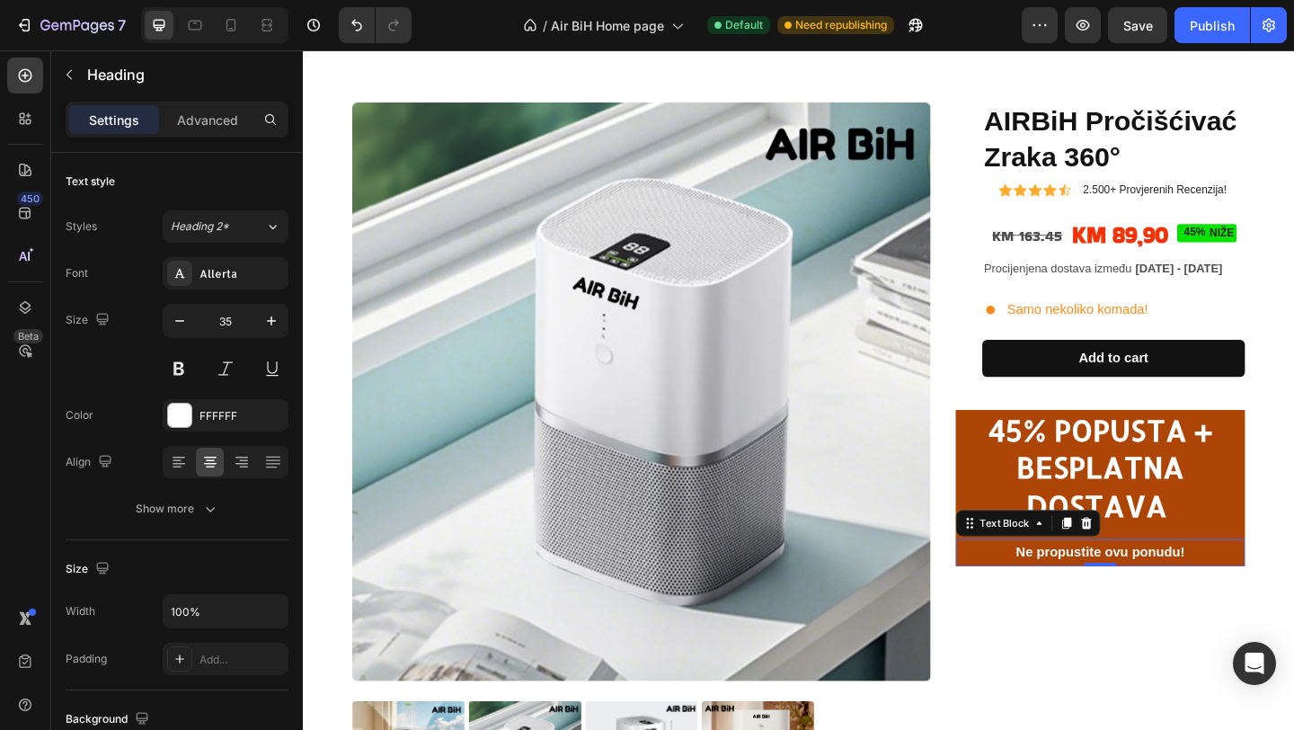
click at [1045, 599] on p "Ne propustite ovu ponudu!" at bounding box center [1170, 596] width 311 height 26
click at [1082, 449] on div "45% POPUSTA + BESPLATNA DOSTAVA Heading" at bounding box center [1170, 504] width 315 height 127
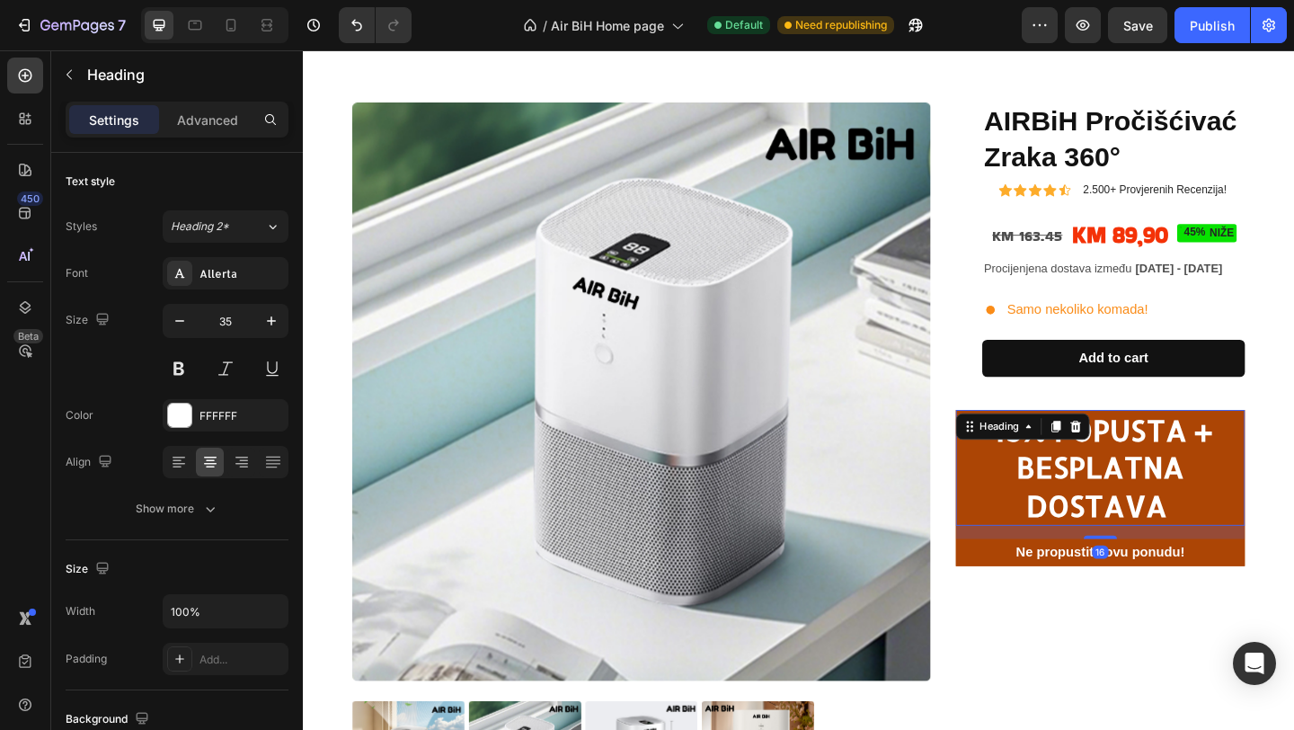
click at [1041, 501] on h2 "45% POPUSTA + BESPLATNA DOSTAVA" at bounding box center [1170, 504] width 315 height 127
click at [1033, 547] on p "45% POPUSTA + BESPLATNA DOSTAVA" at bounding box center [1170, 504] width 311 height 123
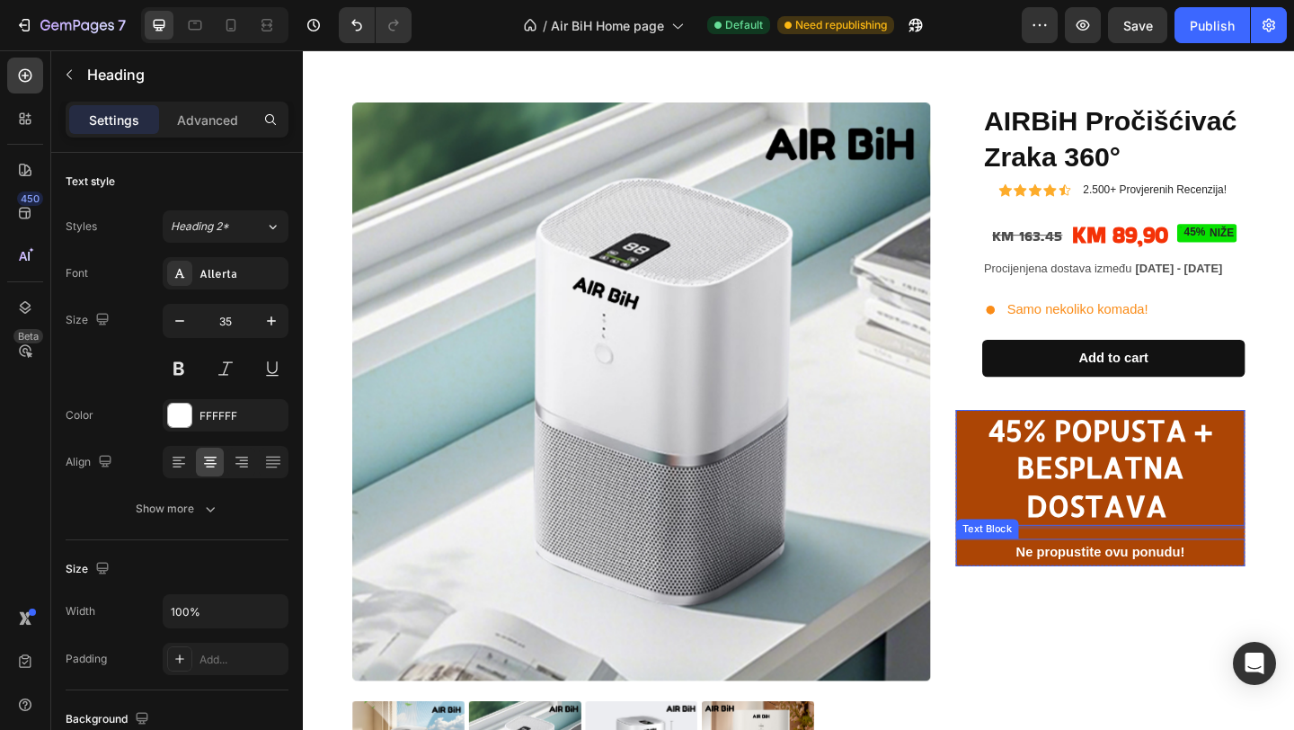
click at [1060, 604] on p "Ne propustite ovu ponudu!" at bounding box center [1170, 596] width 311 height 26
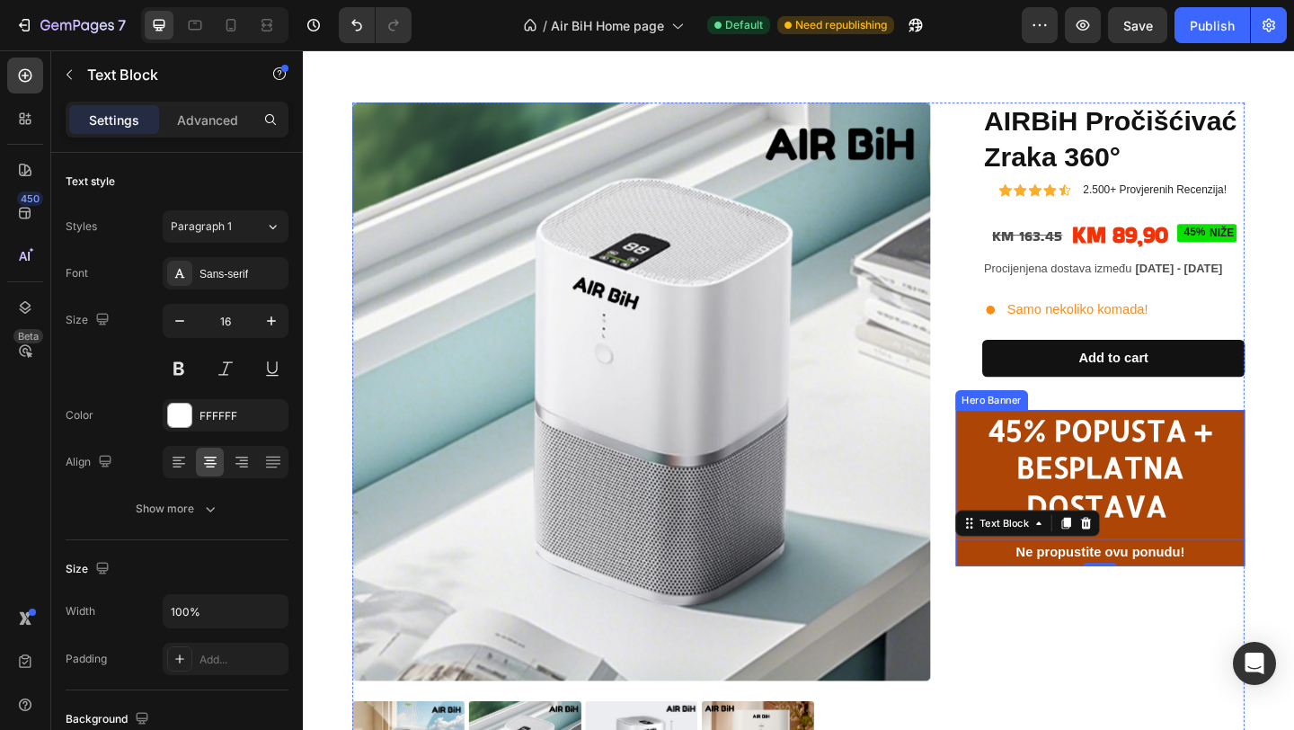
click at [1293, 575] on div "⁠⁠⁠⁠⁠⁠⁠ 45% POPUSTA + BESPLATNA DOSTAVA Heading Ne propustite ovu ponudu! Text …" at bounding box center [1170, 526] width 315 height 170
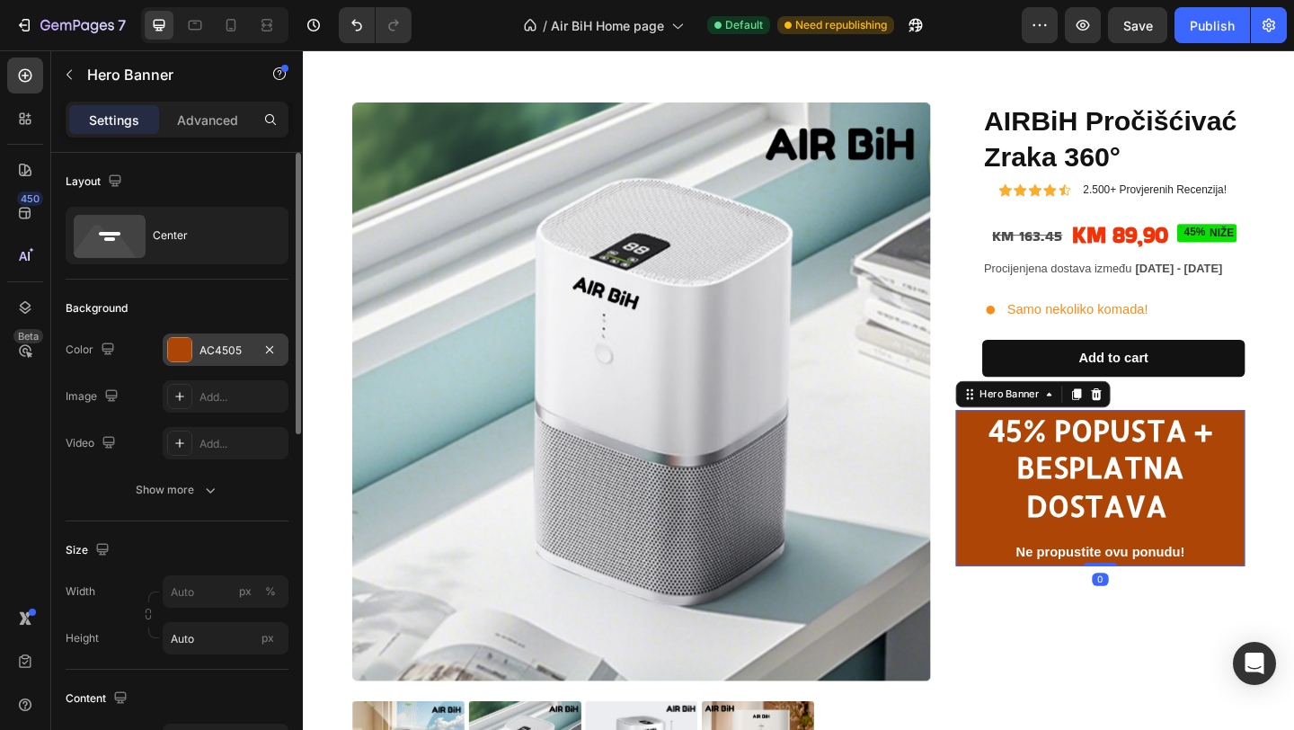
click at [175, 338] on div at bounding box center [179, 349] width 23 height 23
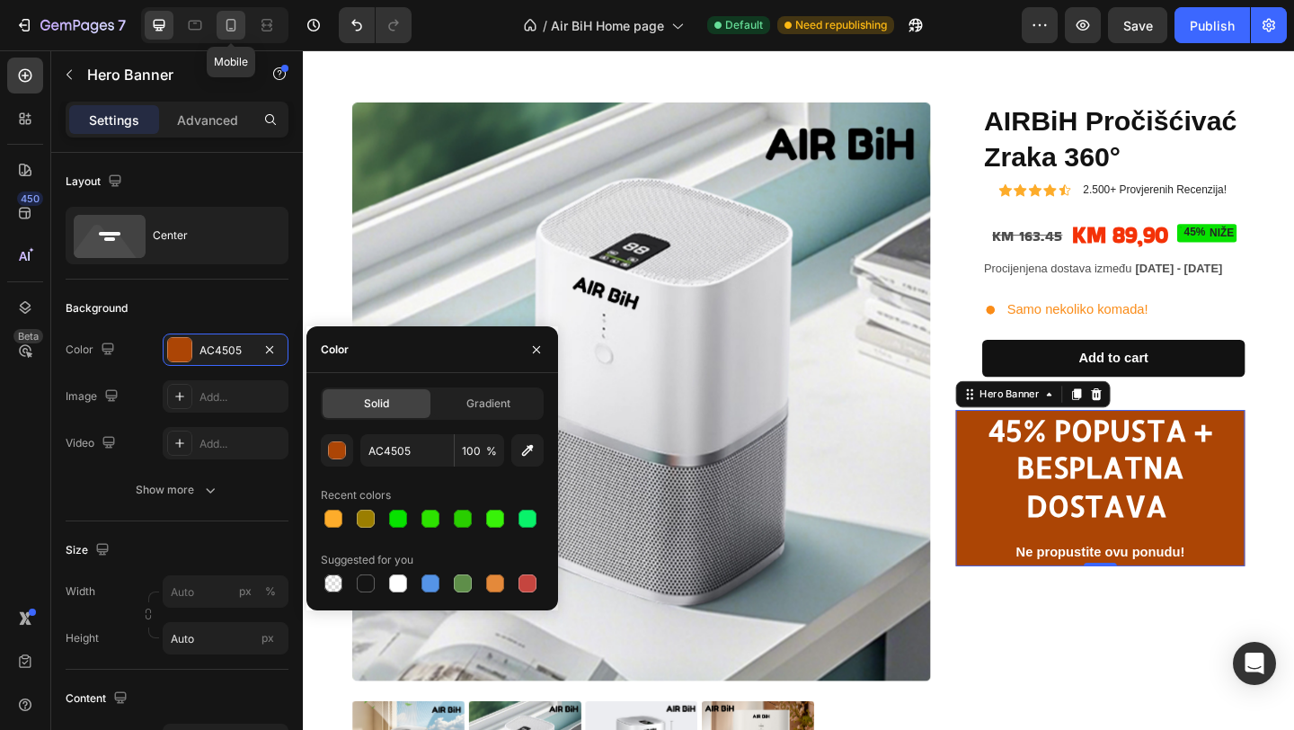
click at [239, 20] on icon at bounding box center [231, 25] width 18 height 18
type input "340"
type input "120"
type input "100%"
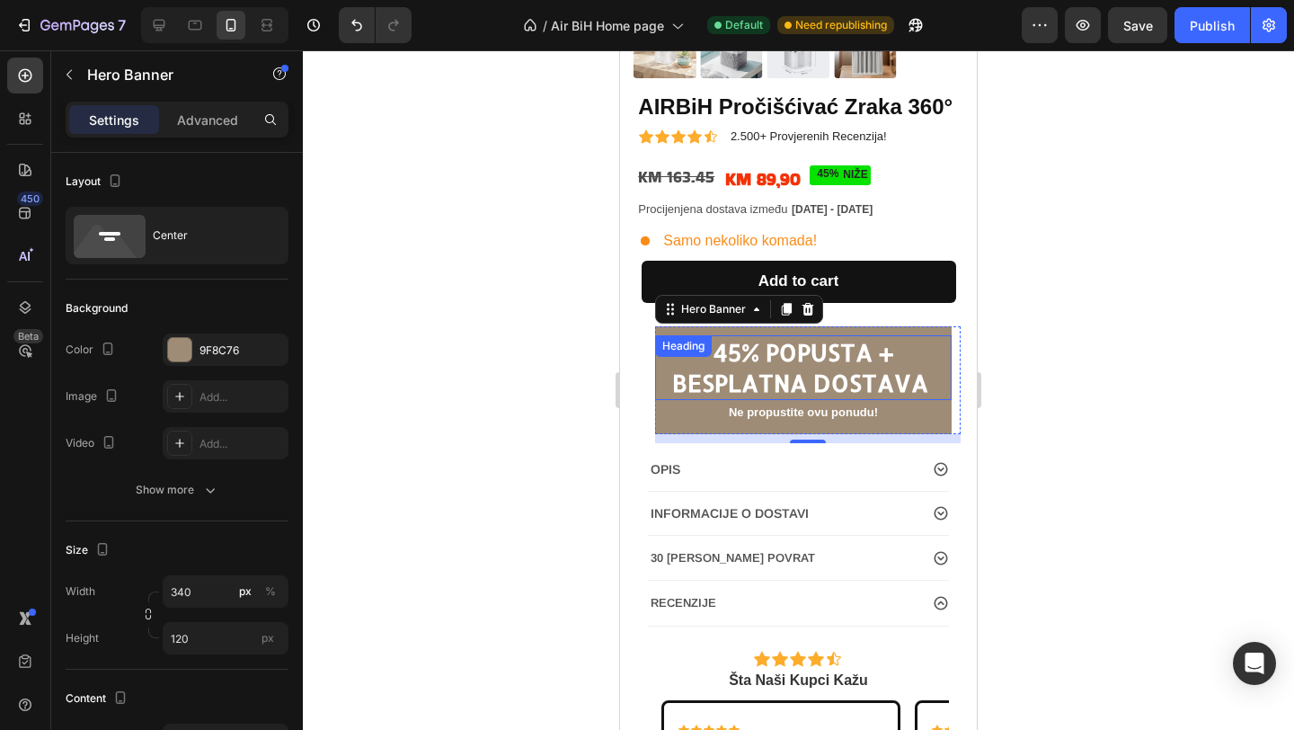
scroll to position [432, 0]
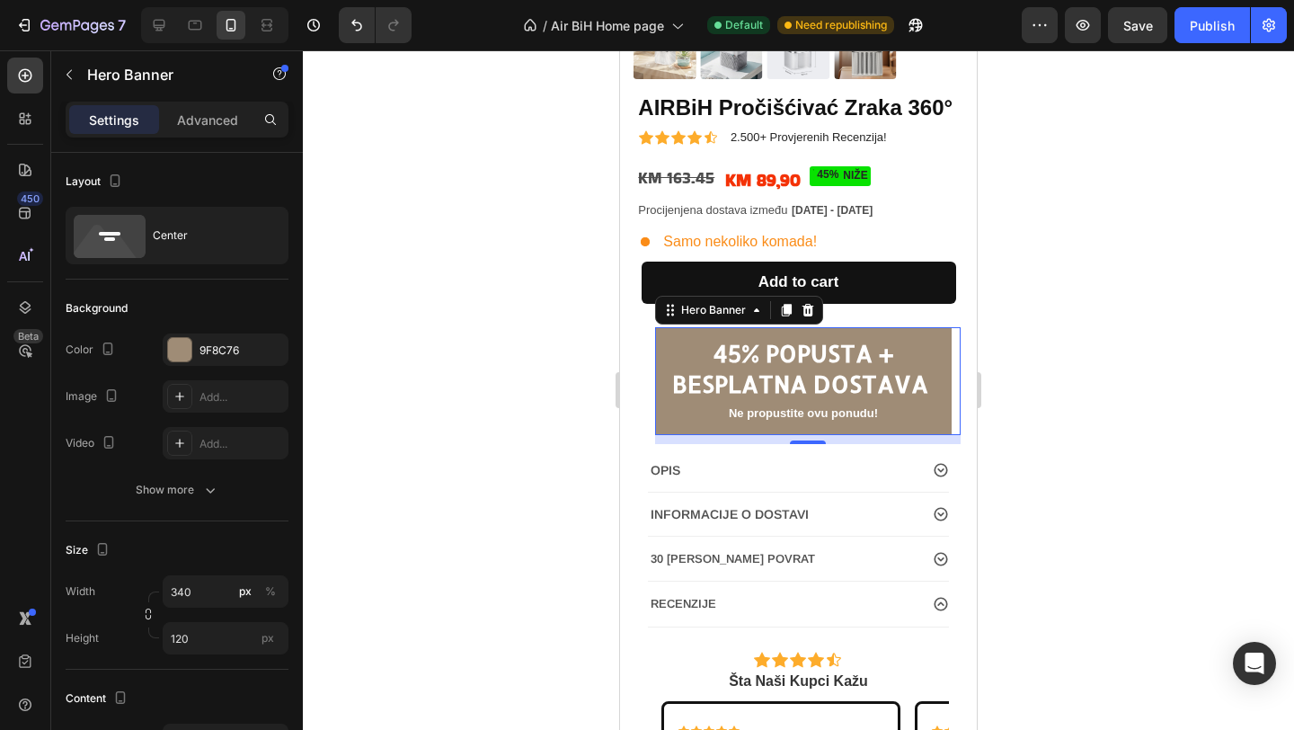
click at [949, 332] on div "Overlay" at bounding box center [803, 381] width 297 height 108
click at [208, 338] on div "9F8C76" at bounding box center [226, 349] width 126 height 32
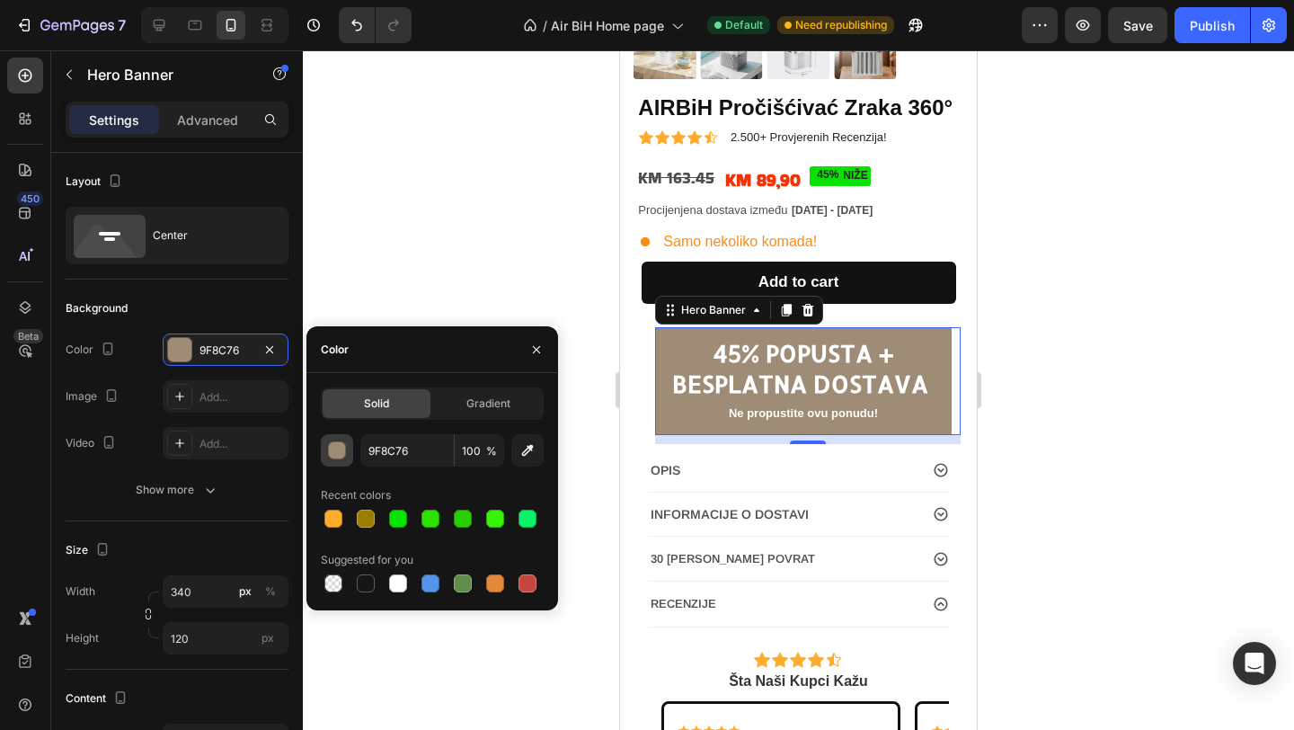
click at [333, 446] on div "button" at bounding box center [338, 451] width 18 height 18
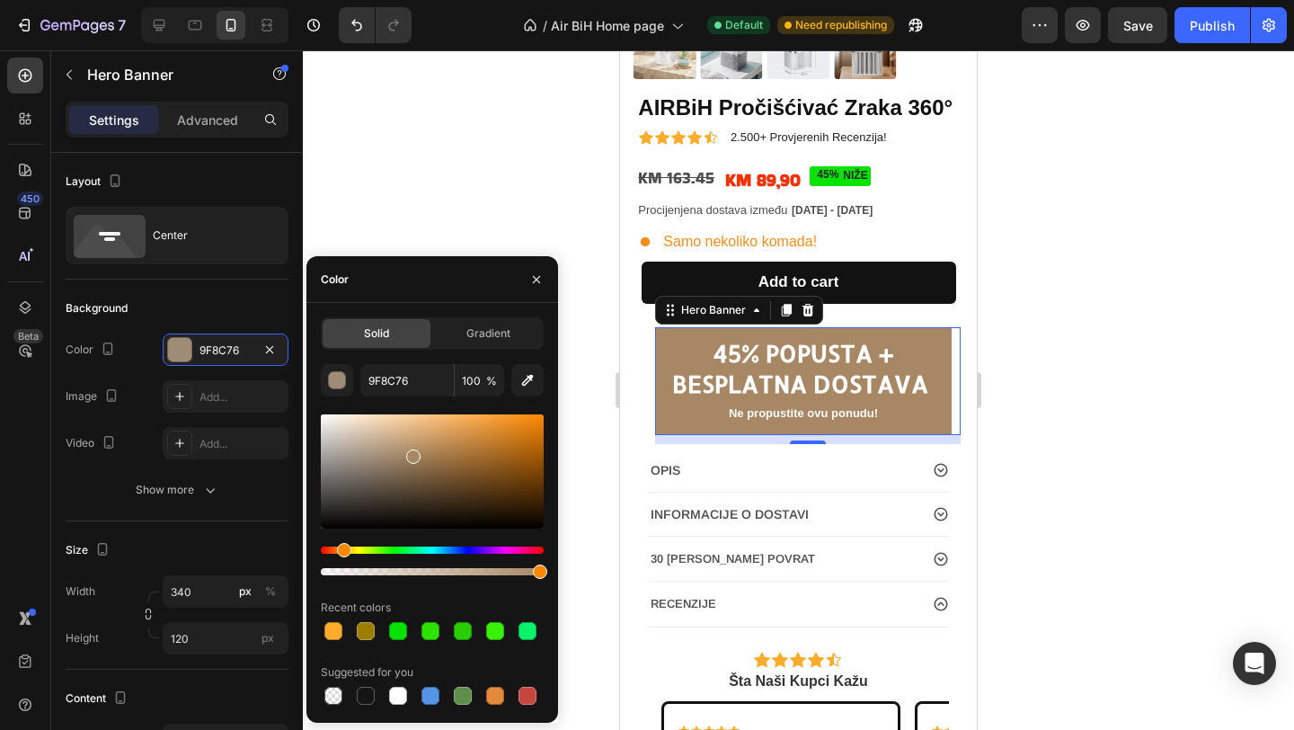
type input "A88864"
drag, startPoint x: 381, startPoint y: 456, endPoint x: 411, endPoint y: 453, distance: 29.9
click at [411, 453] on div at bounding box center [413, 456] width 14 height 14
click at [416, 382] on input "A88864" at bounding box center [406, 380] width 93 height 32
click at [159, 22] on icon at bounding box center [159, 25] width 18 height 18
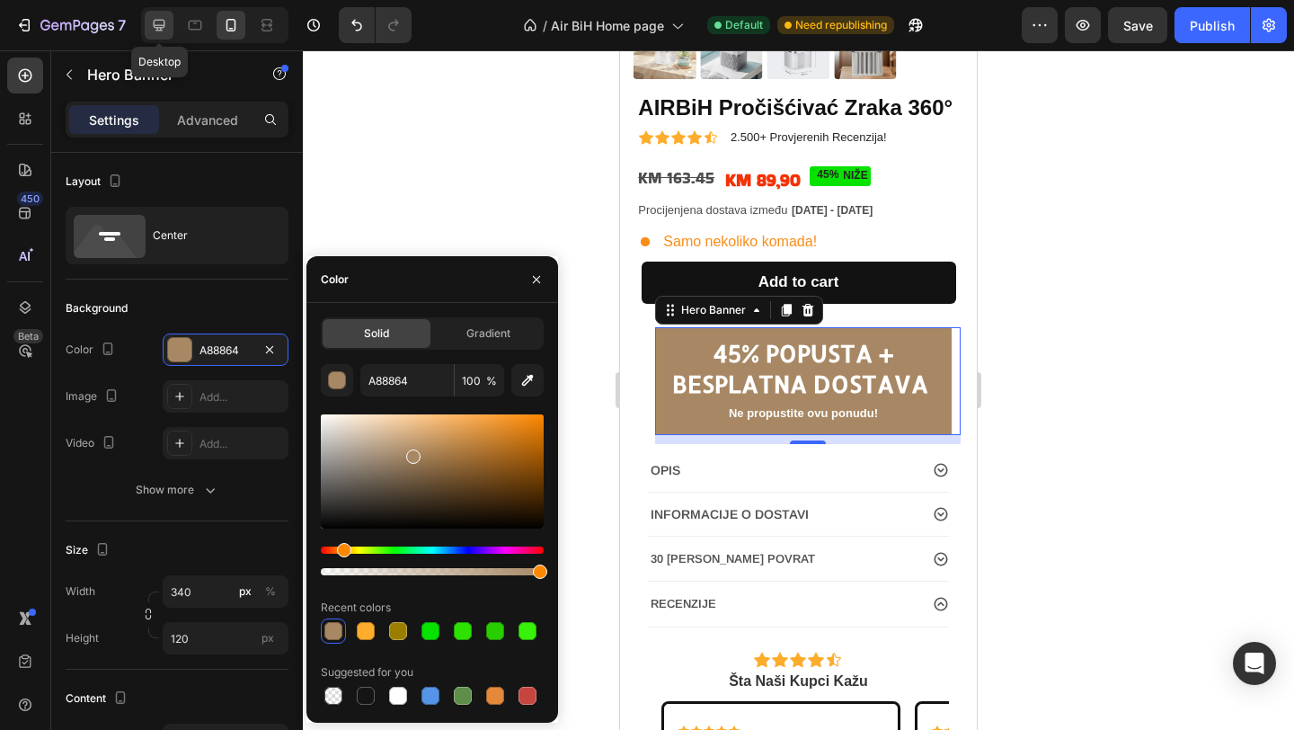
type input "Auto"
type input "1200"
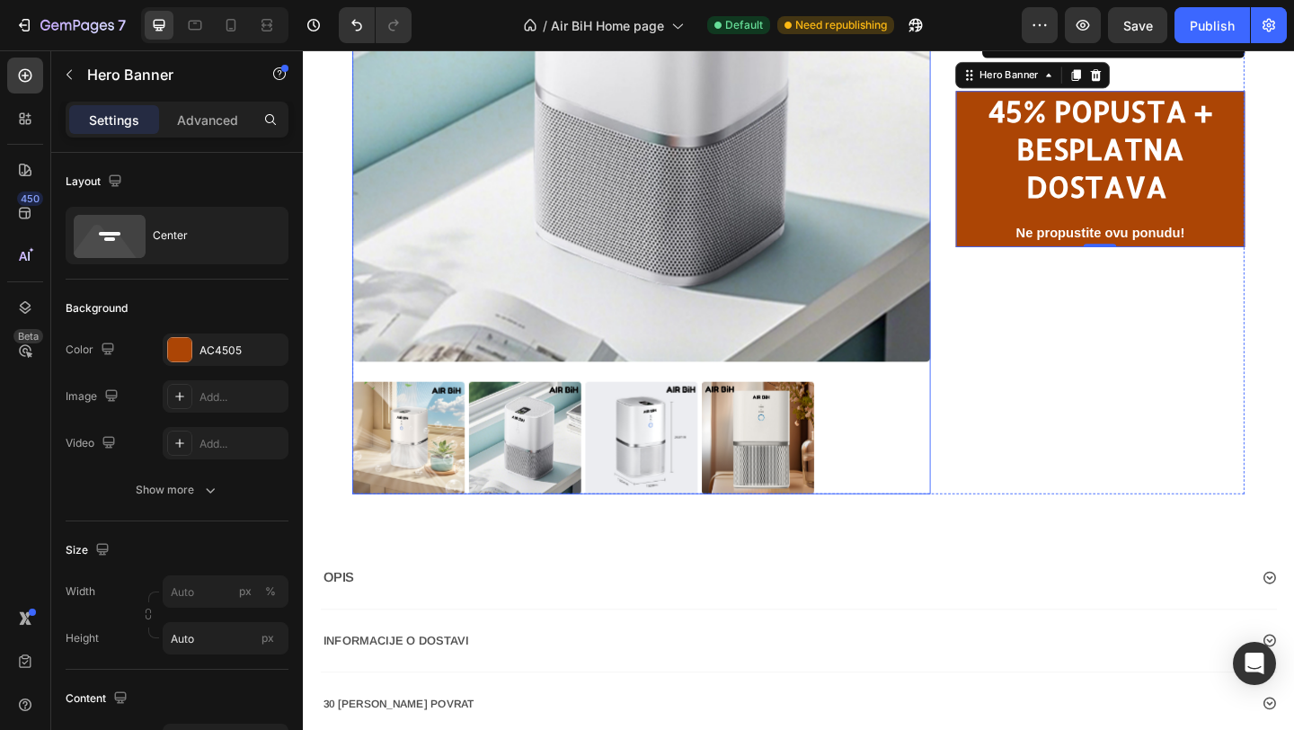
scroll to position [379, 0]
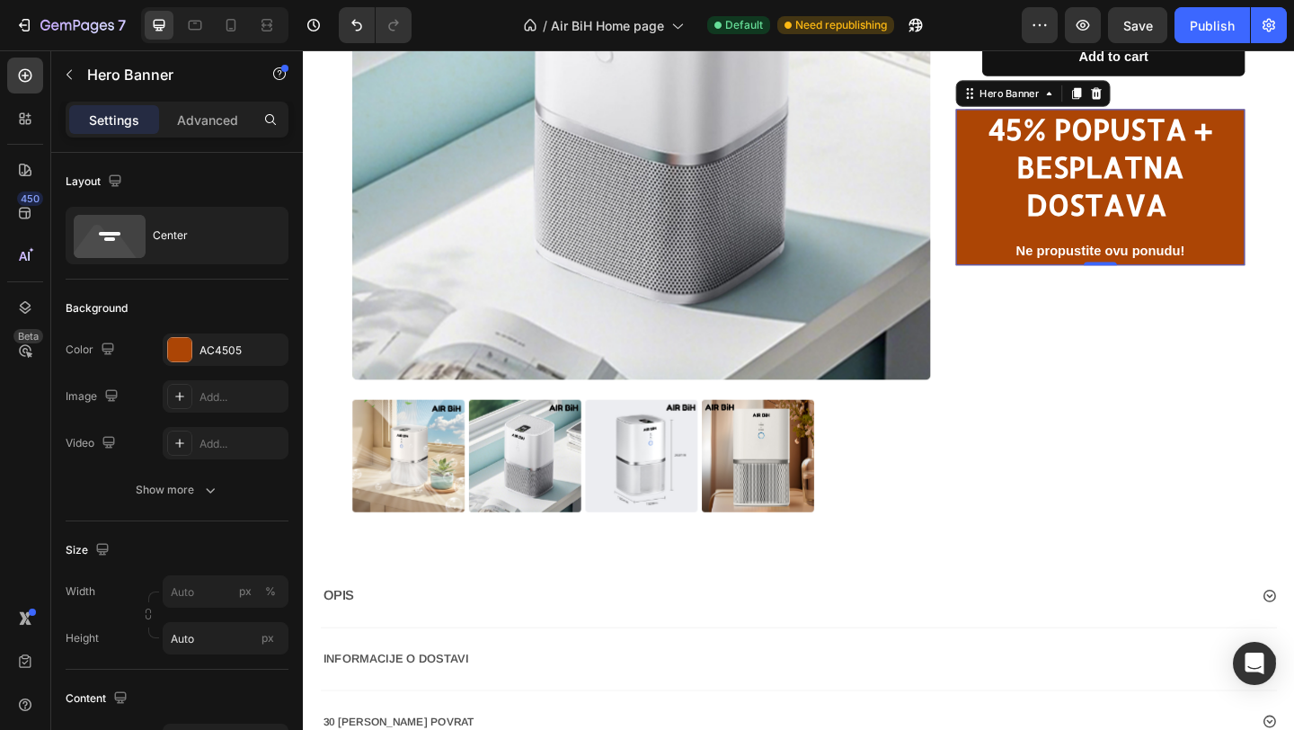
click at [1022, 244] on div "⁠⁠⁠⁠⁠⁠⁠ 45% POPUSTA + BESPLATNA DOSTAVA Heading Ne propustite ovu ponudu! Text …" at bounding box center [1170, 199] width 315 height 170
click at [229, 363] on div "AC4505" at bounding box center [226, 349] width 126 height 32
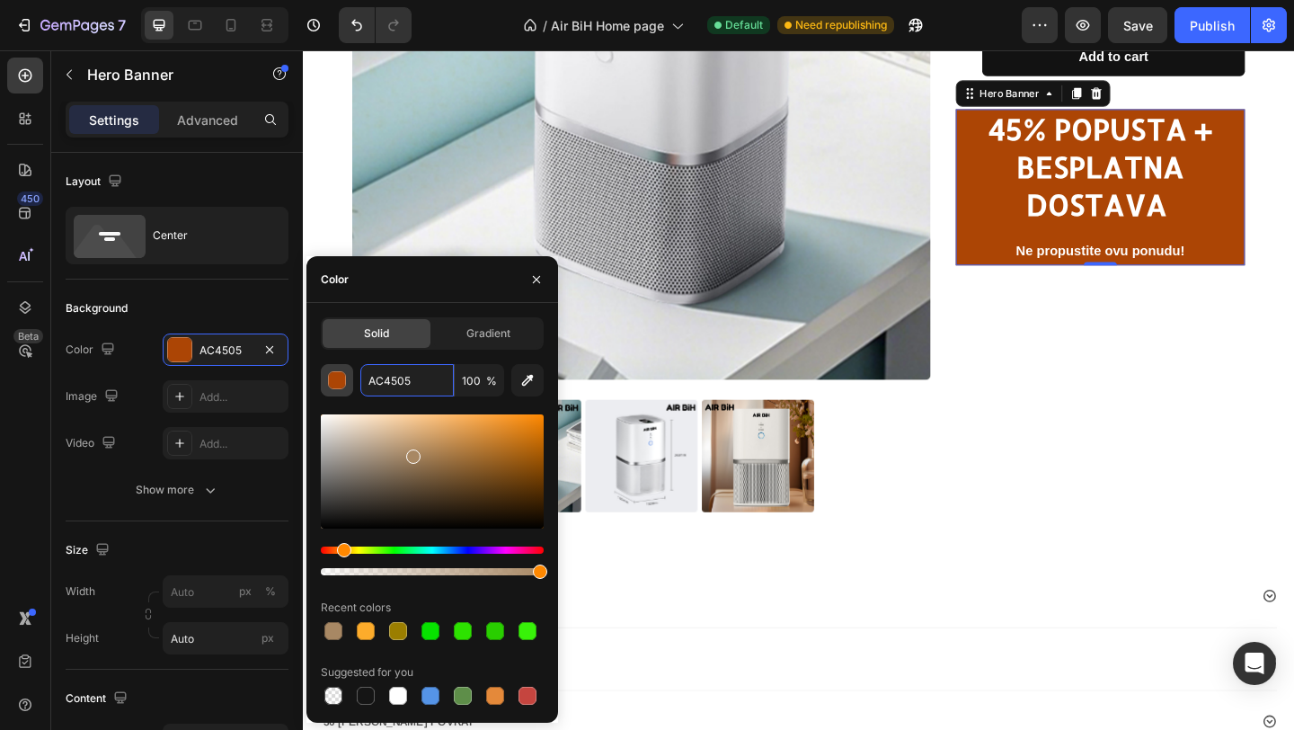
drag, startPoint x: 422, startPoint y: 385, endPoint x: 329, endPoint y: 381, distance: 93.5
click at [329, 381] on div "AC4505 100 %" at bounding box center [432, 380] width 223 height 32
click at [412, 369] on input "AC4505" at bounding box center [406, 380] width 93 height 32
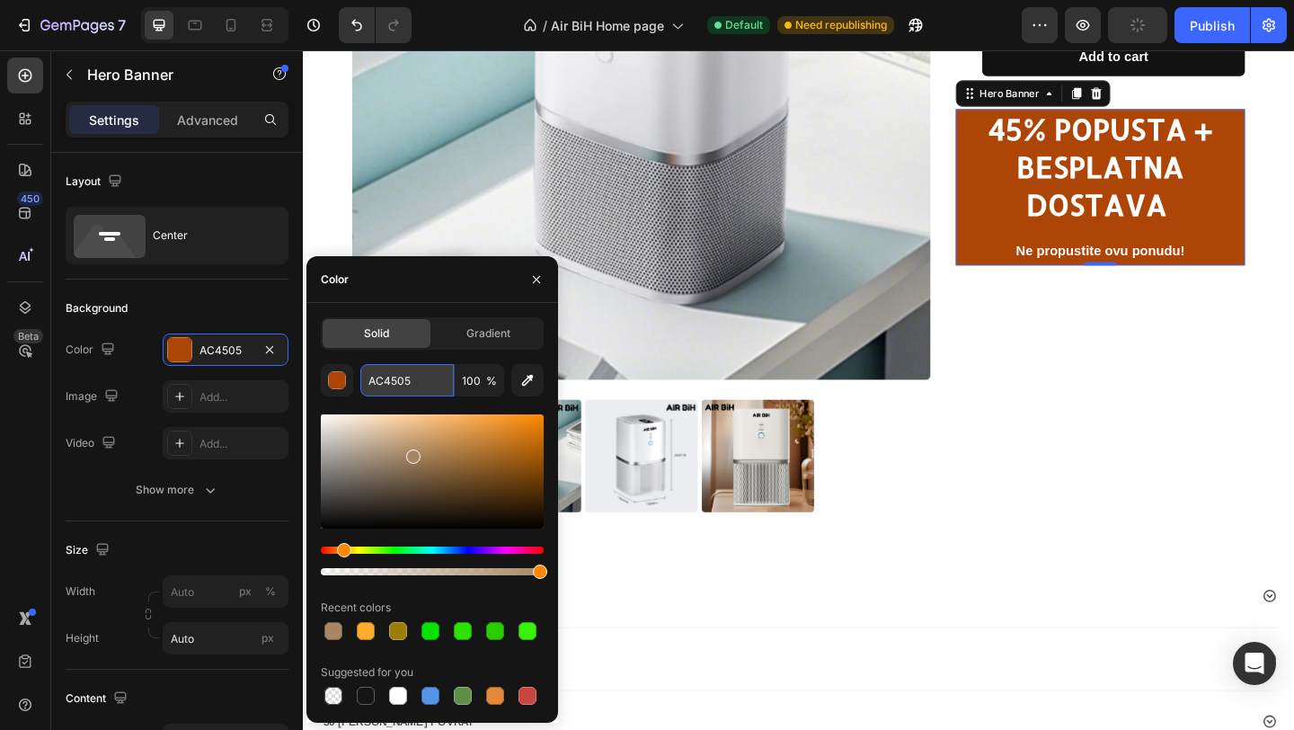
paste input "88864"
type input "A88864"
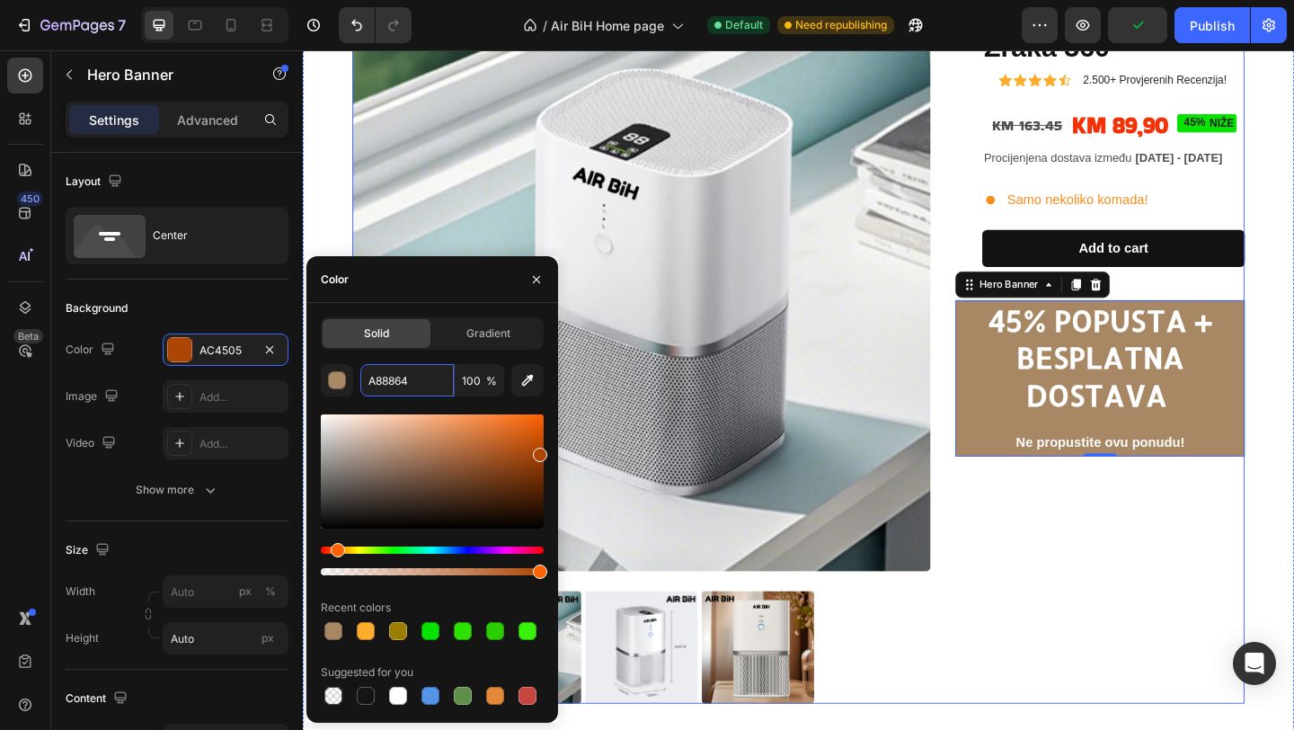
scroll to position [140, 0]
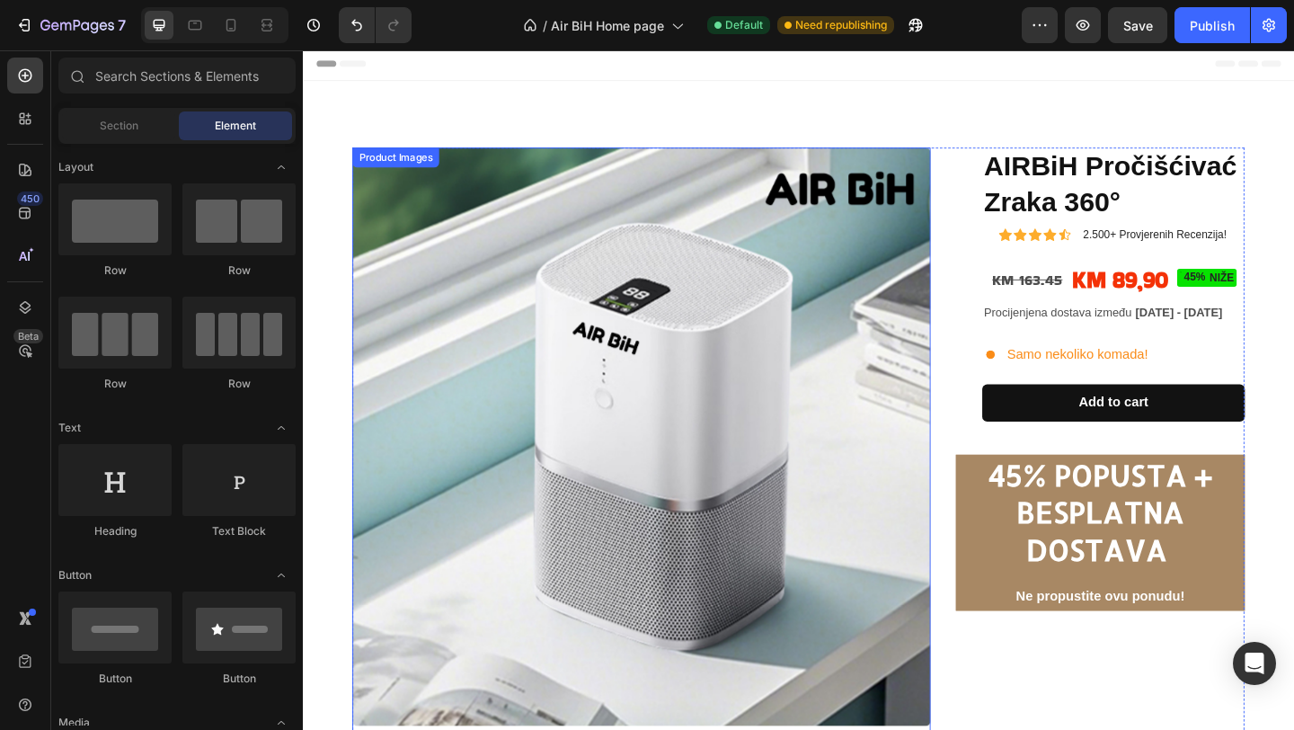
scroll to position [0, 0]
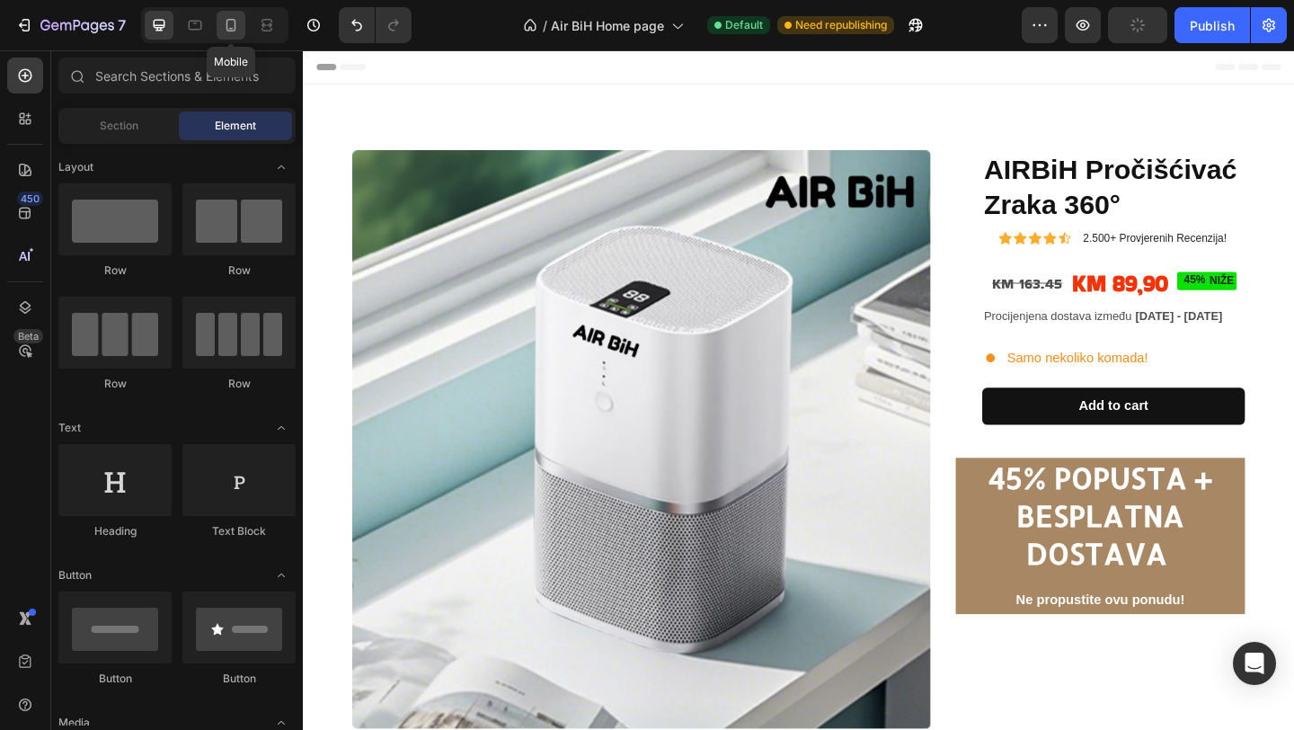
click at [232, 32] on icon at bounding box center [231, 25] width 18 height 18
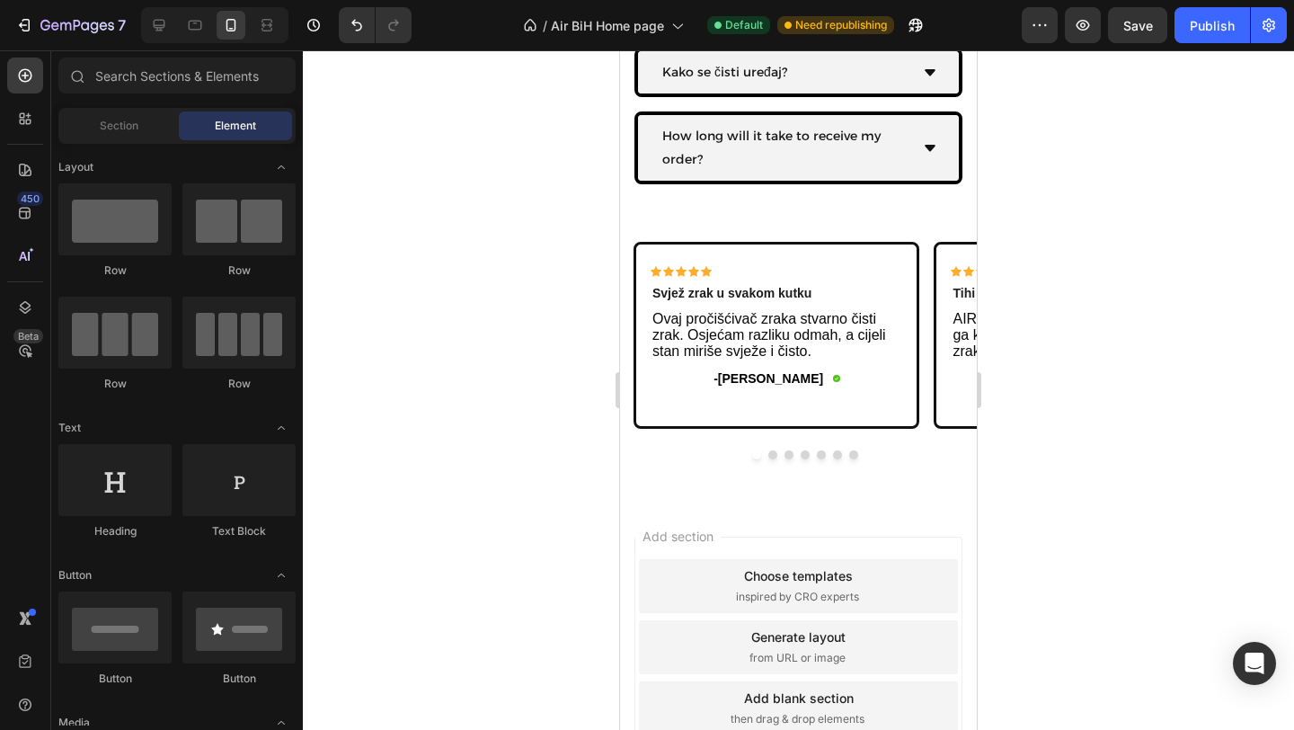
scroll to position [4037, 0]
click at [1209, 30] on div "Publish" at bounding box center [1212, 25] width 45 height 19
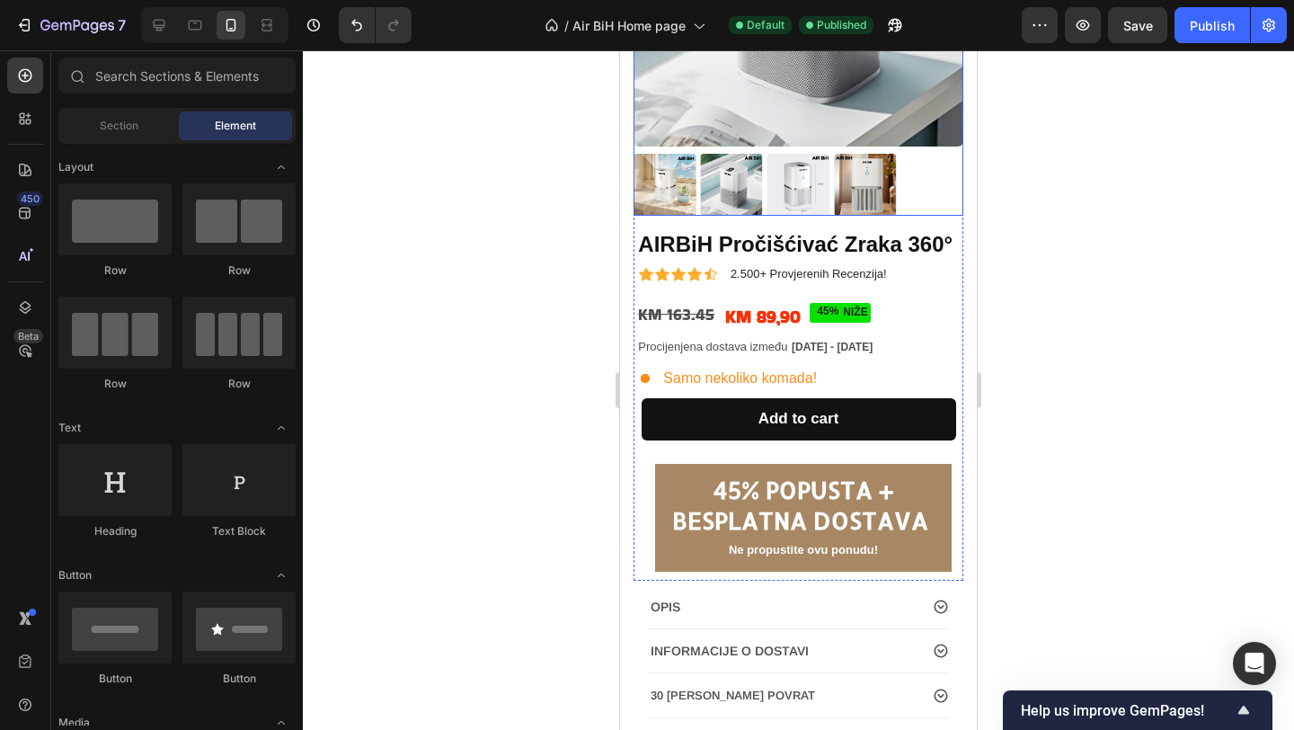
scroll to position [297, 0]
